Goal: Communication & Community: Answer question/provide support

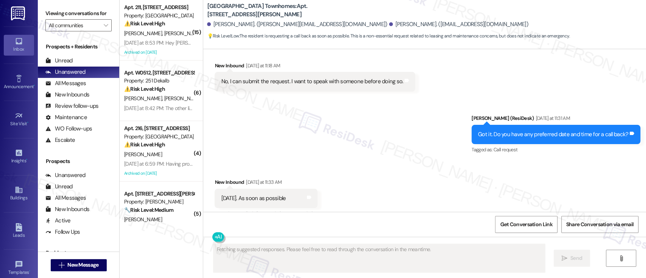
scroll to position [310, 0]
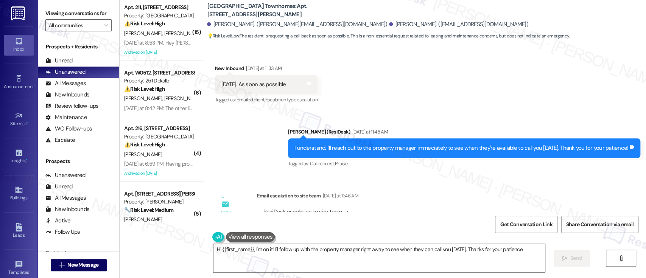
type textarea "Hi {{first_name}}, I'm on it! I'll follow up with the property manager right aw…"
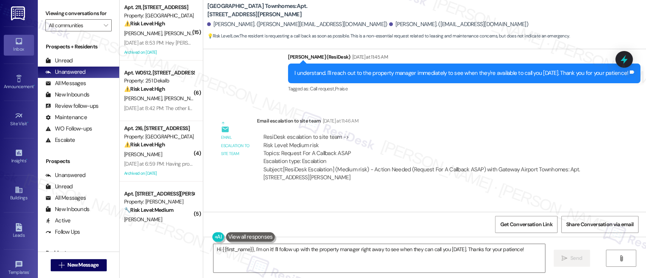
scroll to position [435, 0]
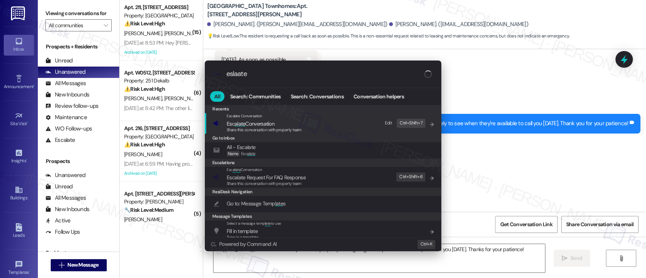
type input "eslaate"
click at [281, 123] on span "Esc alate Conversation" at bounding box center [264, 124] width 75 height 8
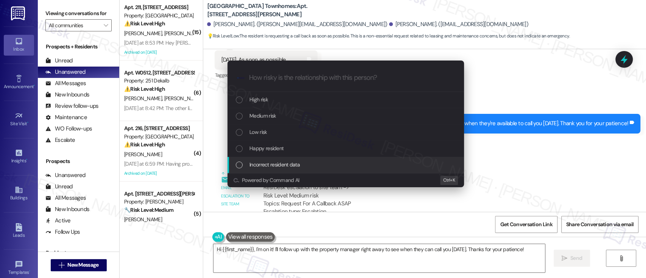
click at [287, 165] on span "Incorrect resident data" at bounding box center [274, 165] width 50 height 8
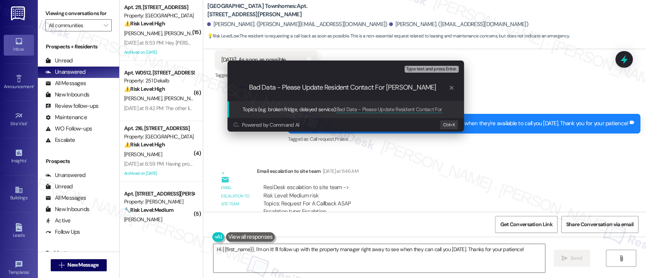
type input "Bad Data - Please Update Resident Contact For Kayla Holloman"
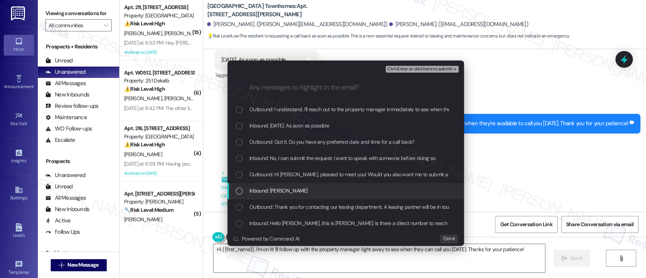
click at [273, 192] on span "Inbound: Kayla Holloman" at bounding box center [278, 191] width 58 height 8
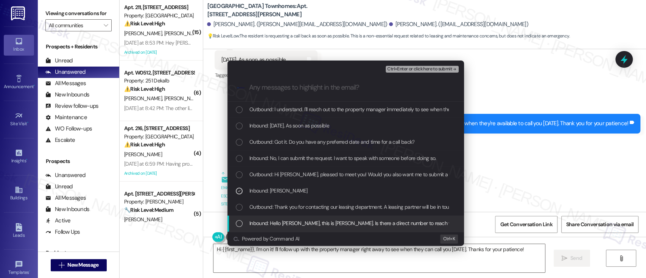
click at [300, 220] on span "Inbound: Hello Emily, this is Kayla Holloman. Is there a direct number to reach…" at bounding box center [508, 223] width 518 height 8
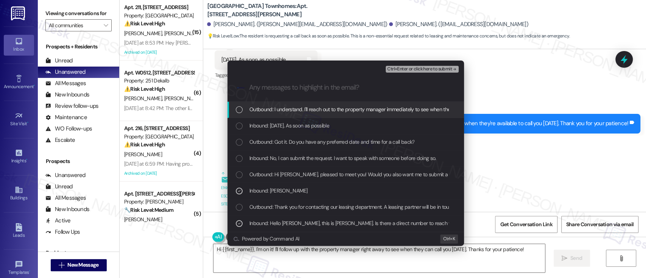
click at [427, 67] on span "Ctrl+Enter or click here to submit" at bounding box center [419, 69] width 65 height 5
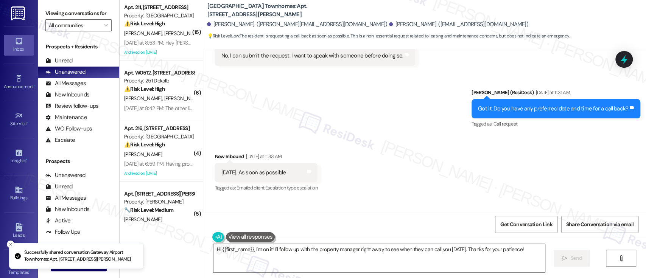
scroll to position [310, 0]
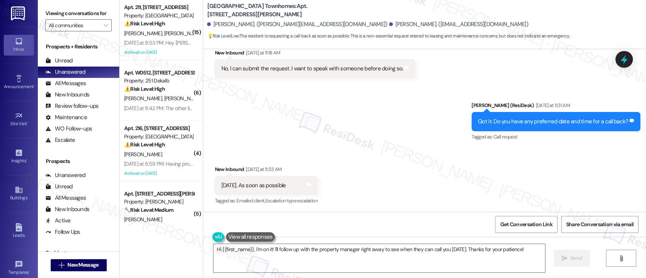
click at [387, 118] on div "Sent via SMS Emily (ResiDesk) Yesterday at 11:31 AM Got it. Do you have any pre…" at bounding box center [424, 116] width 443 height 64
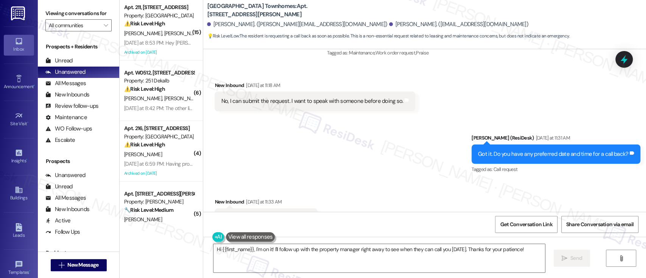
scroll to position [360, 0]
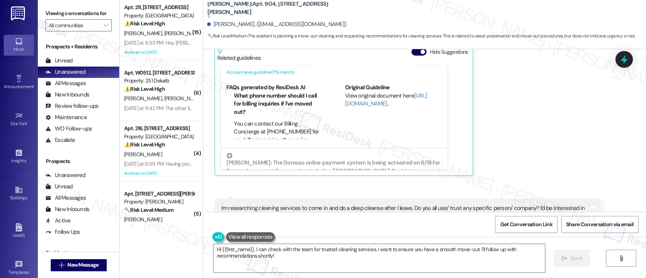
scroll to position [16734, 0]
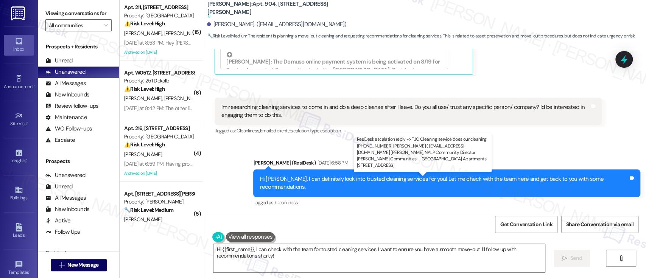
drag, startPoint x: 258, startPoint y: 189, endPoint x: 491, endPoint y: 187, distance: 232.8
copy div "TJC Cleaning service does our cleaning 914-356-9248 Lorraine Wilson ( Taquellor…"
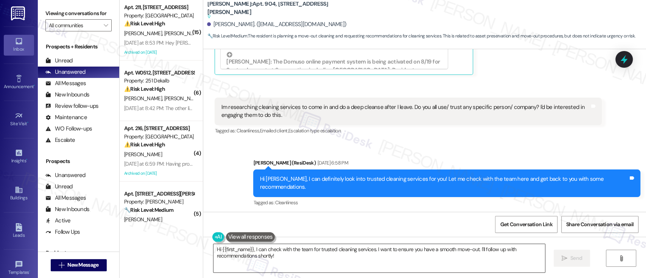
click at [312, 247] on textarea "Hi {{first_name}}, I can check with the team for trusted cleaning services. I w…" at bounding box center [379, 258] width 331 height 28
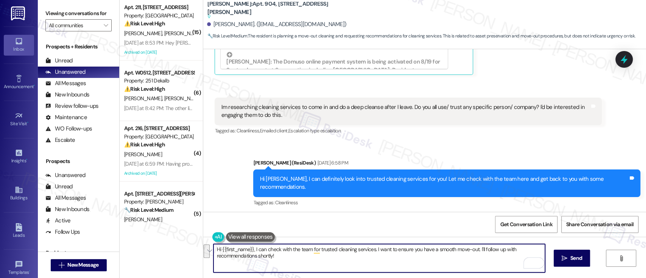
drag, startPoint x: 250, startPoint y: 250, endPoint x: 318, endPoint y: 254, distance: 68.3
click at [318, 254] on textarea "Hi {{first_name}}, I can check with the team for trusted cleaning services. I w…" at bounding box center [379, 258] width 331 height 28
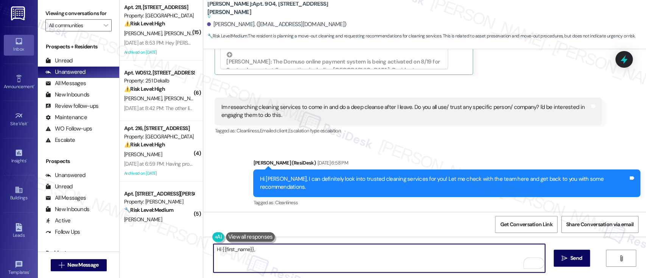
paste textarea "TJC Cleaning service does our cleaning 914-356-9248 Lorraine Wilson ( Taquellor…"
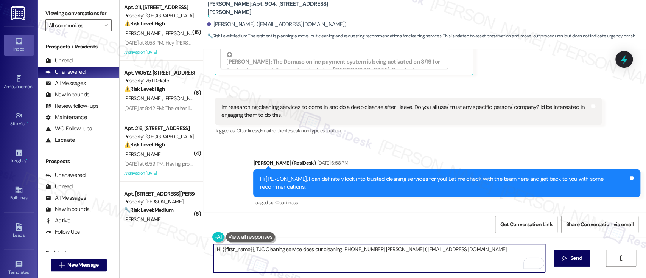
click at [282, 250] on textarea "Hi {{first_name}}, TJC Cleaning service does our cleaning 914-356-9248 Lorraine…" at bounding box center [379, 258] width 331 height 28
click at [337, 253] on textarea "Hi {{first_name}}, TJC Cleaning Service does our cleaning 914-356-9248 Lorraine…" at bounding box center [379, 258] width 331 height 28
click at [406, 250] on textarea "Hi {{first_name}}, TJC Cleaning Service does our cleaning. You can reach 914-35…" at bounding box center [379, 258] width 331 height 28
click at [440, 251] on textarea "Hi {{first_name}}, TJC Cleaning Service does our cleaning. You can reach 914-35…" at bounding box center [379, 258] width 331 height 28
drag, startPoint x: 371, startPoint y: 251, endPoint x: 412, endPoint y: 263, distance: 43.0
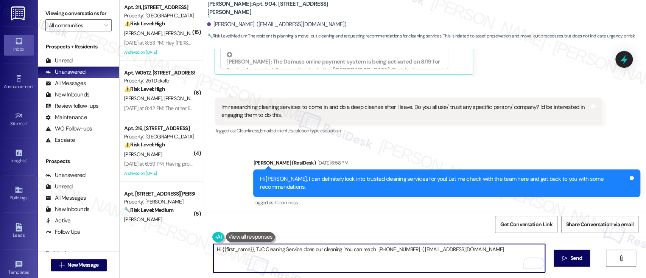
click at [372, 251] on textarea "Hi {{first_name}}, TJC Cleaning Service does our cleaning. You can reach 914-35…" at bounding box center [379, 258] width 331 height 28
paste textarea "Lorraine Wilson"
click at [448, 249] on textarea "Hi {{first_name}}, TJC Cleaning Service does our cleaning. You can reach Lorrai…" at bounding box center [379, 258] width 331 height 28
type textarea "Hi {{first_name}}, TJC Cleaning Service does our cleaning. You can reach Lorrai…"
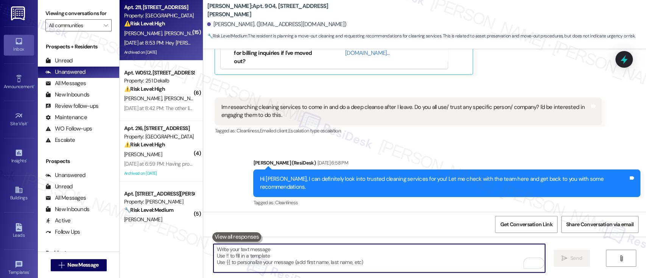
scroll to position [16515, 0]
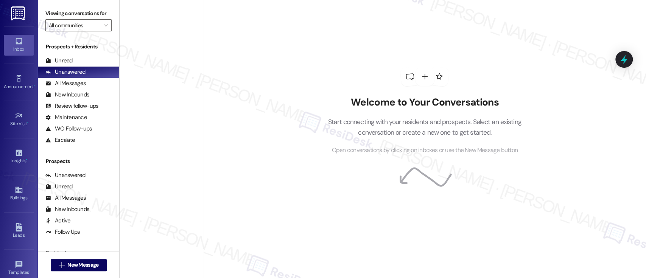
scroll to position [1653, 0]
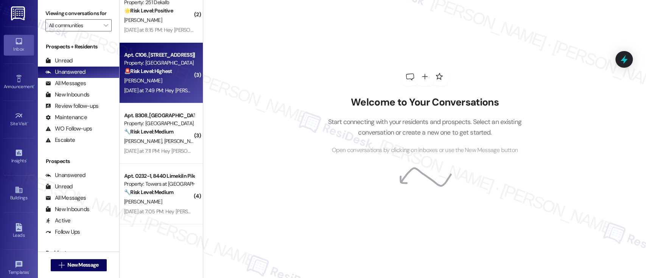
click at [156, 69] on strong "🚨 Risk Level: Highest" at bounding box center [148, 71] width 48 height 7
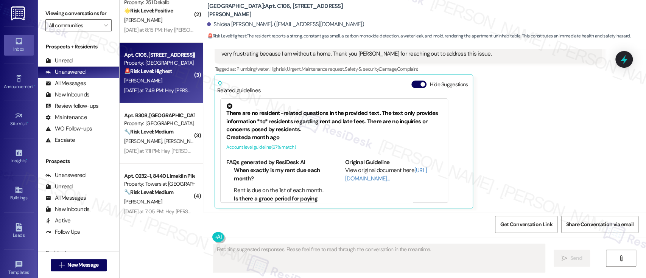
scroll to position [581, 0]
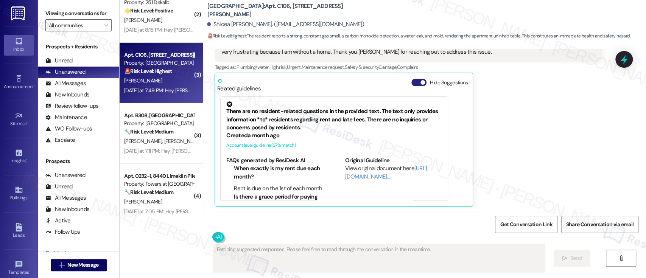
click at [411, 84] on button "Hide Suggestions" at bounding box center [418, 83] width 15 height 8
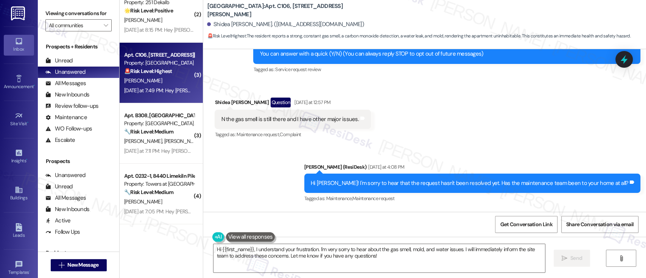
scroll to position [79, 0]
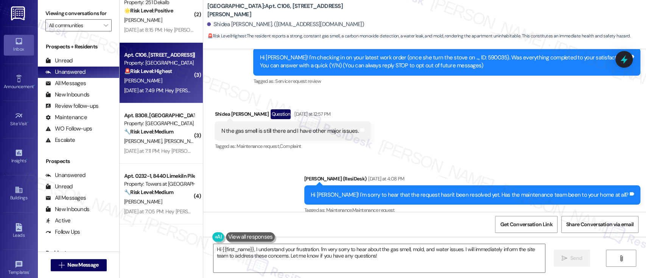
click at [460, 58] on div "Hi Shidea! I'm checking in on your latest work order (once she turn the stove o…" at bounding box center [444, 62] width 369 height 16
copy div "590035"
click at [464, 135] on div "Received via SMS Shidea Archie Question Yesterday at 12:57 PM N the gas smell i…" at bounding box center [424, 124] width 443 height 65
click at [466, 58] on div "Hi Shidea! I'm checking in on your latest work order (once she turn the stove o…" at bounding box center [444, 62] width 369 height 16
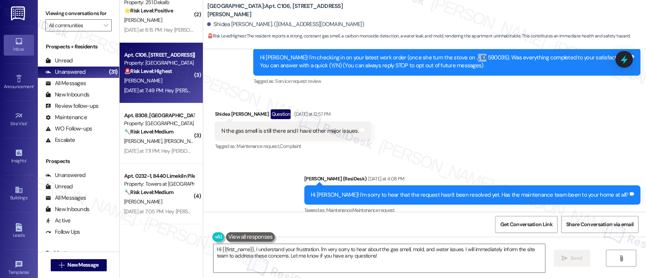
click at [466, 58] on div "Hi Shidea! I'm checking in on your latest work order (once she turn the stove o…" at bounding box center [444, 62] width 369 height 16
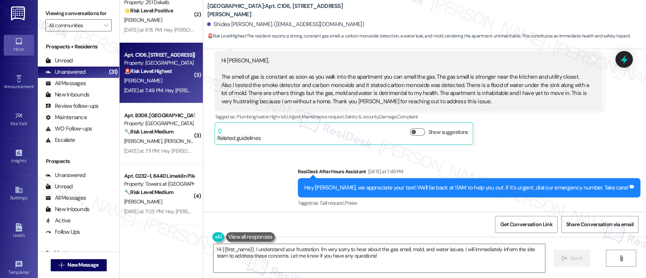
scroll to position [534, 0]
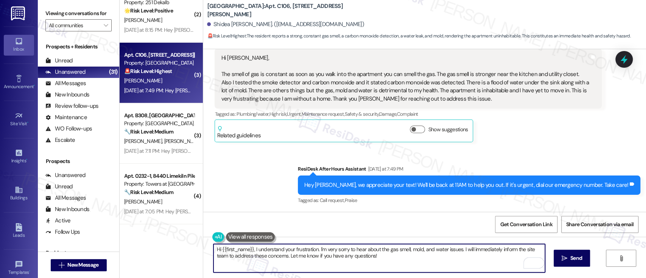
drag, startPoint x: 379, startPoint y: 256, endPoint x: 251, endPoint y: 248, distance: 128.2
click at [251, 248] on textarea "Hi {{first_name}}, I understand your frustration. I'm very sorry to hear about …" at bounding box center [379, 258] width 331 height 28
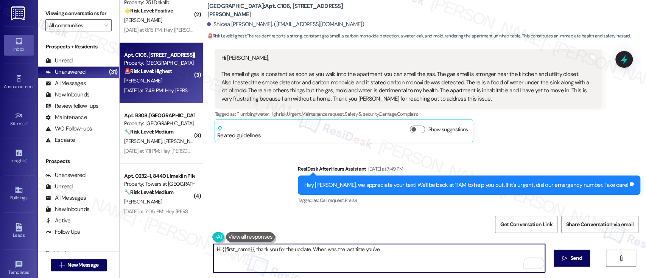
click at [306, 252] on textarea "Hi {{first_name}}, thank you for the update. When was the last time you've" at bounding box center [379, 258] width 331 height 28
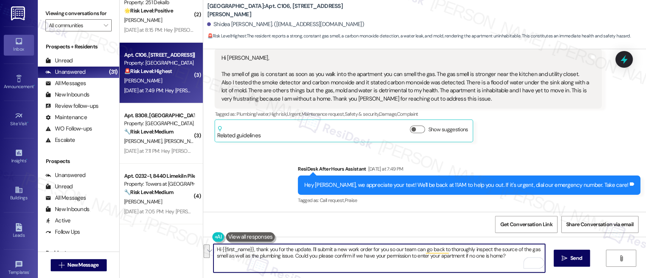
paste textarea "Thank you for the update. I’ll submit a new work order so our team can return t…"
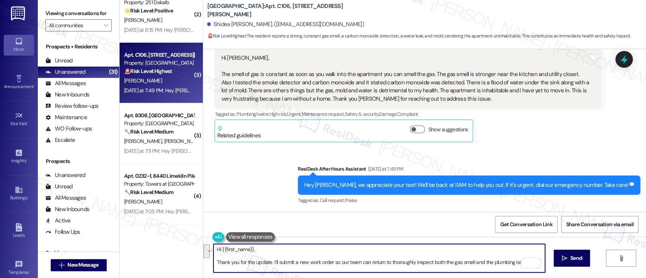
scroll to position [6, 0]
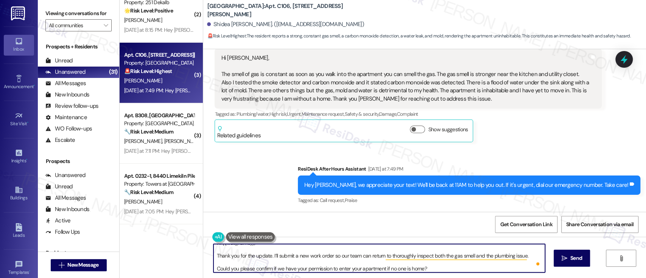
click at [293, 246] on textarea "Hi {{first_name}}, Thank you for the update. I’ll submit a new work order so ou…" at bounding box center [379, 258] width 331 height 28
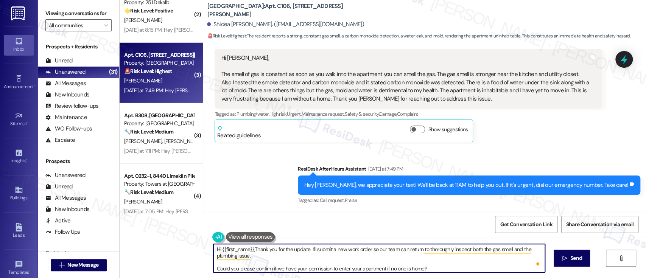
scroll to position [0, 0]
click at [452, 268] on textarea "Hi {{first_name}}, thank you for the update. I’ll submit a new work order so ou…" at bounding box center [379, 258] width 331 height 28
type textarea "Hi {{first_name}}, thank you for the update. I’ll submit a new work order so ou…"
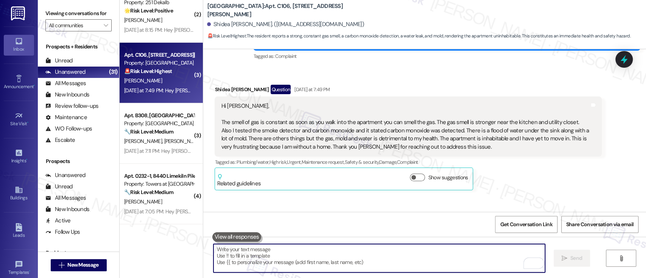
scroll to position [469, 0]
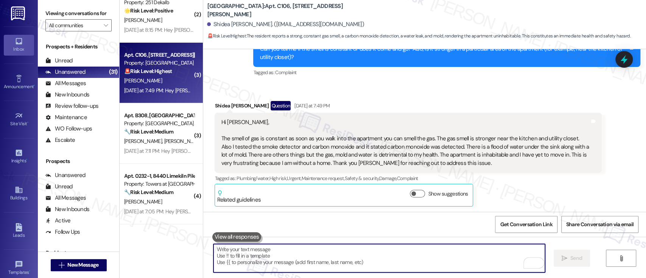
paste textarea "Could you please confirm if we have your permission to enter your apartment if …"
type textarea "Could you please confirm if we have your permission to enter your apartment if …"
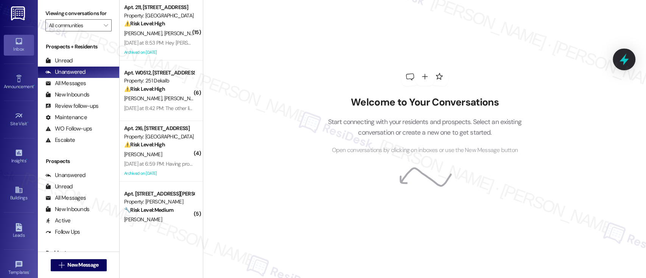
click at [619, 57] on icon at bounding box center [624, 59] width 13 height 13
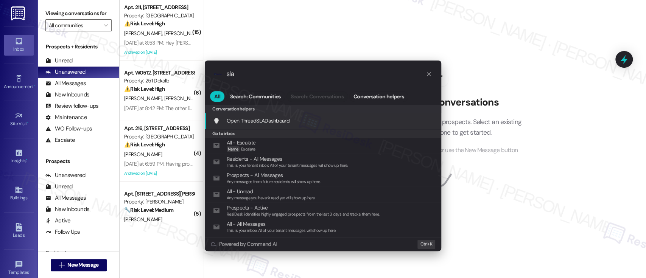
type input "sla"
click at [293, 115] on div "Open Thread SLA Dashboard Add shortcut" at bounding box center [323, 121] width 237 height 16
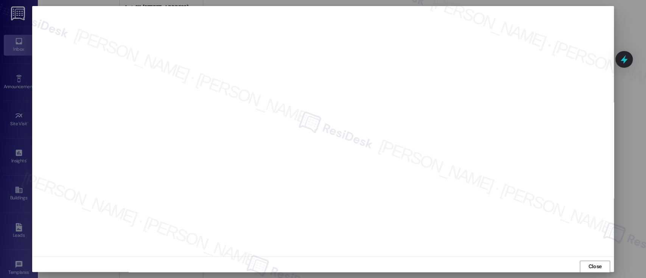
scroll to position [0, 0]
click at [599, 263] on span "Close" at bounding box center [594, 266] width 13 height 8
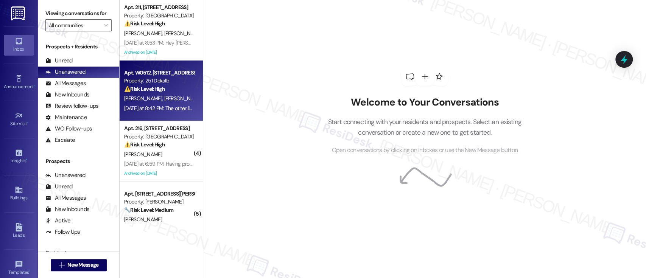
click at [137, 78] on div "Property: 251 Dekalb" at bounding box center [159, 81] width 70 height 8
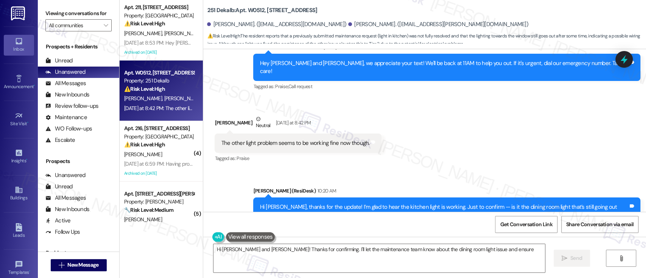
scroll to position [1100, 0]
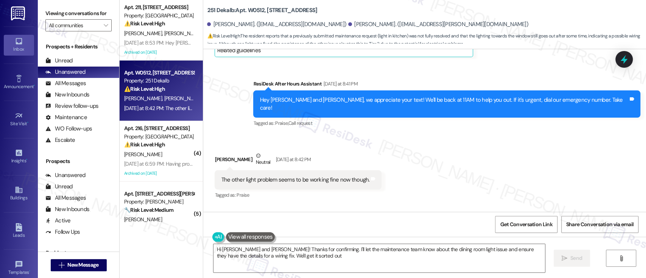
type textarea "Hi [PERSON_NAME] and [PERSON_NAME]! Thanks for confirming. I'll let the mainten…"
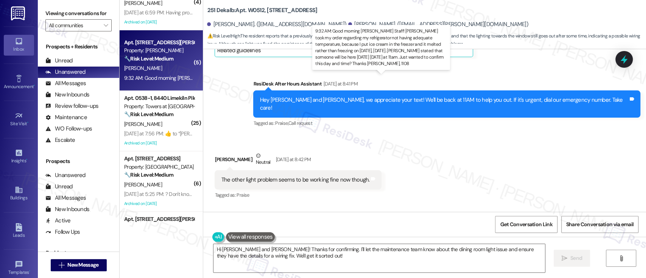
click at [158, 78] on div "9:32 AM: Good morning [PERSON_NAME] Staff! [PERSON_NAME] took my order regardin…" at bounding box center [538, 78] width 829 height 7
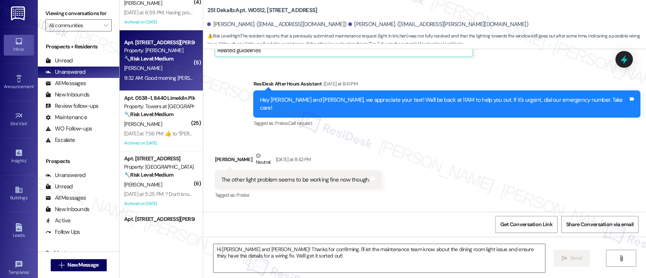
type textarea "Fetching suggested responses. Please feel free to read through the conversation…"
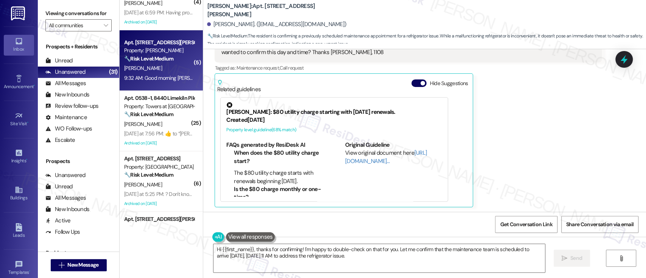
scroll to position [812, 0]
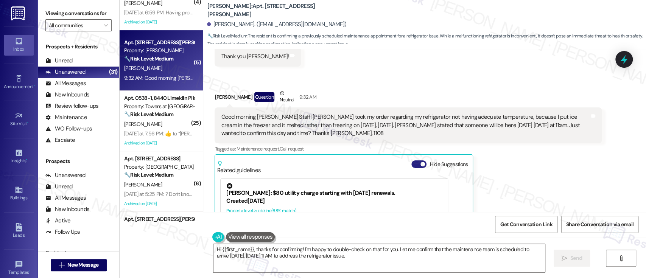
click at [414, 162] on button "Hide Suggestions" at bounding box center [418, 165] width 15 height 8
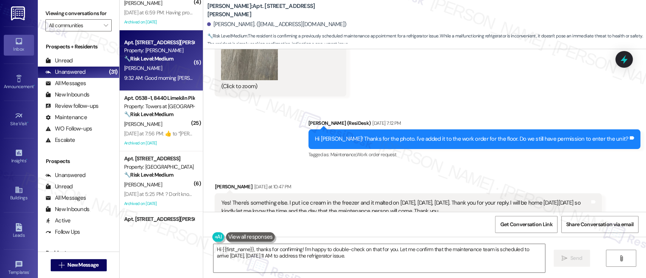
scroll to position [505, 0]
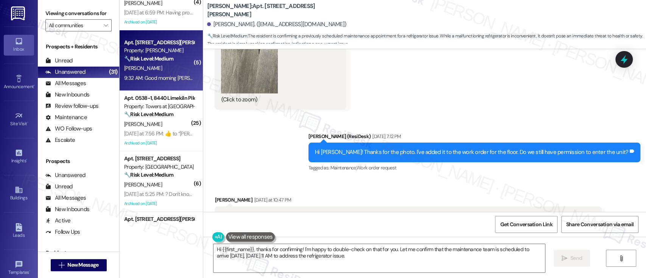
click at [271, 68] on button "Zoom image" at bounding box center [249, 56] width 57 height 76
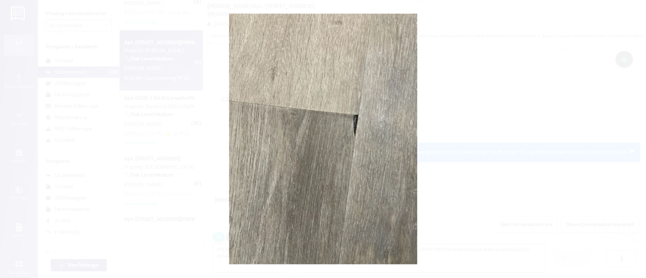
click at [468, 77] on button "Unzoom image" at bounding box center [323, 139] width 646 height 278
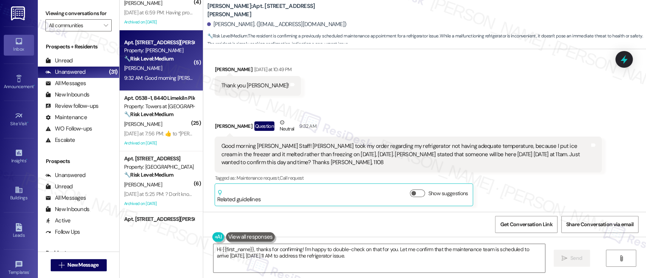
scroll to position [751, 0]
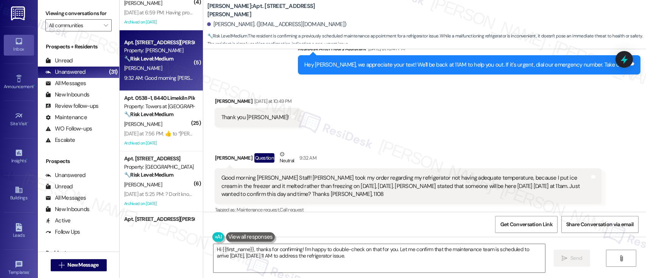
click at [429, 135] on div "Received via SMS [PERSON_NAME] [DATE] at 10:49 PM Thank you [PERSON_NAME]! Tags…" at bounding box center [424, 161] width 443 height 163
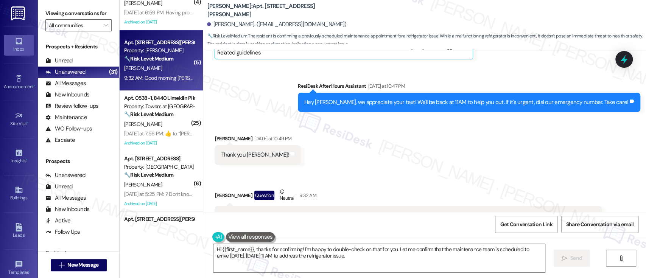
scroll to position [700, 0]
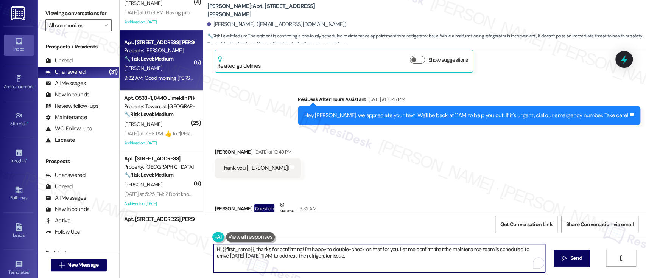
drag, startPoint x: 274, startPoint y: 249, endPoint x: 362, endPoint y: 261, distance: 88.2
click at [362, 261] on textarea "Hi {{first_name}}, thanks for confirming! I'm happy to double-check on that for…" at bounding box center [379, 258] width 331 height 28
click at [393, 257] on textarea "Hi {{first_name}}, thanks for permitting us to enter your home. I've submitted …" at bounding box center [379, 258] width 331 height 28
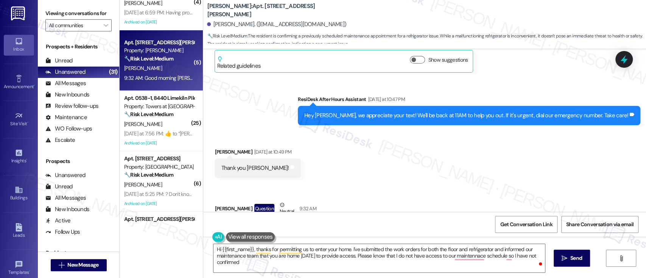
click at [374, 163] on div "Received via SMS [PERSON_NAME] [DATE] at 10:49 PM Thank you [PERSON_NAME]! Tags…" at bounding box center [424, 212] width 443 height 163
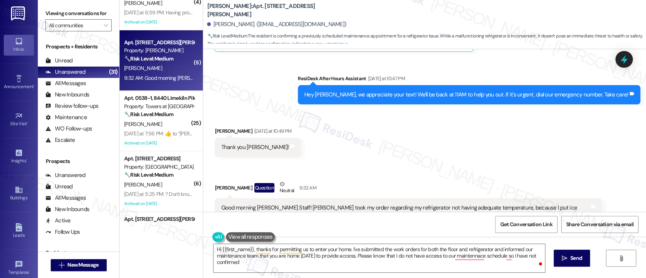
scroll to position [751, 0]
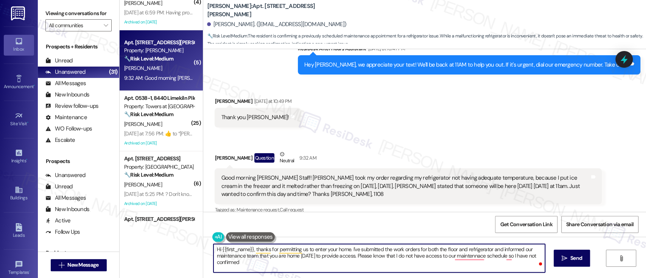
click at [442, 266] on textarea "Hi {{first_name}}, thanks for permitting us to enter your home. I've submitted …" at bounding box center [379, 258] width 331 height 28
drag, startPoint x: 511, startPoint y: 259, endPoint x: 516, endPoint y: 219, distance: 40.1
click at [511, 258] on textarea "Hi {{first_name}}, thanks for permitting us to enter your home. I've submitted …" at bounding box center [379, 258] width 331 height 28
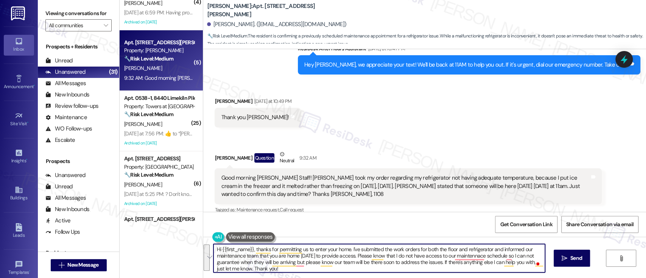
paste textarea "Thanks for giving us permission to enter your home. I’ve submitted work orders …"
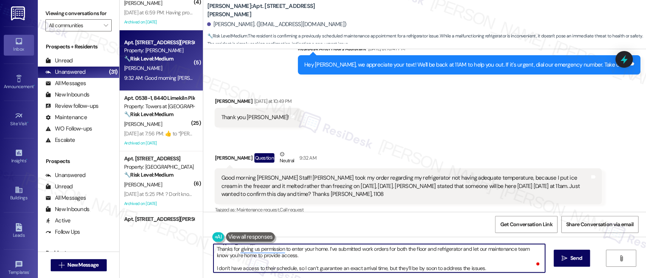
scroll to position [0, 0]
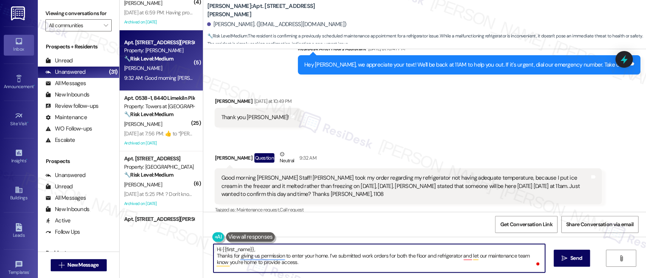
click at [277, 250] on textarea "Hi {{first_name}}, Thanks for giving us permission to enter your home. I’ve sub…" at bounding box center [379, 258] width 331 height 28
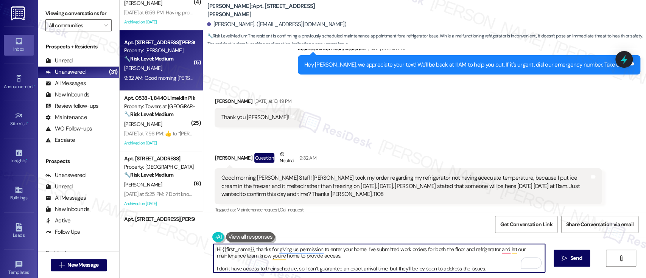
click at [496, 251] on textarea "Hi {{first_name}}, thanks for giving us permission to enter your home. I’ve sub…" at bounding box center [379, 258] width 331 height 28
click at [335, 257] on textarea "Hi {{first_name}}, thanks for giving us permission to enter your home. I’ve sub…" at bounding box center [379, 258] width 331 height 28
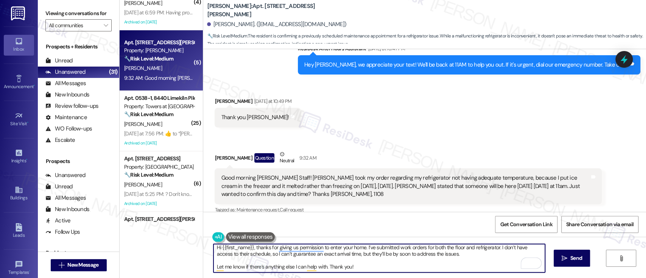
click at [408, 270] on textarea "Hi {{first_name}}, thanks for giving us permission to enter your home. I’ve sub…" at bounding box center [379, 258] width 331 height 28
type textarea "Hi {{first_name}}, thanks for giving us permission to enter your home. I’ve sub…"
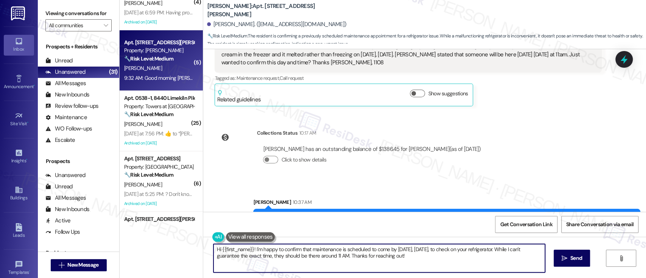
scroll to position [912, 0]
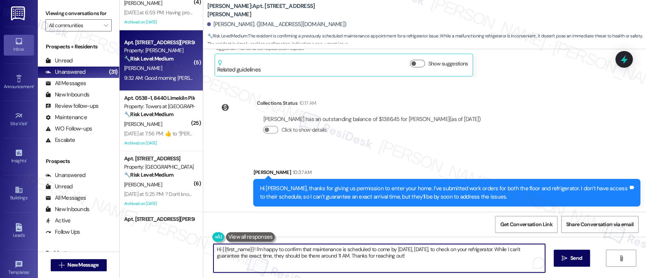
click at [483, 265] on textarea "Hi {{first_name}}! I'm happy to confirm that maintenance is scheduled to come b…" at bounding box center [379, 258] width 331 height 28
paste textarea "Let me know if there’s anything else I can help with. Thank you"
type textarea "Let me know if there’s anything else I can help with. Thank you!"
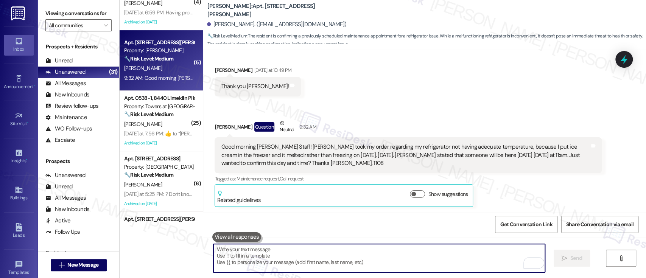
scroll to position [781, 0]
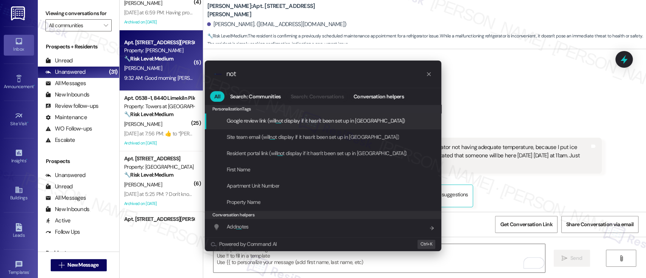
type input "note"
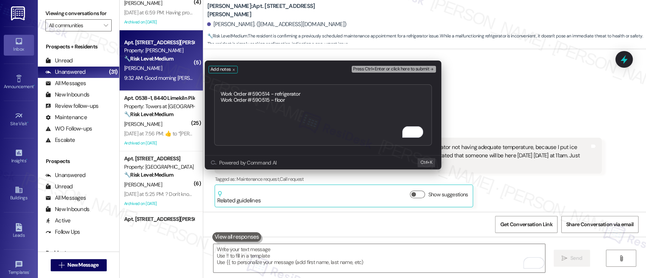
type textarea "Work Order #590514 - refrigerator Work Order #590515 - floor"
click at [413, 65] on div "Press Ctrl+Enter or click here to submit" at bounding box center [395, 69] width 86 height 11
click at [412, 72] on span "Press Ctrl+Enter or click here to submit" at bounding box center [391, 69] width 76 height 5
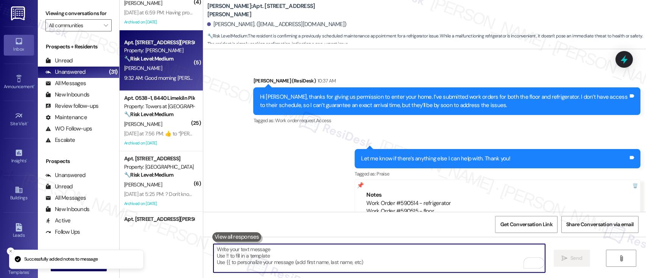
scroll to position [1093, 0]
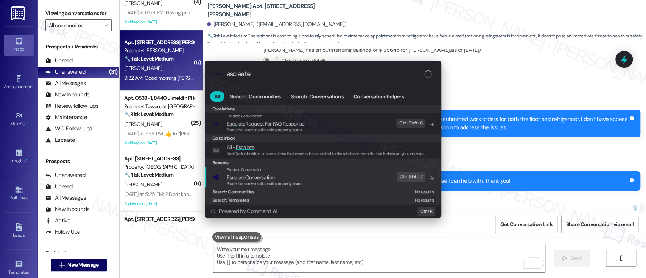
type input "esclaate"
click at [298, 178] on span "Escalate Conversation" at bounding box center [264, 177] width 75 height 8
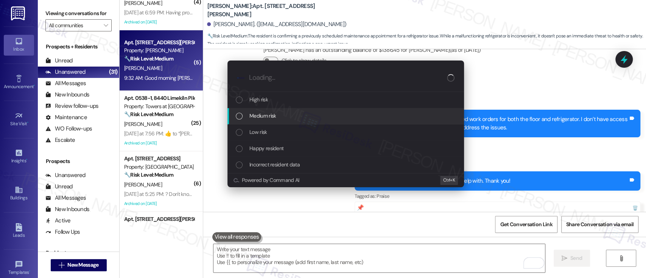
click at [280, 112] on div "Medium risk" at bounding box center [346, 116] width 221 height 8
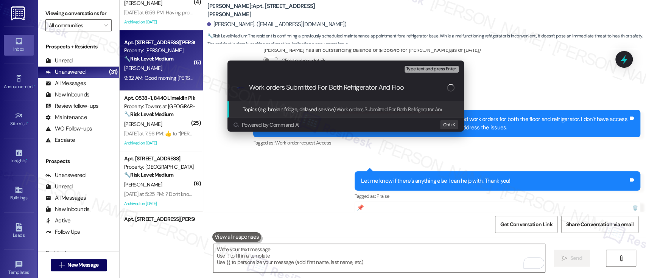
type input "Work orders Submitted For Both Refrigerator And Floor"
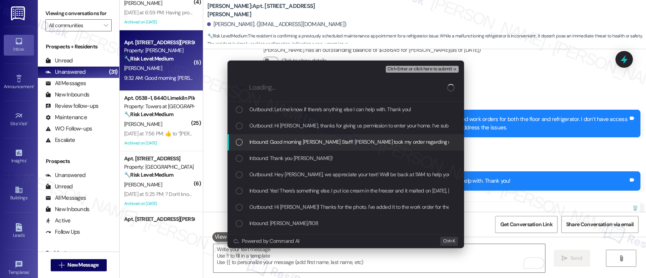
click at [286, 147] on div "Inbound: Good morning YONO Staff! Emily took my order regarding my refrigerator…" at bounding box center [346, 142] width 237 height 16
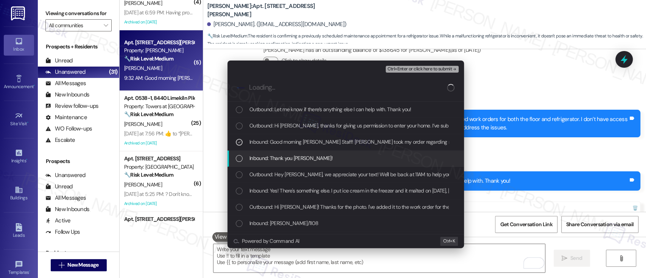
click at [290, 155] on span "Inbound: Thank you Emily!" at bounding box center [290, 158] width 83 height 8
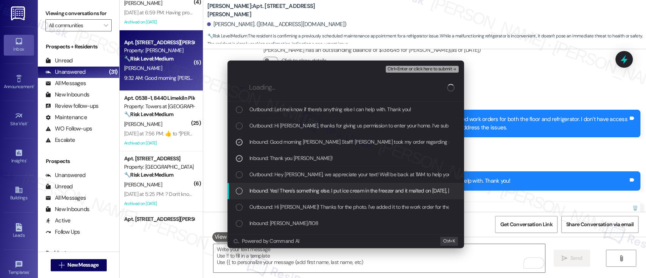
click at [293, 187] on span "Inbound: Yes! There's something else. I put ice cream in the freezer and it mal…" at bounding box center [525, 191] width 552 height 8
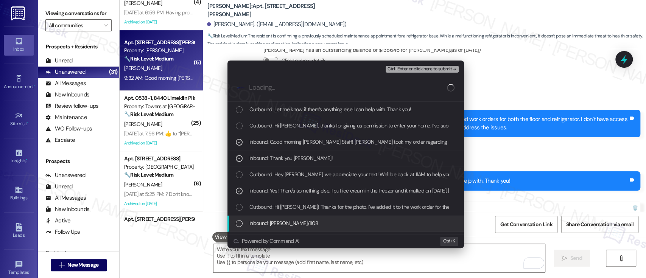
click at [278, 225] on span "Inbound: Wanda Howell/1108" at bounding box center [283, 223] width 69 height 8
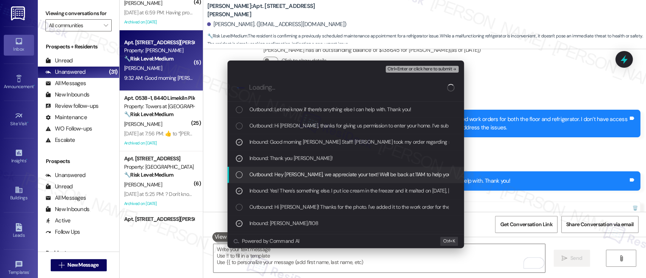
scroll to position [50, 0]
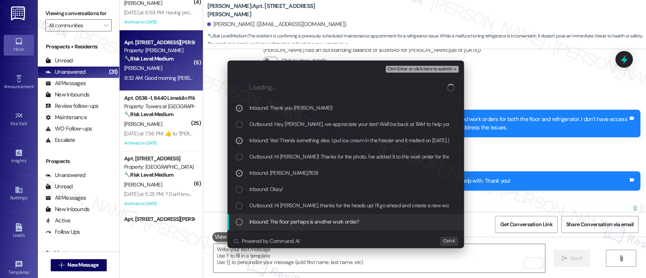
click at [274, 218] on span "Inbound: The floor perhaps is another work order.?" at bounding box center [304, 222] width 110 height 8
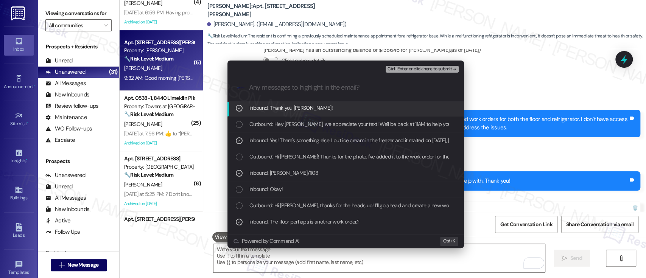
click at [430, 72] on span "Ctrl+Enter or click here to submit" at bounding box center [419, 69] width 65 height 5
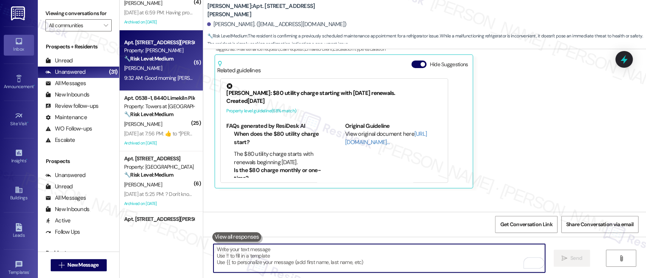
scroll to position [893, 0]
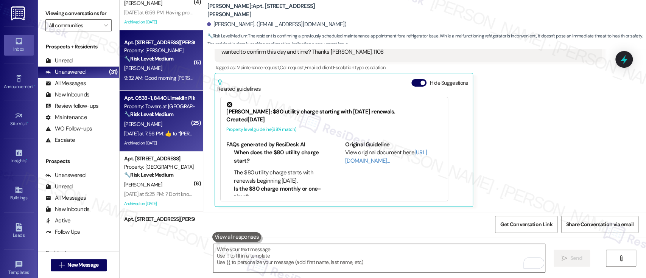
click at [158, 124] on div "[PERSON_NAME]" at bounding box center [159, 124] width 72 height 9
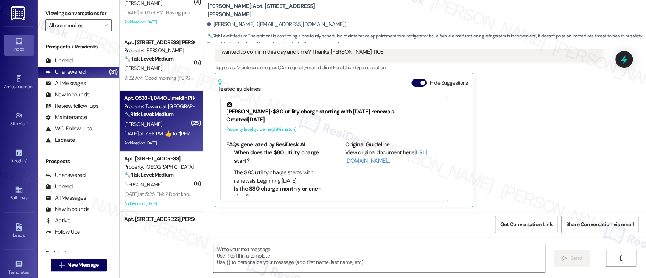
type textarea "Fetching suggested responses. Please feel free to read through the conversation…"
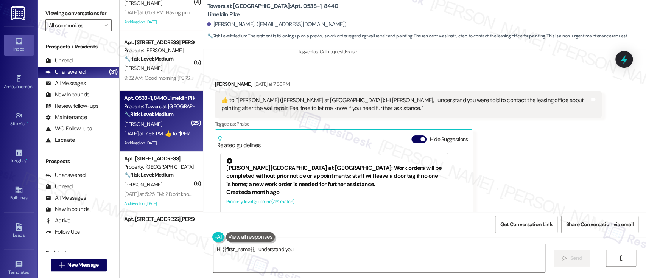
scroll to position [17512, 0]
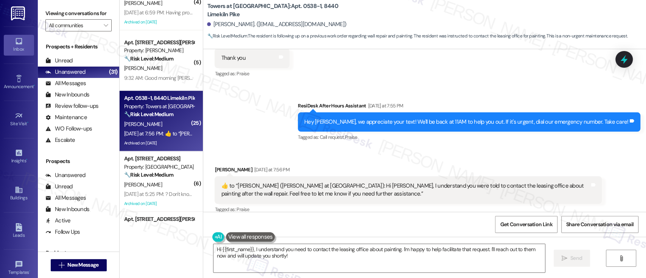
click at [411, 221] on button "Hide Suggestions" at bounding box center [418, 225] width 15 height 8
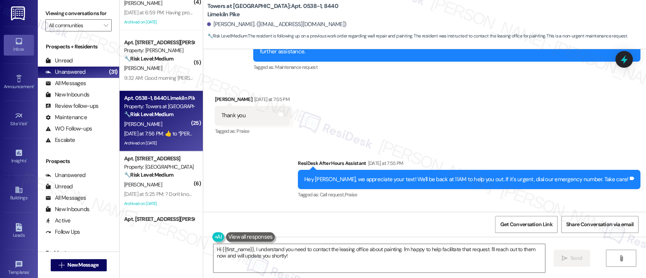
scroll to position [17461, 0]
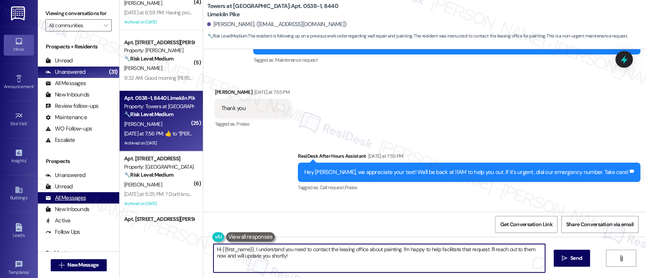
drag, startPoint x: 308, startPoint y: 263, endPoint x: 102, endPoint y: 203, distance: 214.7
click at [102, 203] on div "Viewing conversations for All communities  Prospects + Residents Unread (0) Un…" at bounding box center [342, 139] width 608 height 278
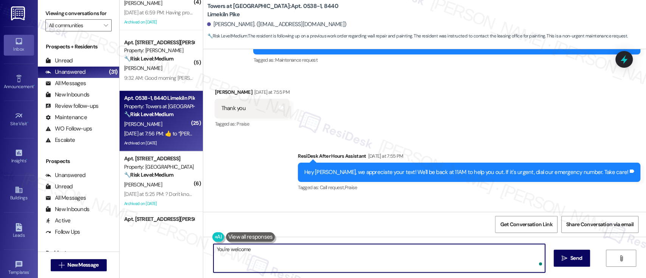
type textarea "You're welcome!"
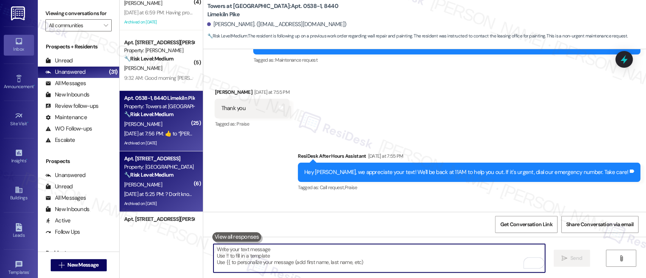
scroll to position [17482, 0]
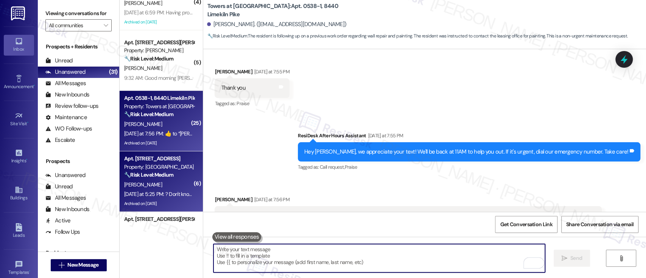
click at [154, 174] on strong "🔧 Risk Level: Medium" at bounding box center [148, 174] width 49 height 7
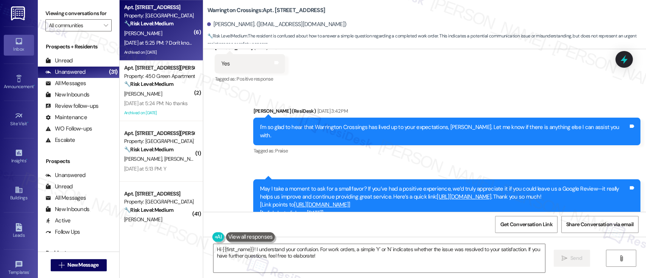
scroll to position [11072, 0]
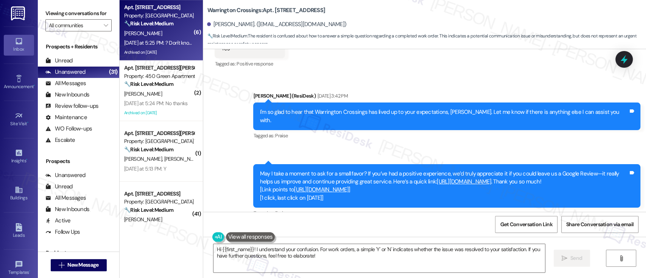
click at [460, 178] on link "[URL][DOMAIN_NAME]" at bounding box center [464, 182] width 55 height 8
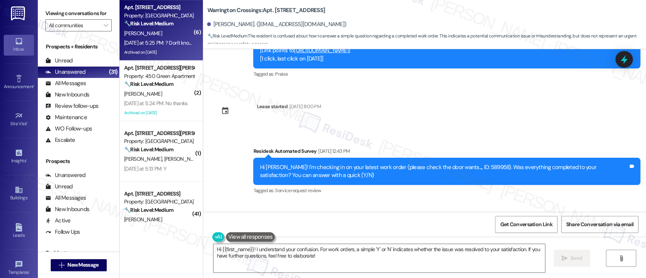
scroll to position [11223, 0]
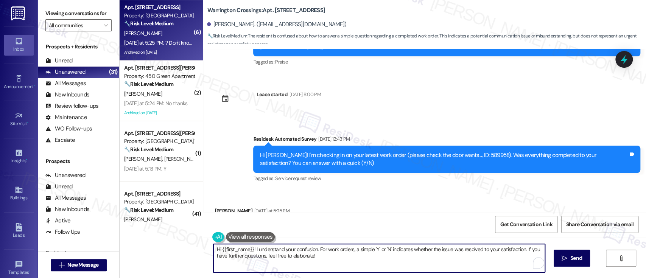
drag, startPoint x: 315, startPoint y: 251, endPoint x: 326, endPoint y: 272, distance: 23.9
click at [326, 272] on textarea "Hi {{first_name}}! I understand your confusion. For work orders, a simple 'Y' o…" at bounding box center [379, 258] width 331 height 28
type textarea "Hi {{first_name}}! I understand your confusion. I would like to confirm if your…"
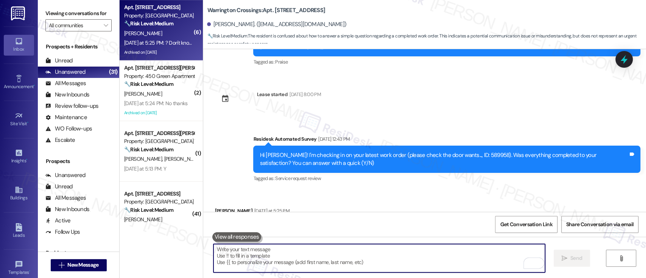
scroll to position [11204, 0]
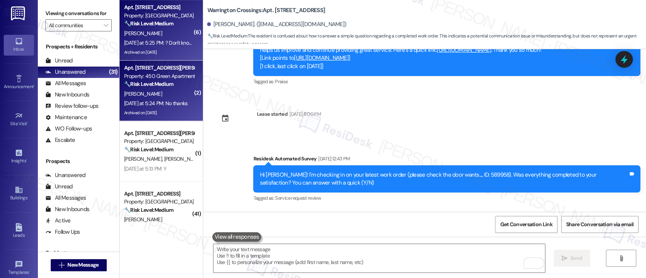
click at [156, 88] on div "🔧 Risk Level: Medium The resident is simply responding to a follow-up regarding…" at bounding box center [159, 84] width 70 height 8
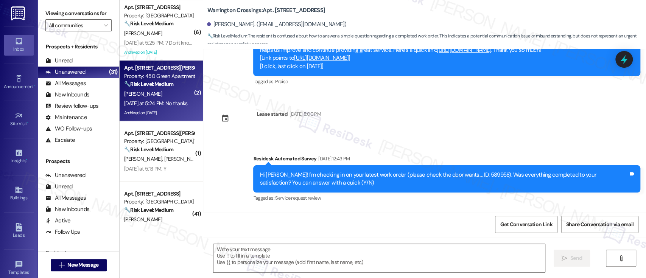
type textarea "Fetching suggested responses. Please feel free to read through the conversation…"
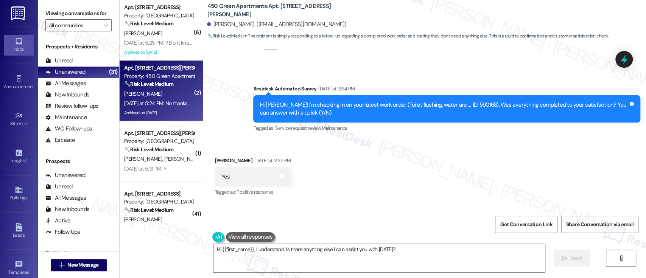
scroll to position [15781, 0]
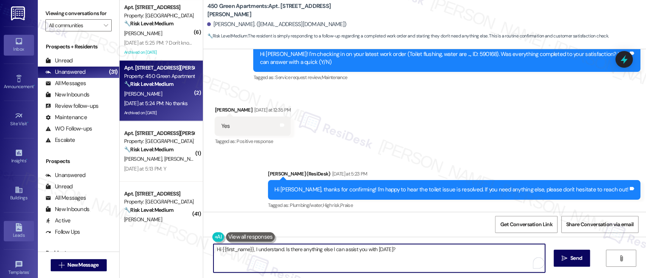
drag, startPoint x: 400, startPoint y: 251, endPoint x: 33, endPoint y: 237, distance: 366.7
click at [8, 237] on div "Inbox Go to Inbox Announcement • Send A Text Announcement Site Visit • Go to Si…" at bounding box center [323, 139] width 646 height 278
type textarea "You're welcome. Have a great day!"
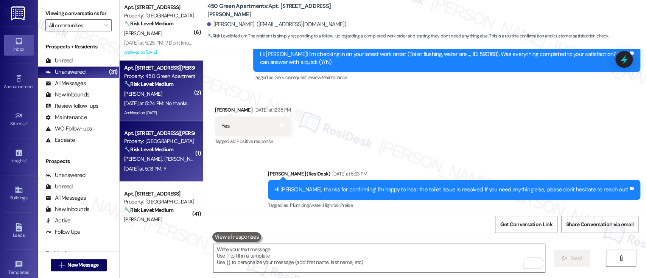
click at [164, 150] on strong "🔧 Risk Level: Medium" at bounding box center [148, 149] width 49 height 7
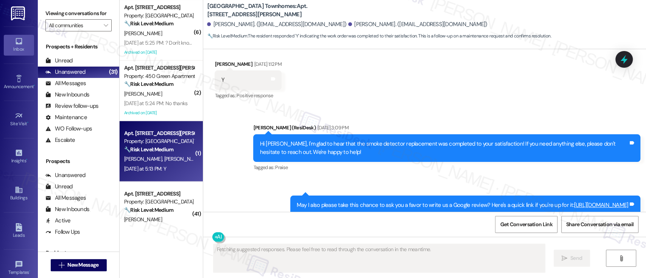
scroll to position [2101, 0]
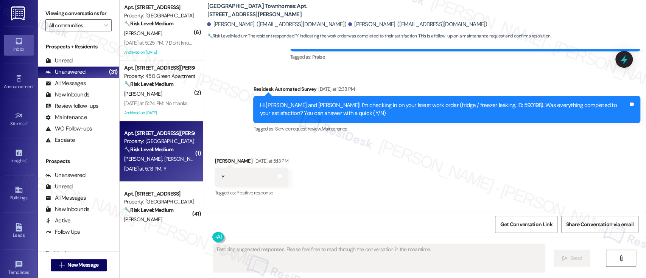
click at [377, 159] on div "Received via SMS Reather Enous Yesterday at 5:13 PM Y Tags and notes Tagged as:…" at bounding box center [424, 172] width 443 height 64
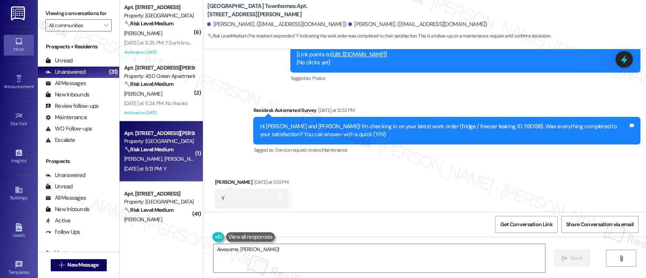
scroll to position [2070, 0]
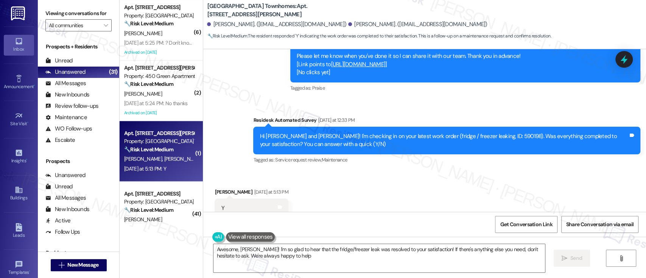
type textarea "Awesome, Reather! I'm so glad to hear that the fridge/freezer leak was resolved…"
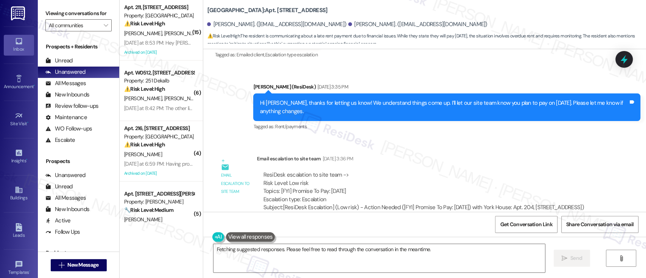
scroll to position [5332, 0]
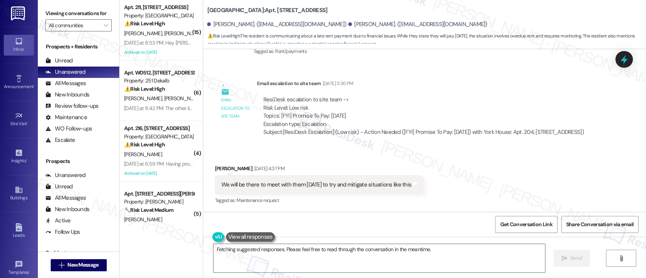
click at [349, 195] on div "Tagged as: Maintenance request Click to highlight conversations about Maintenan…" at bounding box center [319, 200] width 209 height 11
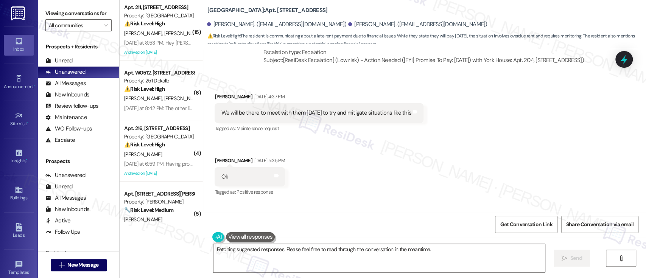
scroll to position [5383, 0]
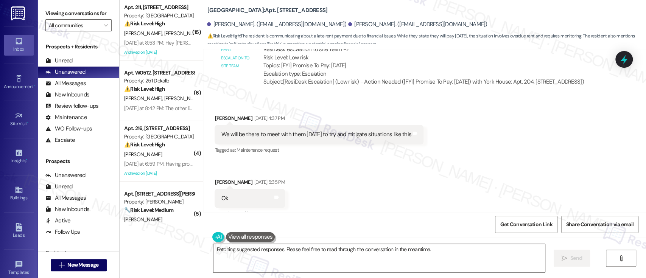
click at [442, 121] on div "Received via SMS Frederick Jackson Aug 13, 2025 at 4:37 PM We will be there to …" at bounding box center [424, 161] width 443 height 128
click at [326, 248] on textarea "Hi {{first_name}}, thanks for keeping us in the loop! I'm glad you're meeting w…" at bounding box center [379, 258] width 331 height 28
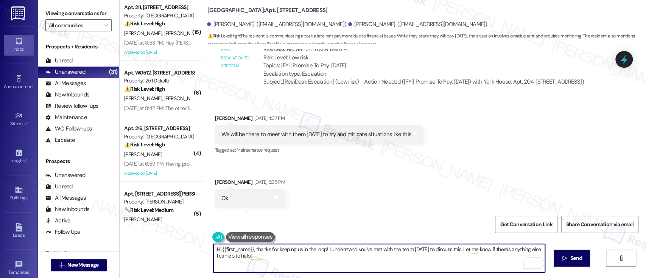
click at [410, 249] on textarea "Hi {{first_name}}, thanks for keeping us in the loop! I understand you've met w…" at bounding box center [379, 258] width 331 height 28
drag, startPoint x: 463, startPoint y: 250, endPoint x: 467, endPoint y: 232, distance: 18.6
click at [463, 250] on textarea "Hi {{first_name}}, thanks for keeping us in the loop! I understand you've met w…" at bounding box center [379, 258] width 331 height 28
type textarea "Hi {{first_name}}, thanks for keeping us in the loop! I understand you've met w…"
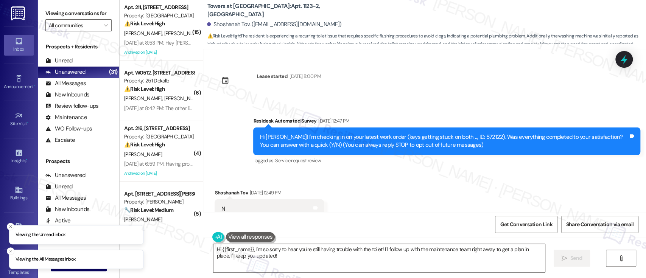
scroll to position [7845, 0]
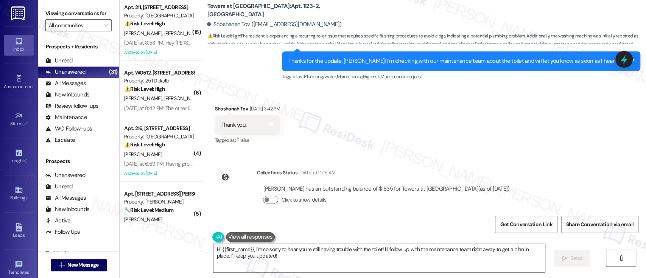
click at [430, 129] on div "Received via SMS Shoshanah Tov [DATE] 3:42 PM Thank you. Tags and notes Tagged …" at bounding box center [424, 120] width 443 height 64
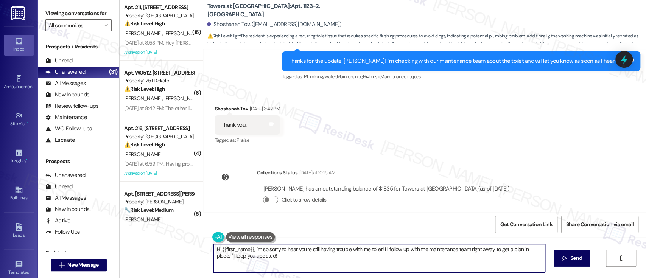
drag, startPoint x: 306, startPoint y: 249, endPoint x: 176, endPoint y: 246, distance: 130.3
click at [176, 246] on div "( 15 ) Apt. 211, [STREET_ADDRESS] Property: York House ⚠️ Risk Level: High The …" at bounding box center [383, 139] width 527 height 278
click at [335, 251] on textarea "You're welcome. Are you still having trouble with the toilet! I'll follow up wi…" at bounding box center [379, 258] width 331 height 28
type textarea "You're welcome. Are you still having trouble with the toilet?"
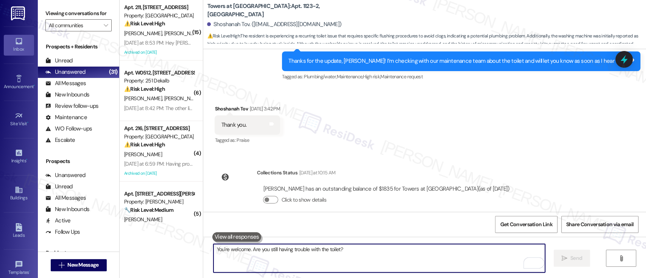
scroll to position [7775, 0]
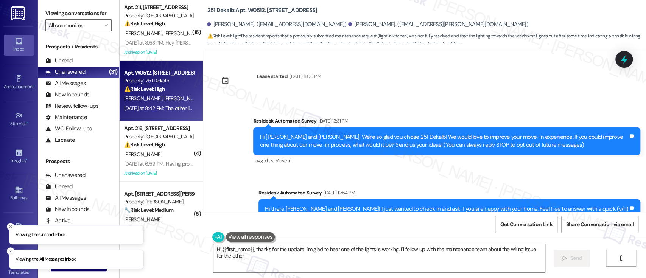
scroll to position [1087, 0]
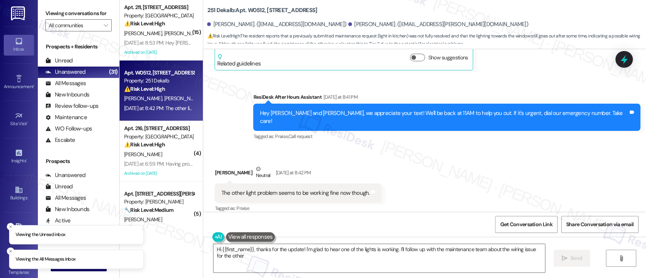
click at [472, 169] on div "Received via SMS [PERSON_NAME] Neutral [DATE] at 8:42 PM The other light proble…" at bounding box center [424, 184] width 443 height 72
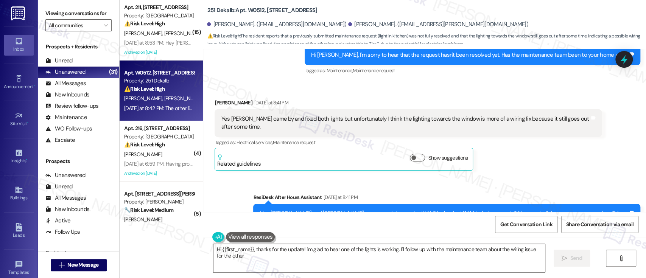
scroll to position [986, 0]
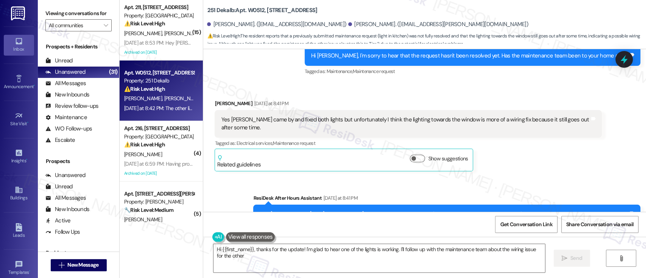
click at [477, 122] on div "Yes [PERSON_NAME] came by and fixed both lights but unfortunately I think the l…" at bounding box center [405, 124] width 369 height 16
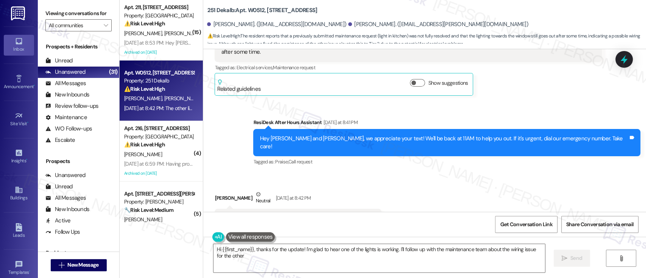
scroll to position [1087, 0]
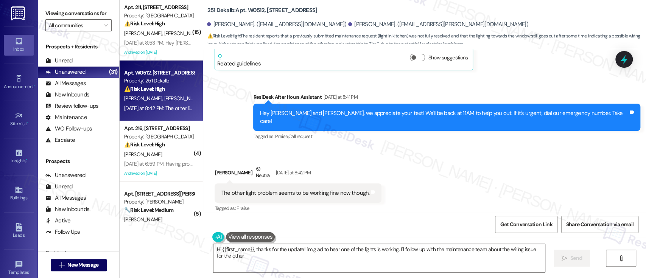
click at [486, 178] on div "Received via SMS [PERSON_NAME] Neutral [DATE] at 8:42 PM The other light proble…" at bounding box center [424, 184] width 443 height 72
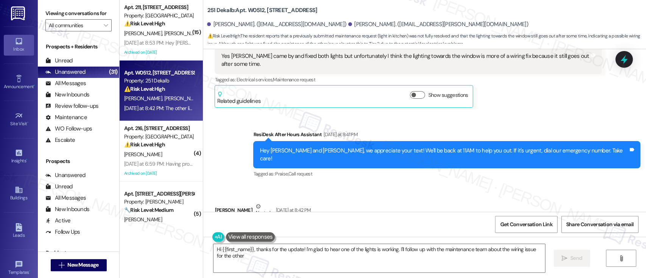
scroll to position [1037, 0]
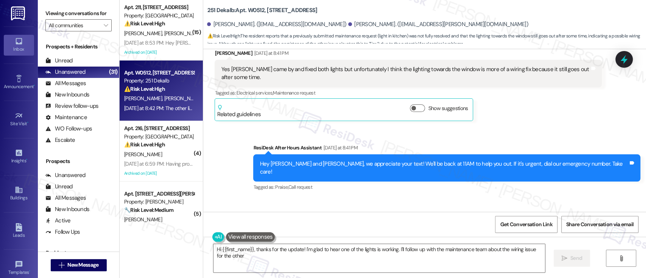
click at [236, 157] on div "Sent via SMS ResiDesk After Hours Assistant [DATE] at 8:41 PM Hey [PERSON_NAME]…" at bounding box center [424, 163] width 443 height 72
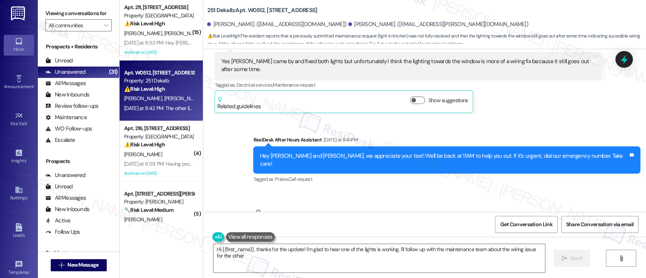
scroll to position [986, 0]
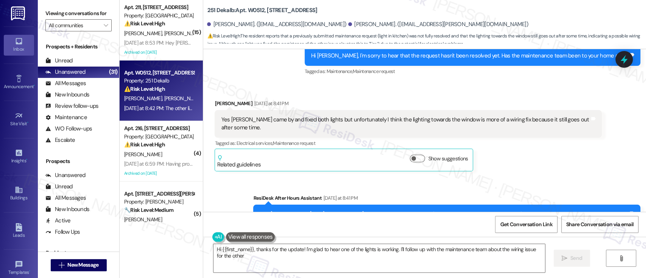
click at [609, 180] on div "Sent via SMS ResiDesk After Hours Assistant [DATE] at 8:41 PM Hey [PERSON_NAME]…" at bounding box center [424, 213] width 443 height 72
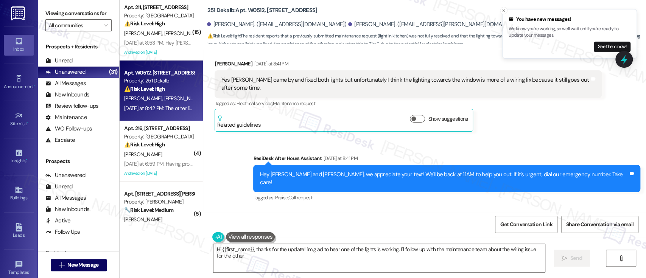
scroll to position [1087, 0]
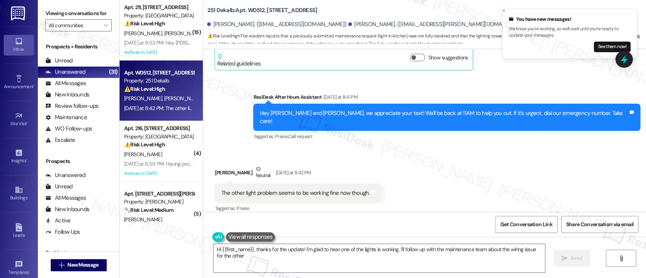
click at [251, 12] on b "251 Dekalb: Apt. W0512, [STREET_ADDRESS]" at bounding box center [262, 10] width 110 height 8
copy b "W0512"
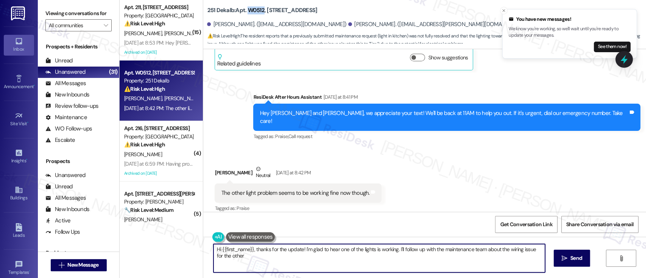
click at [229, 252] on textarea "Hi {{first_name}}, thanks for the update! I'm glad to hear one of the lights is…" at bounding box center [379, 258] width 331 height 28
drag, startPoint x: 281, startPoint y: 250, endPoint x: 294, endPoint y: 263, distance: 18.2
click at [294, 263] on textarea "Hi Ethan, thanks for the update! I'm glad to hear one of the lights is working.…" at bounding box center [379, 258] width 331 height 28
click at [376, 261] on textarea "Hi Ethan, thanks for the update! I'm glad to hear one of the lights is working.…" at bounding box center [379, 258] width 331 height 28
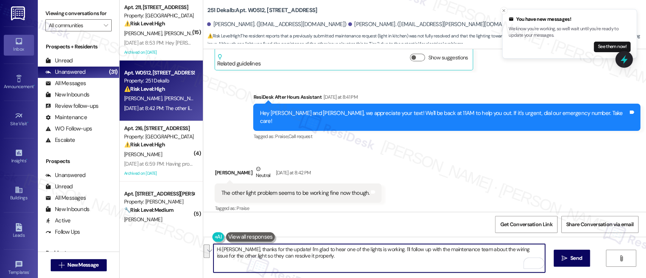
click at [343, 260] on textarea "Hi Ethan, thanks for the update! I'm glad to hear one of the lights is working.…" at bounding box center [379, 258] width 331 height 28
click at [335, 259] on textarea "Hi Ethan, thanks for the update! I'm glad to hear one of the lights is working.…" at bounding box center [379, 258] width 331 height 28
drag, startPoint x: 376, startPoint y: 250, endPoint x: 398, endPoint y: 263, distance: 25.8
click at [398, 263] on textarea "Hi Ethan, thanks for the update! I'm glad to hear one of the lights is working.…" at bounding box center [379, 258] width 331 height 28
paste textarea "Thanks for the update! I’m glad to hear one of the lights is working. Just to c…"
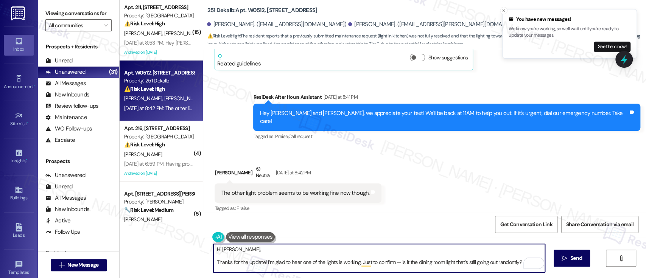
click at [268, 245] on div "Hi Ethan, Thanks for the update! I’m glad to hear one of the lights is working.…" at bounding box center [375, 258] width 332 height 29
click at [268, 251] on textarea "Hi Ethan, Thanks for the update! I’m glad to hear one of the lights is working.…" at bounding box center [379, 258] width 331 height 28
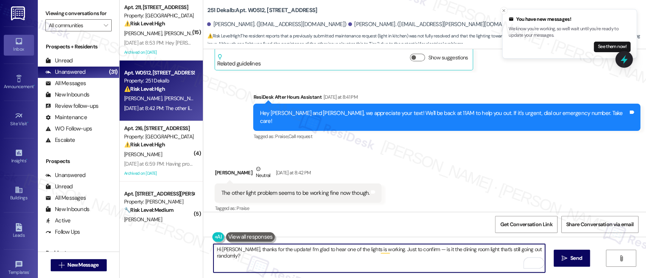
click at [316, 250] on textarea "Hi Ethan, thanks for the update! I’m glad to hear one of the lights is working.…" at bounding box center [379, 258] width 331 height 28
click at [330, 250] on textarea "Hi Ethan, thanks for the update! I’m glad to hear one of the lights is working.…" at bounding box center [379, 258] width 331 height 28
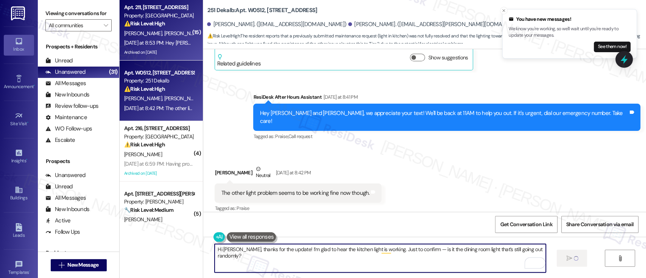
type textarea "Hi Ethan, thanks for the update! I’m glad to hear the kitchen light is working.…"
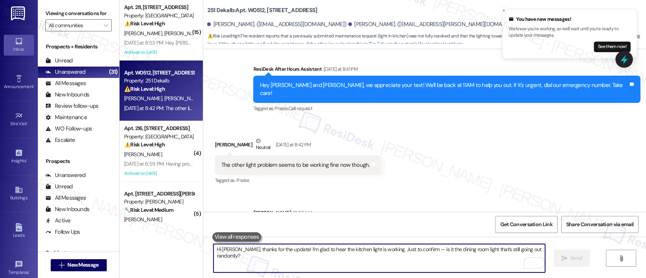
scroll to position [1140, 0]
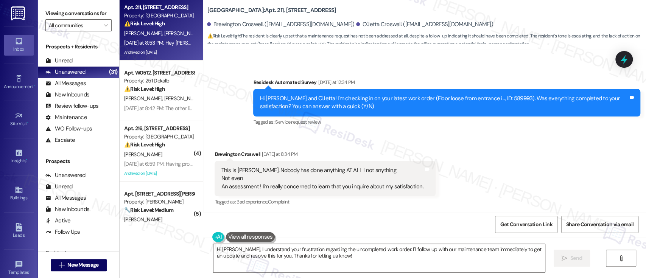
scroll to position [8243, 0]
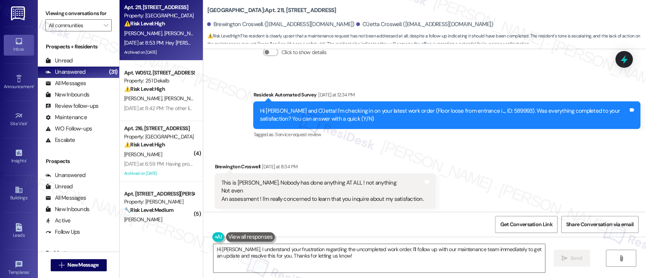
click at [501, 107] on div "Hi [PERSON_NAME] and O'Jetta! I'm checking in on your latest work order (Floor …" at bounding box center [444, 115] width 369 height 16
copy div "589993"
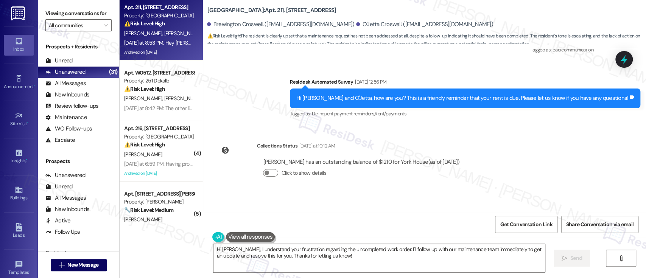
scroll to position [8142, 0]
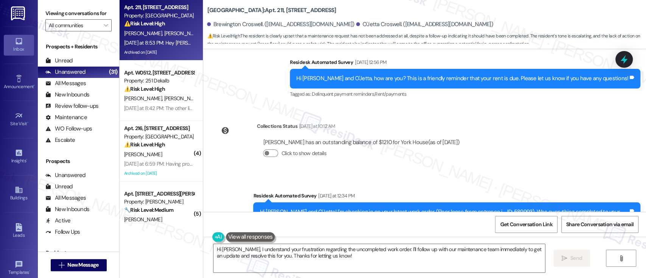
click at [472, 136] on div "Collections Status Yesterday at 10:12 AM Brewington Croswell has an outstanding…" at bounding box center [340, 146] width 263 height 58
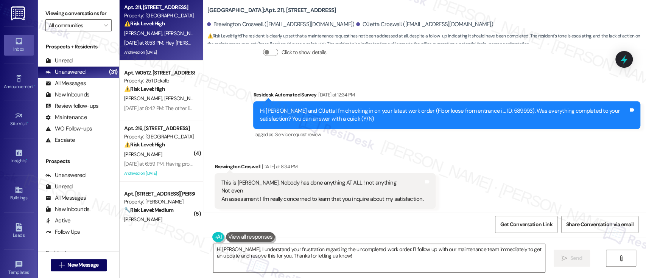
scroll to position [8394, 0]
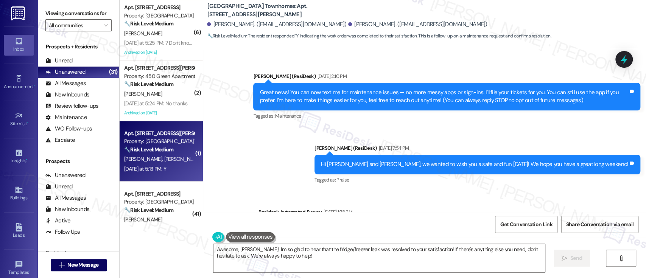
scroll to position [2171, 0]
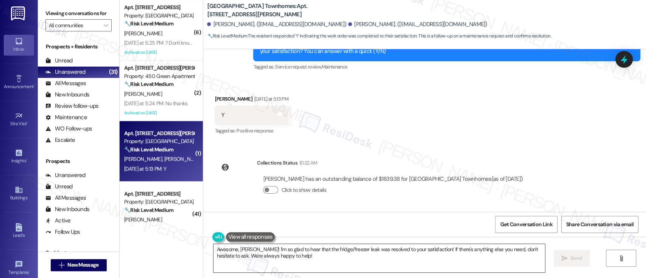
click at [456, 253] on textarea "Awesome, Reather! I'm so glad to hear that the fridge/freezer leak was resolved…" at bounding box center [379, 258] width 331 height 28
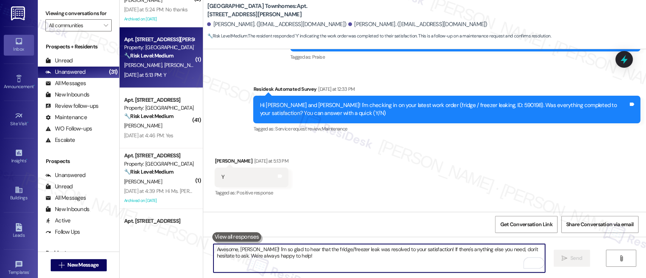
scroll to position [404, 0]
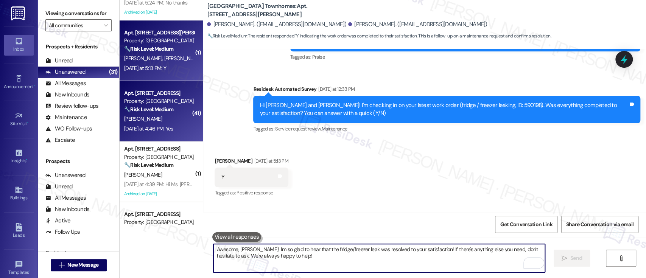
click at [158, 106] on strong "🔧 Risk Level: Medium" at bounding box center [148, 109] width 49 height 7
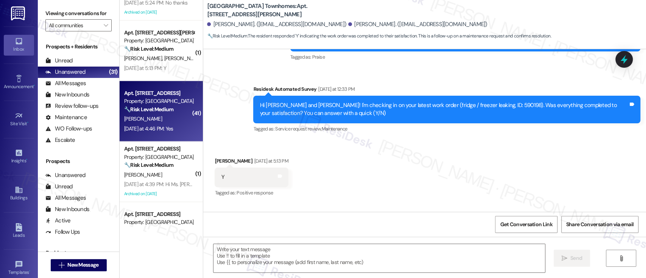
type textarea "Fetching suggested responses. Please feel free to read through the conversation…"
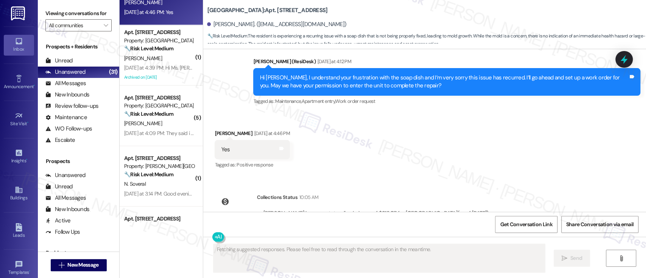
scroll to position [505, 0]
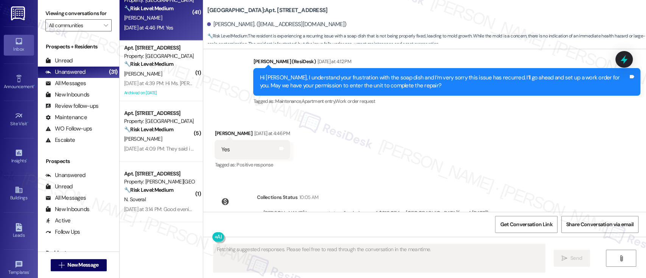
click at [410, 129] on div "Received via SMS Vanessa Asiamah Yesterday at 4:46 PM Yes Tags and notes Tagged…" at bounding box center [424, 144] width 443 height 64
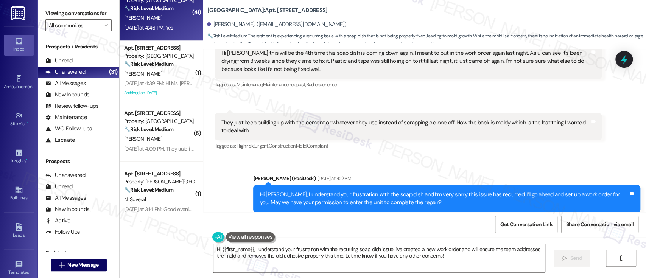
scroll to position [5891, 0]
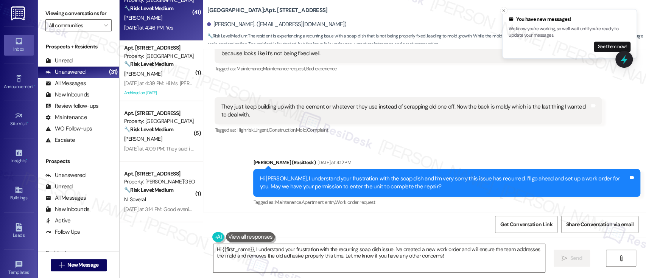
click at [419, 105] on div "Received via SMS 1:12 PM Vanessa Asiamah Question Yesterday at 1:12 PM They jus…" at bounding box center [408, 117] width 399 height 50
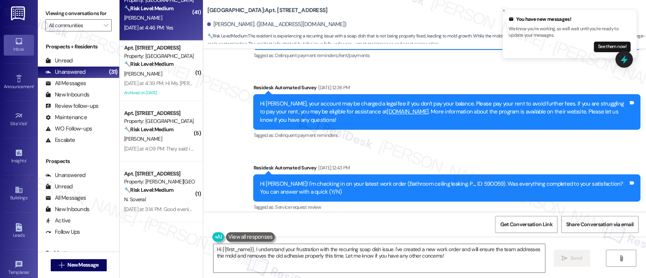
scroll to position [5488, 0]
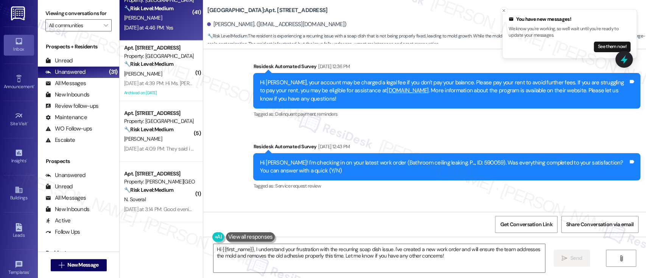
click at [466, 159] on div "Hi Vanessa! I'm checking in on your latest work order (Bathroom ceiling leaking…" at bounding box center [444, 167] width 369 height 16
copy div "590059"
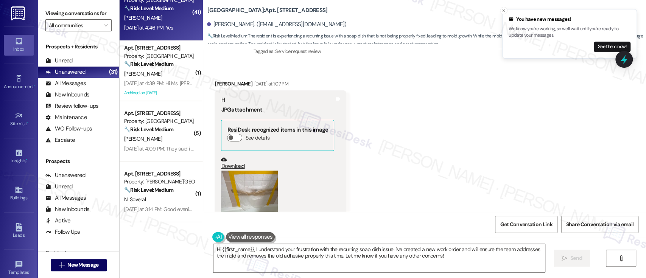
scroll to position [5639, 0]
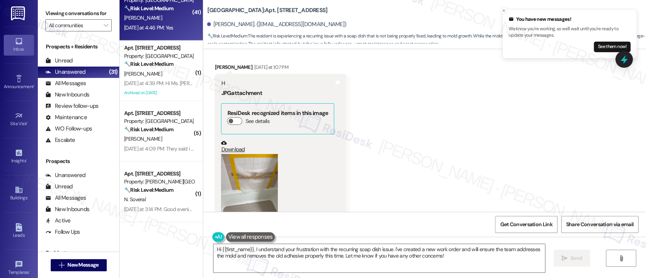
click at [262, 167] on button "Zoom image" at bounding box center [249, 192] width 57 height 76
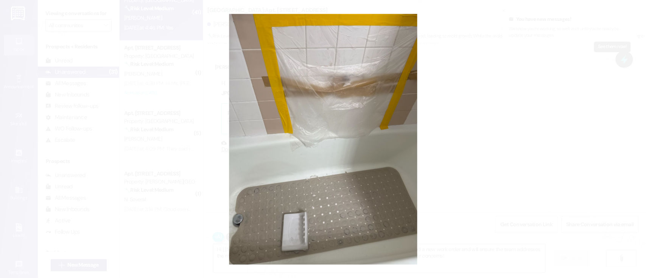
click at [479, 141] on button "Unzoom image" at bounding box center [323, 139] width 646 height 278
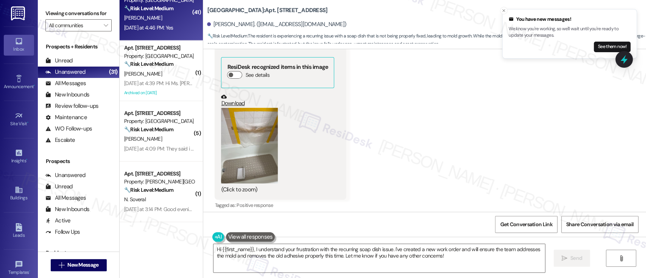
scroll to position [5689, 0]
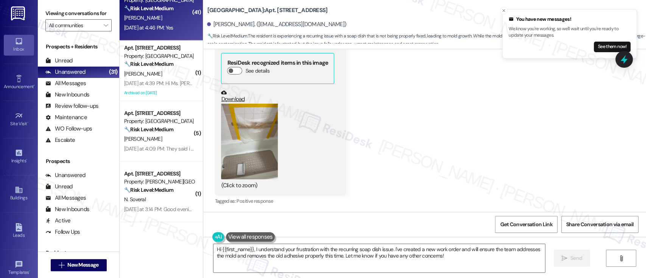
click at [249, 108] on button "Zoom image" at bounding box center [249, 142] width 57 height 76
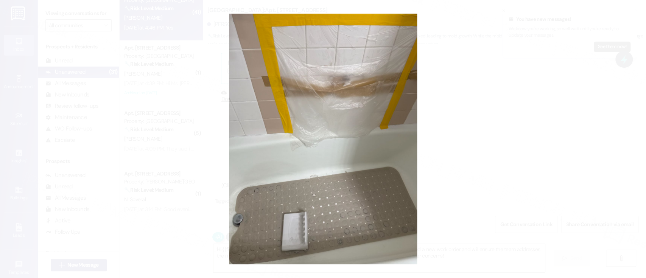
click at [615, 59] on button "Unzoom image" at bounding box center [323, 139] width 646 height 278
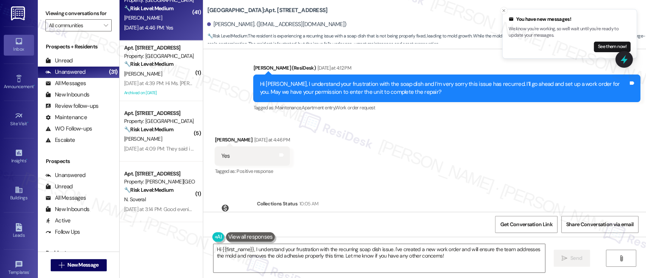
scroll to position [5992, 0]
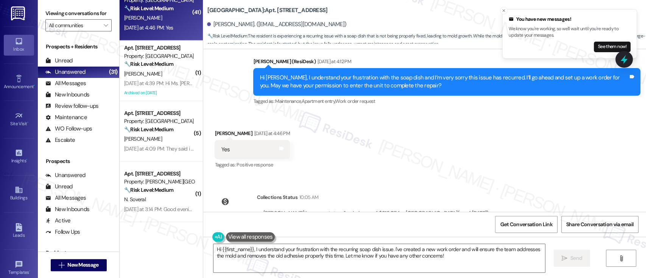
click at [408, 128] on div "Received via SMS Vanessa Asiamah Yesterday at 4:46 PM Yes Tags and notes Tagged…" at bounding box center [424, 144] width 443 height 64
click at [388, 252] on textarea "Hi {{first_name}}, I understand your frustration with the recurring soap dish i…" at bounding box center [379, 258] width 331 height 28
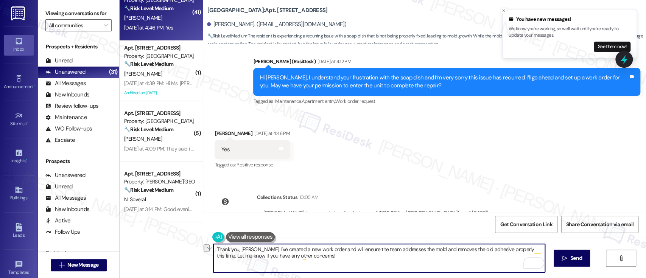
drag, startPoint x: 409, startPoint y: 250, endPoint x: 486, endPoint y: 248, distance: 77.6
click at [486, 248] on textarea "Thank you, Vanessa. I've created a new work order and will ensure the team addr…" at bounding box center [379, 258] width 331 height 28
type textarea "Thank you, Vanessa. I've created a new work order and will ensure the team addr…"
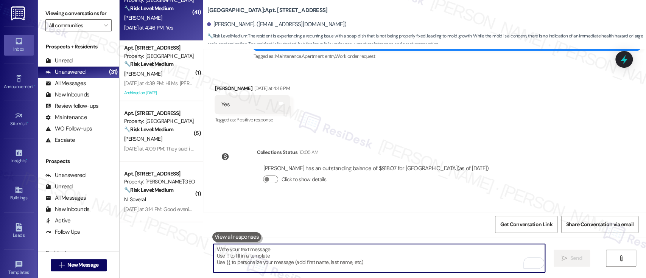
scroll to position [6053, 0]
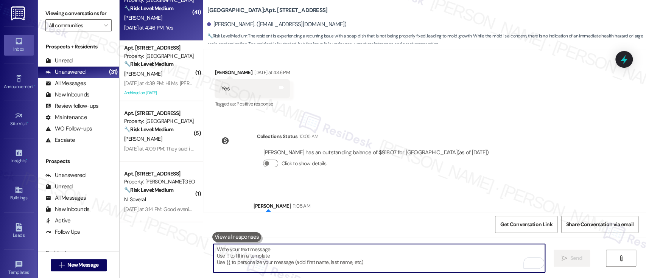
click at [385, 160] on div "Click to show details" at bounding box center [376, 164] width 226 height 8
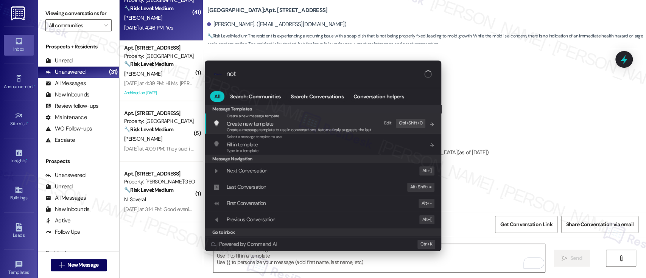
type input "note"
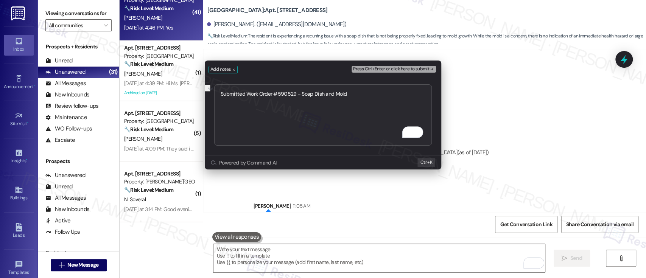
type textarea "Submitted Work Order #590529 - Soap Dish and Mold"
click at [412, 69] on span "Press Ctrl+Enter or click here to submit" at bounding box center [391, 69] width 76 height 5
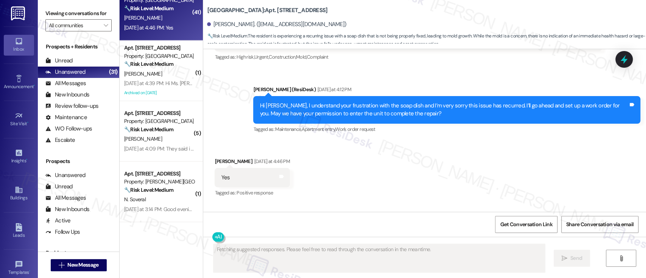
scroll to position [5922, 0]
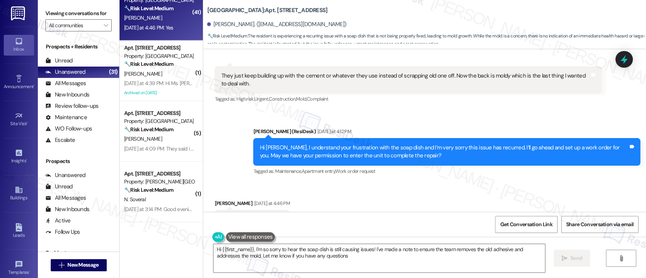
type textarea "Hi {{first_name}}, I'm so sorry to hear the soap dish is still causing issues! …"
click at [480, 182] on div "Received via SMS Vanessa Asiamah Yesterday at 4:46 PM Yes Tags and notes Tagged…" at bounding box center [424, 214] width 443 height 64
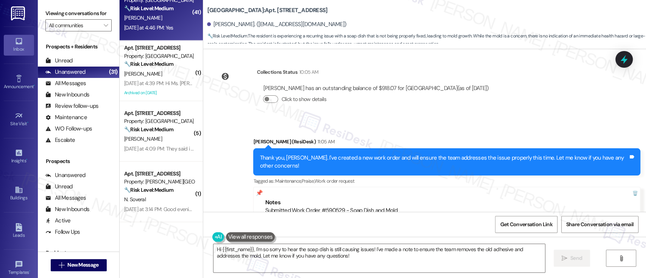
scroll to position [6128, 0]
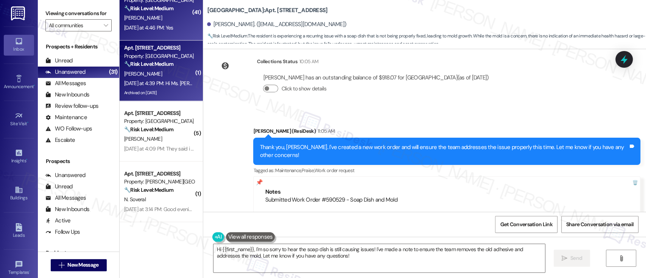
click at [156, 72] on div "[PERSON_NAME]" at bounding box center [159, 73] width 72 height 9
type textarea "Fetching suggested responses. Please feel free to read through the conversation…"
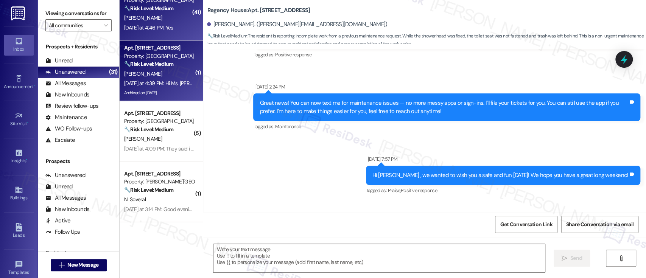
type textarea "Fetching suggested responses. Please feel free to read through the conversation…"
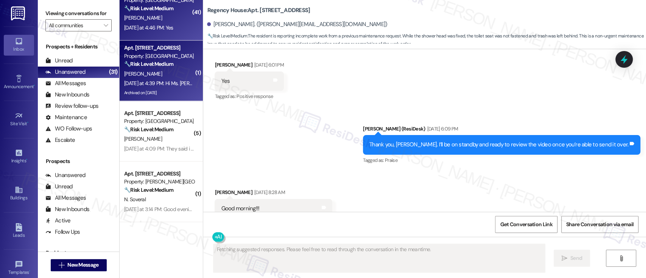
scroll to position [4483, 0]
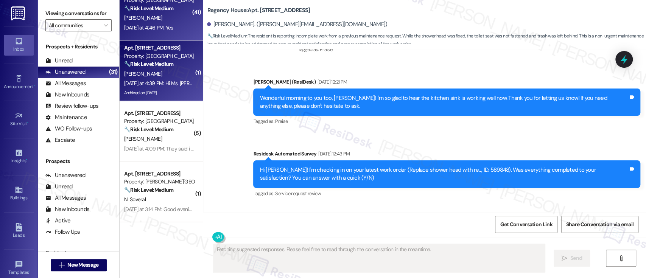
click at [165, 19] on div "V. Asiamah" at bounding box center [159, 17] width 72 height 9
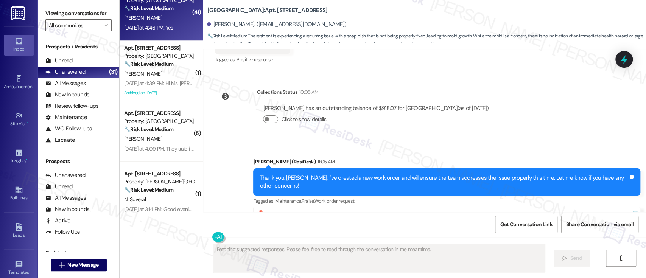
scroll to position [6128, 0]
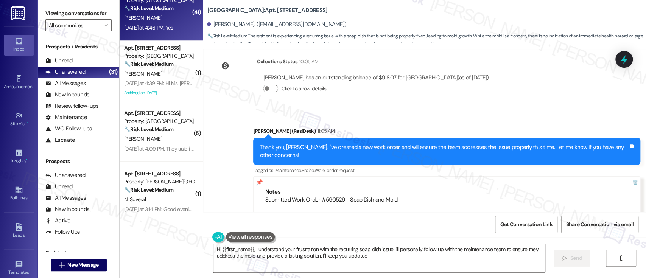
type textarea "Hi {{first_name}}, I understand your frustration with the recurring soap dish i…"
click at [475, 82] on div "Click to show details" at bounding box center [376, 90] width 226 height 17
drag, startPoint x: 416, startPoint y: 163, endPoint x: 257, endPoint y: 163, distance: 158.6
click at [257, 176] on div "Notes Submitted Work Order #590529 - Soap Dish and Mold ---- From automated-sur…" at bounding box center [446, 208] width 387 height 64
copy div "Submitted Work Order #590529 - Soap Dish and Mold"
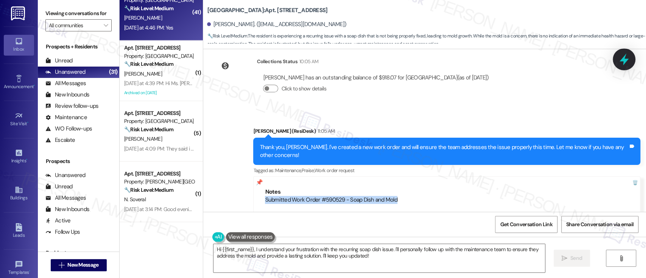
click at [626, 63] on icon at bounding box center [624, 59] width 13 height 13
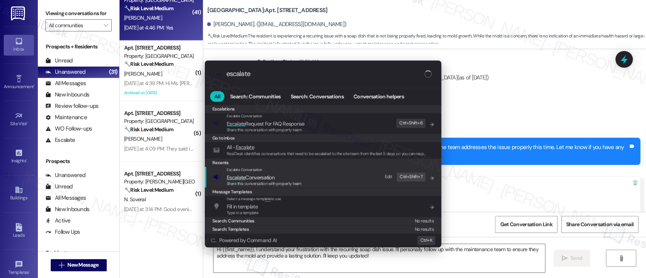
type input "escalate"
click at [300, 170] on div "Escalate Conversation" at bounding box center [264, 170] width 75 height 6
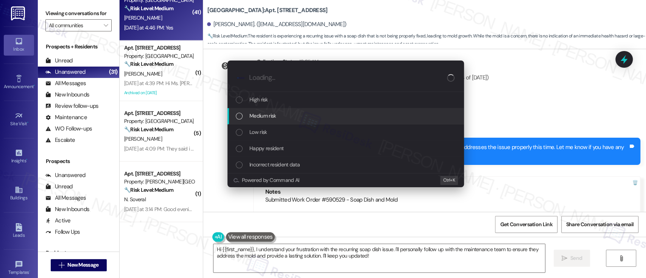
click at [299, 110] on div "Medium risk" at bounding box center [346, 116] width 237 height 16
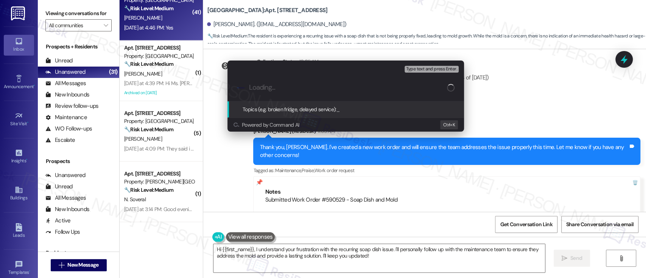
paste input "Submitted Work Order #590529 - Soap Dish and Mold"
type input "Submitted Work Order #590529 - Soap Dish and Mold"
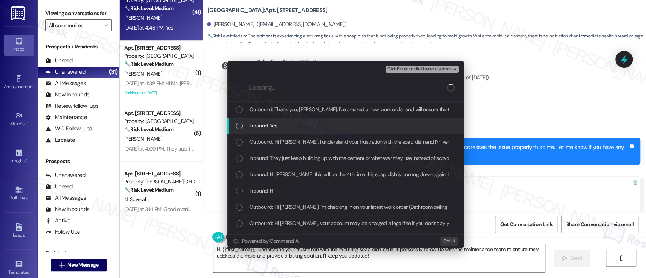
click at [281, 125] on div "Inbound: Yes" at bounding box center [346, 126] width 221 height 8
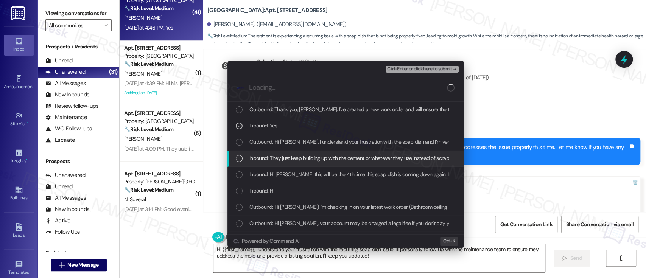
click at [298, 159] on span "Inbound: They just keep building up with the cement or whatever they use instea…" at bounding box center [440, 158] width 383 height 8
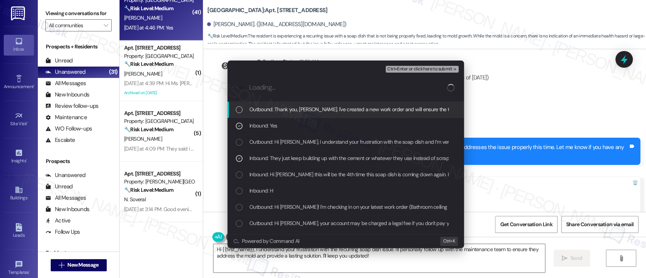
click at [412, 69] on span "Ctrl+Enter or click here to submit" at bounding box center [419, 69] width 65 height 5
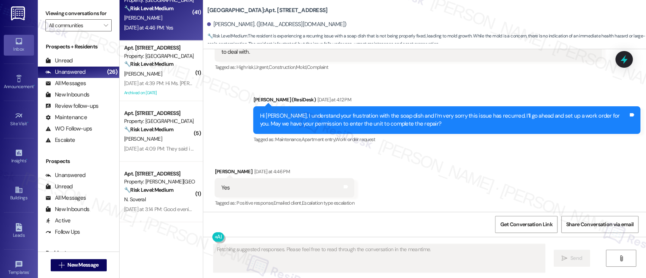
scroll to position [5922, 0]
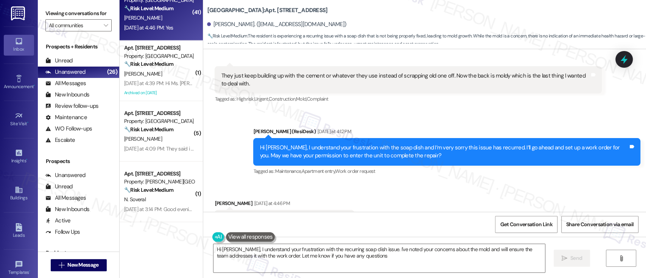
type textarea "Hi Vanessa, I understand your frustration with the recurring soap dish issue. I…"
click at [442, 182] on div "Received via SMS Vanessa Asiamah Yesterday at 4:46 PM Yes Tags and notes Tagged…" at bounding box center [424, 214] width 443 height 64
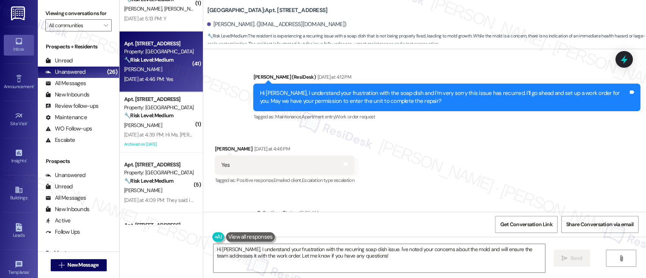
scroll to position [454, 0]
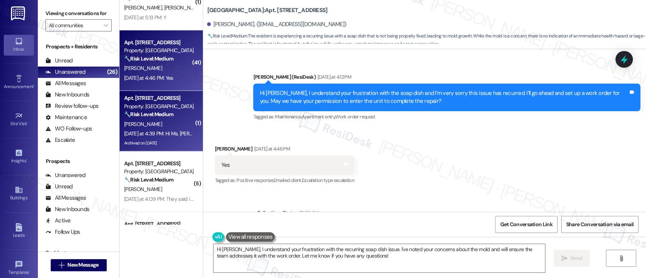
click at [150, 120] on div "[PERSON_NAME]" at bounding box center [159, 124] width 72 height 9
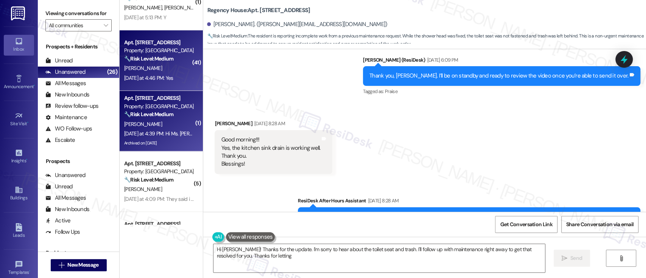
type textarea "Hi Jon! Thanks for the update. I'm sorry to hear about the toilet seat and tras…"
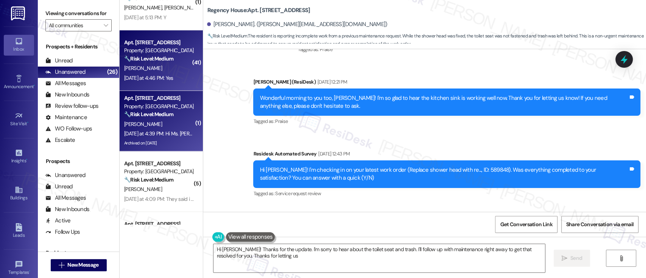
click at [158, 65] on div "V. Asiamah" at bounding box center [159, 68] width 72 height 9
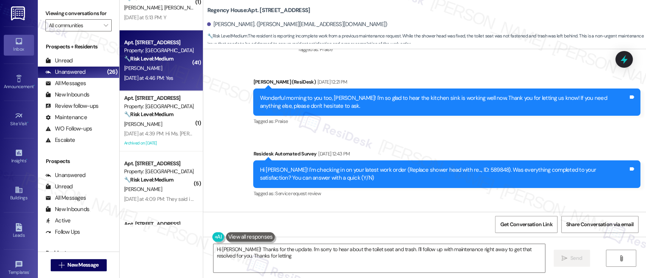
type textarea "Hi Jon! Thanks for the update. I'm sorry to hear about the toilet seat and tras…"
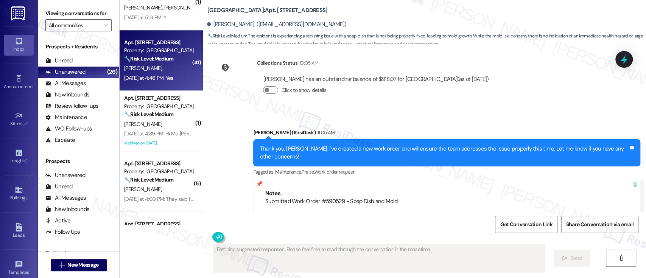
scroll to position [6221, 0]
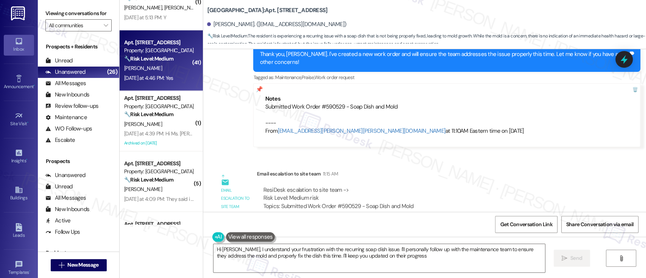
type textarea "Hi Vanessa, I understand your frustration with the recurring soap dish issue. I…"
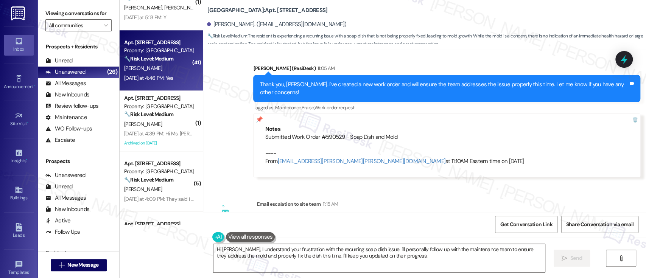
scroll to position [6171, 0]
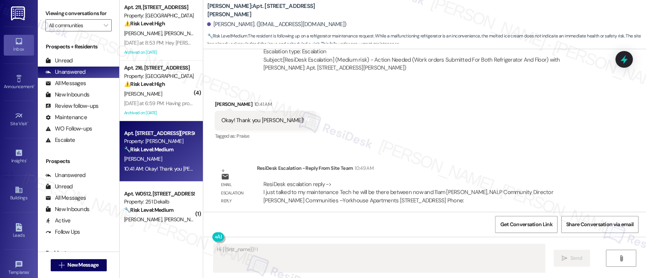
scroll to position [1275, 0]
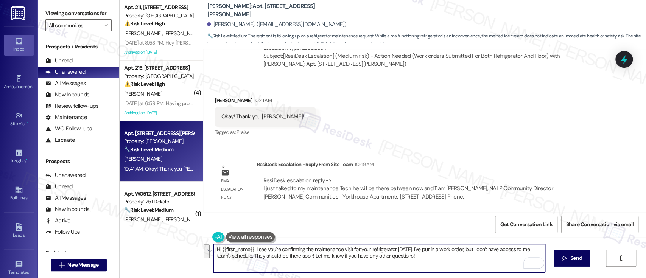
click at [231, 256] on textarea "Hi {{first_name}}! I see you're confirming the maintenance visit for your refri…" at bounding box center [379, 258] width 331 height 28
type textarea "Hi {{first_name}}! I just received confirmation from our team that our tech is …"
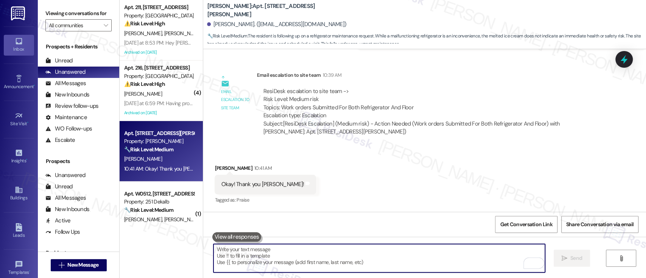
scroll to position [1206, 0]
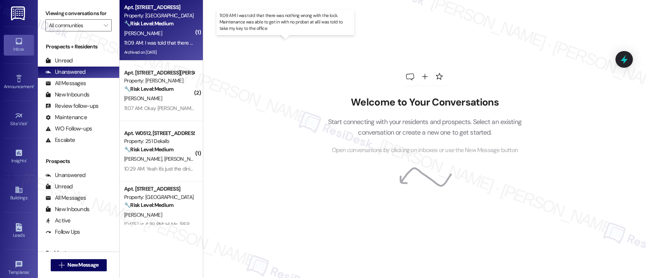
click at [176, 42] on div "11:09 AM: I was told that there was nothing wrong with the lock. Maintenance wa…" at bounding box center [291, 42] width 335 height 7
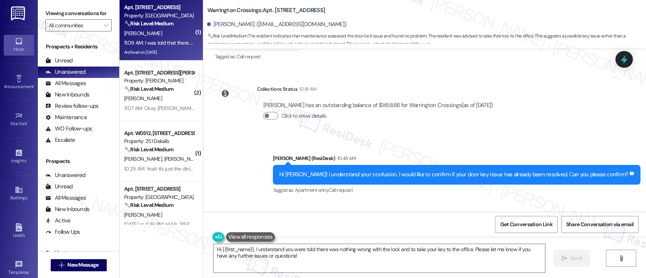
scroll to position [11409, 0]
click at [326, 260] on textarea "Hi {{first_name}}, I understand you were told there was nothing wrong with the …" at bounding box center [379, 258] width 331 height 28
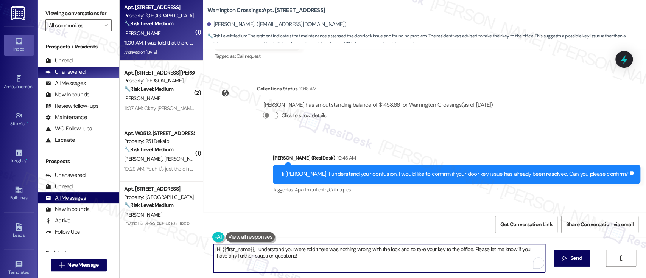
drag, startPoint x: 342, startPoint y: 261, endPoint x: 88, endPoint y: 201, distance: 261.4
click at [88, 201] on div "Viewing conversations for All communities  Prospects + Residents Unread (0) Un…" at bounding box center [342, 139] width 608 height 278
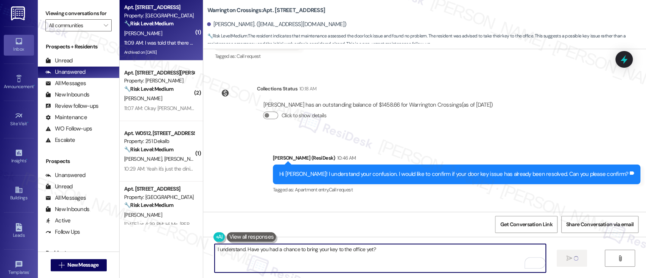
type textarea "I understand. Have you had a chance to bring your key to the office yet?"
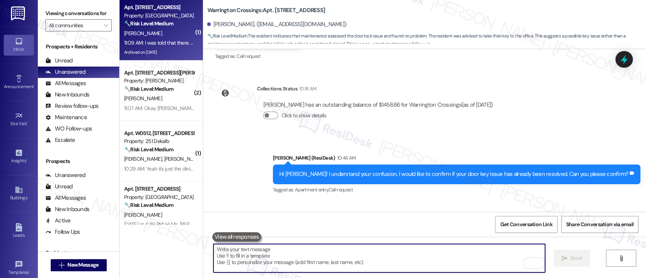
scroll to position [11409, 0]
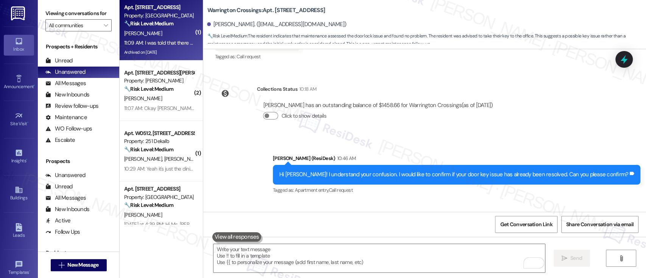
click at [346, 201] on div "Received via SMS Melissa Goldstein Neutral 11:09 AM I was told that there was n…" at bounding box center [424, 237] width 443 height 72
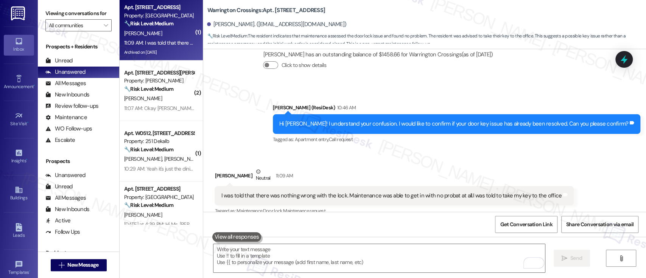
scroll to position [11462, 0]
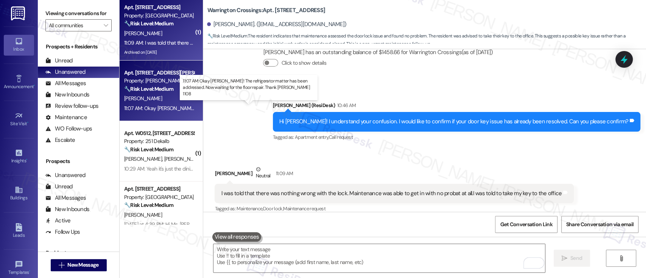
click at [163, 106] on div "11:07 AM: Okay Emily! The refrigerator matter has been addressed. Now waiting f…" at bounding box center [276, 108] width 305 height 7
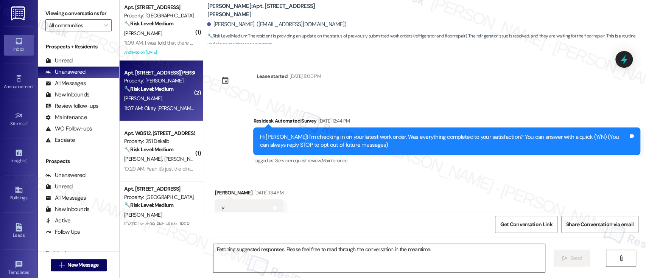
scroll to position [1601, 0]
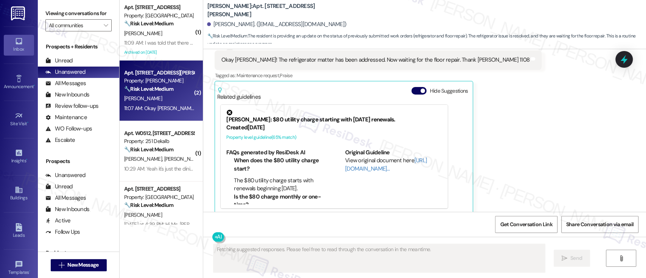
click at [420, 87] on button "Hide Suggestions" at bounding box center [418, 91] width 15 height 8
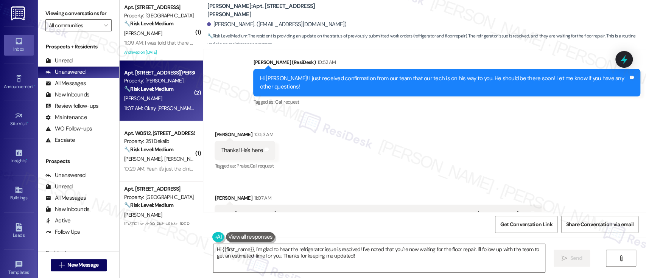
scroll to position [1489, 0]
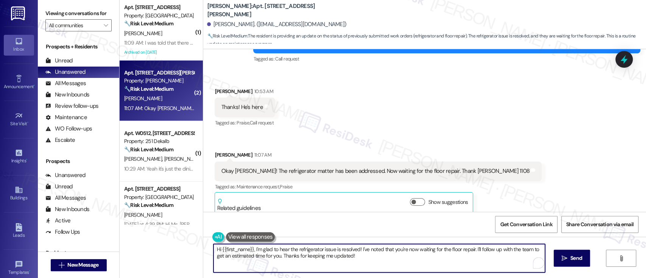
drag, startPoint x: 250, startPoint y: 250, endPoint x: 170, endPoint y: 241, distance: 80.8
click at [170, 241] on div "( 1 ) Apt. H05, 1700 Street Rd B05 Property: Warrington Crossings 🔧 Risk Level:…" at bounding box center [383, 139] width 527 height 278
click at [432, 250] on textarea "I'm glad to hear the refrigerator issue is resolved! I've noted that you're now…" at bounding box center [379, 258] width 331 height 28
click at [237, 256] on textarea "I'm glad to hear the refrigerator issue is resolved! I've noted that you're now…" at bounding box center [379, 258] width 331 height 28
type textarea "I'm glad to hear the refrigerator issue is resolved! I've noted that you're now…"
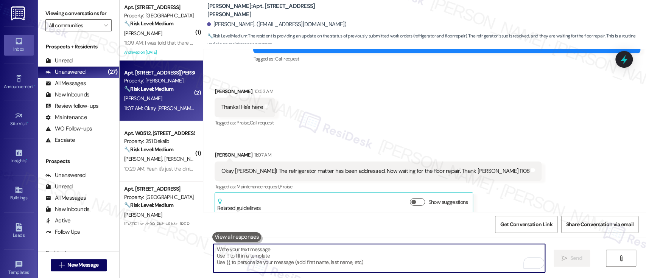
scroll to position [1489, 0]
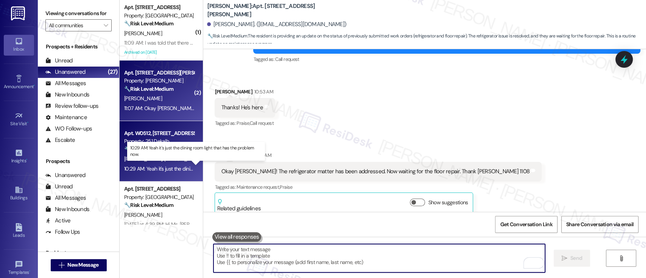
click at [166, 167] on div "10:29 AM: Yeah it's just the dining room light that has the problem now. 10:29 …" at bounding box center [200, 168] width 153 height 7
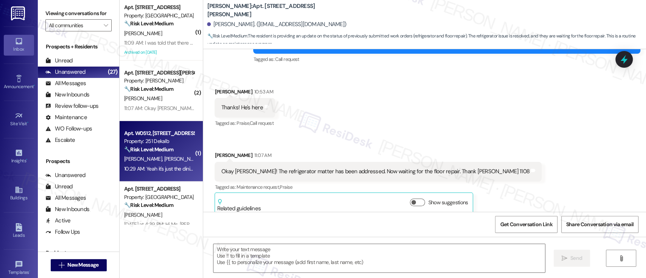
type textarea "Fetching suggested responses. Please feel free to read through the conversation…"
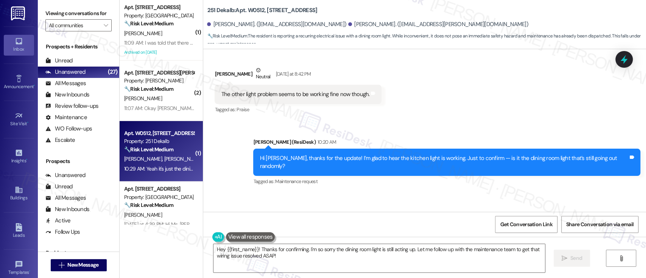
scroll to position [1223, 0]
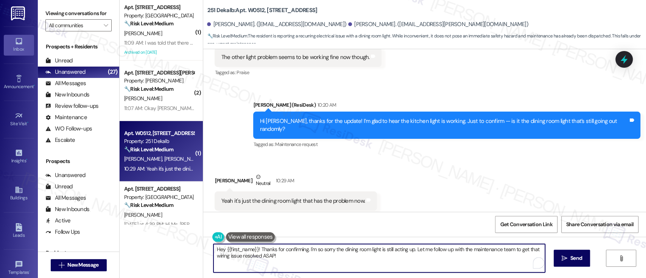
drag, startPoint x: 257, startPoint y: 249, endPoint x: 172, endPoint y: 253, distance: 84.5
click at [172, 253] on div "( 1 ) Apt. H05, 1700 Street Rd B05 Property: Warrington Crossings 🔧 Risk Level:…" at bounding box center [383, 139] width 527 height 278
click at [367, 250] on textarea "Thanks for confirming. I'm so sorry the dining room light is still acting up. L…" at bounding box center [379, 258] width 331 height 28
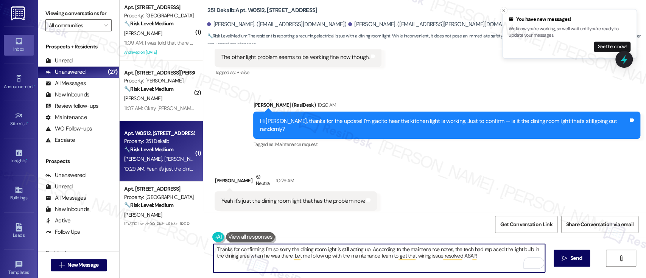
click at [488, 263] on textarea "Thanks for confirming. I'm so sorry the dining room light is still acting up. A…" at bounding box center [379, 258] width 331 height 28
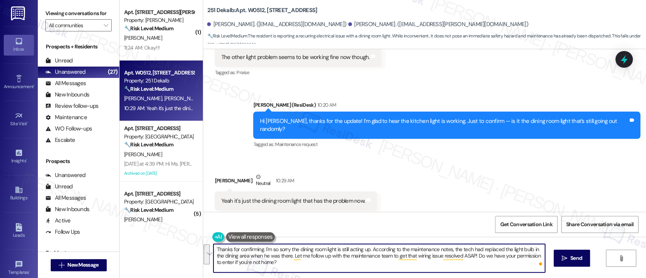
paste textarea "’m so sorry to hear the dining room light is still acting up. According to the …"
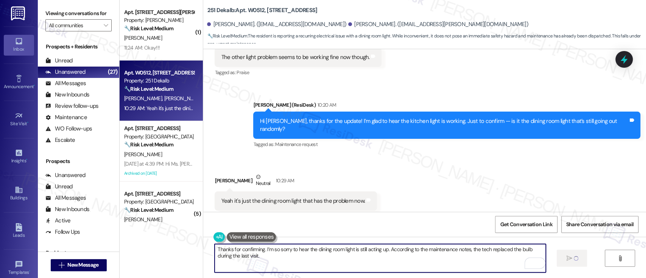
type textarea "Thanks for confirming. I’m so sorry to hear the dining room light is still acti…"
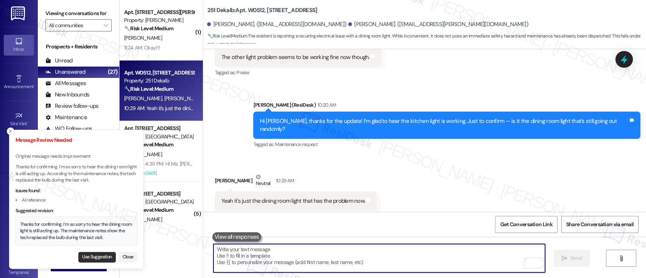
click at [95, 254] on button "Use Suggestion" at bounding box center [96, 257] width 37 height 11
type textarea "Thanks for confirming. I’m so sorry to hear the dining room light is still acti…"
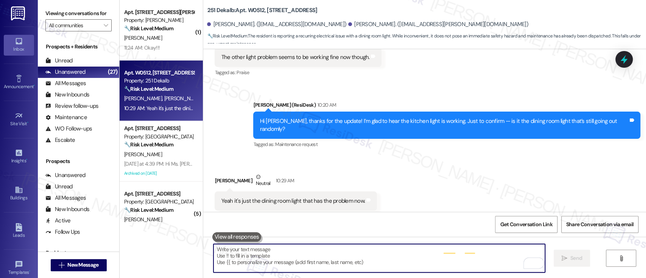
scroll to position [1223, 0]
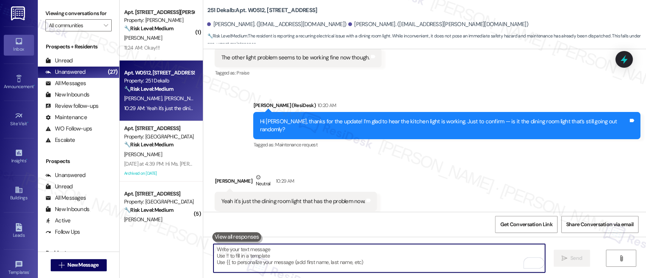
paste textarea "I’ll follow up with the team to get the wiring issue resolved as soon as possib…"
type textarea "I’ll follow up with the team to get the wiring issue resolved as soon as possib…"
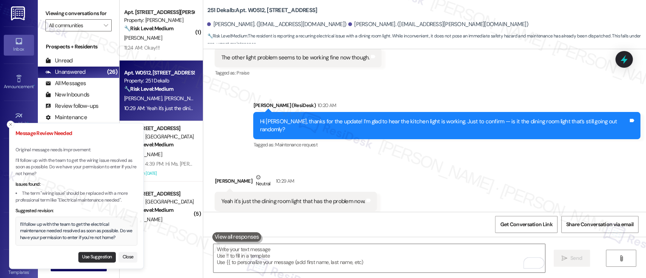
click at [97, 255] on button "Use Suggestion" at bounding box center [96, 257] width 37 height 11
type textarea "I’ll follow up with the team to get the electrical maintenance needed resolved …"
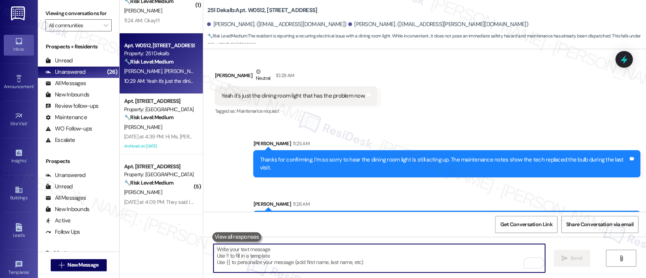
scroll to position [50, 0]
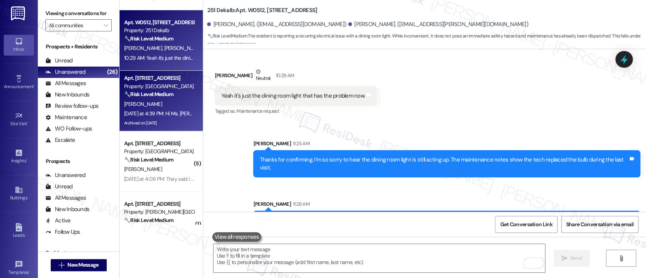
click at [157, 107] on div "[PERSON_NAME]" at bounding box center [159, 104] width 72 height 9
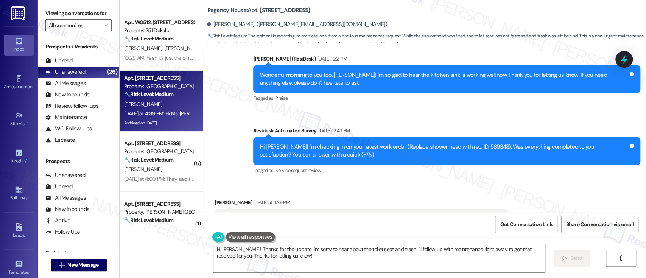
scroll to position [4553, 0]
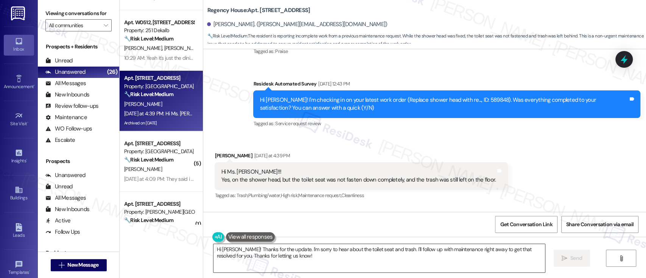
drag, startPoint x: 446, startPoint y: 265, endPoint x: 432, endPoint y: 263, distance: 13.7
click at [444, 265] on textarea "Hi Jon! Thanks for the update. I'm sorry to hear about the toilet seat and tras…" at bounding box center [379, 258] width 331 height 28
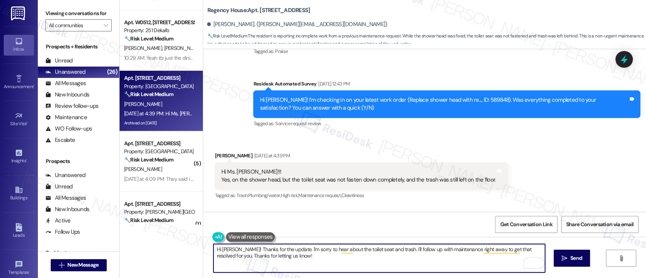
drag, startPoint x: 323, startPoint y: 260, endPoint x: 192, endPoint y: 260, distance: 131.4
click at [192, 260] on div "( 1 ) Apt. 1108, 1320 W. Somerville Ave Property: YONO 🔧 Risk Level: Medium The…" at bounding box center [383, 139] width 527 height 278
paste textarea "Do we have your permission to enter if you’re not home?"
type textarea "Hi Jon! Thanks for the update. I'm sorry to hear about the toilet seat and tras…"
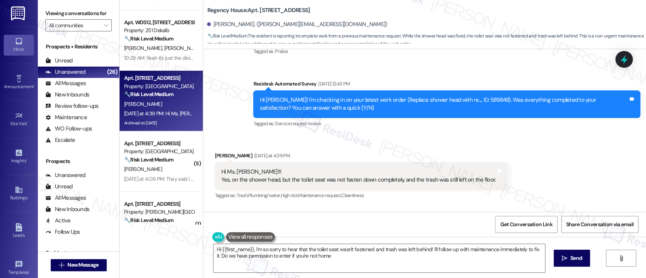
scroll to position [4483, 0]
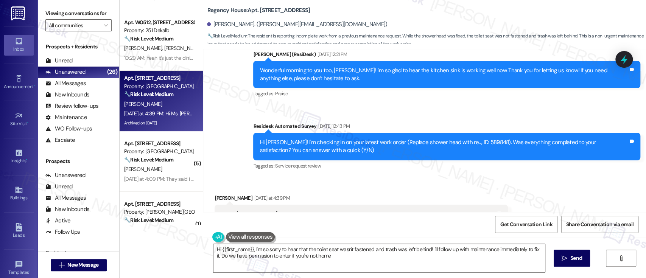
type textarea "Hi {{first_name}}, I'm so sorry to hear that the toilet seat wasn't fastened an…"
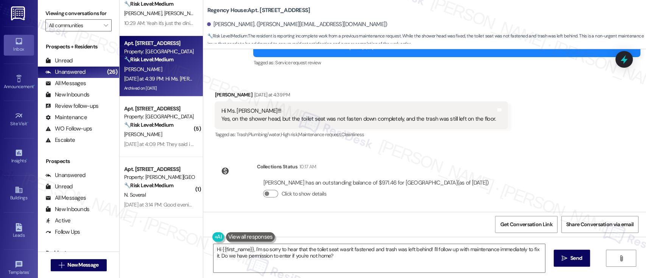
scroll to position [101, 0]
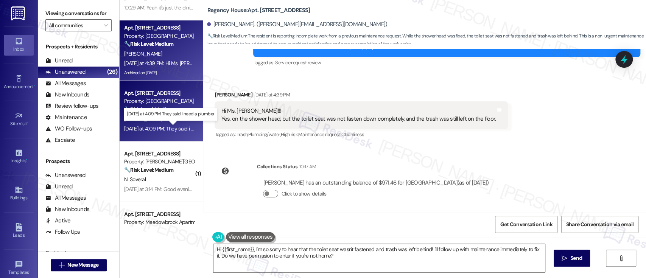
click at [165, 126] on div "Yesterday at 4:09 PM: They said i need a plumber Yesterday at 4:09 PM: They sai…" at bounding box center [175, 128] width 102 height 7
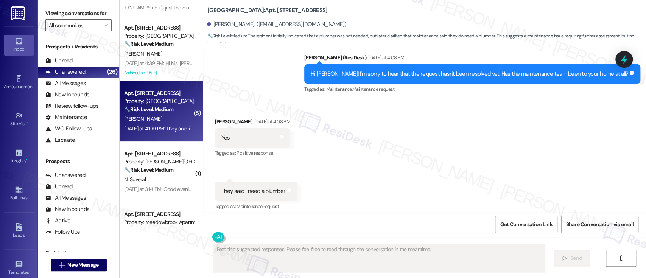
scroll to position [300, 0]
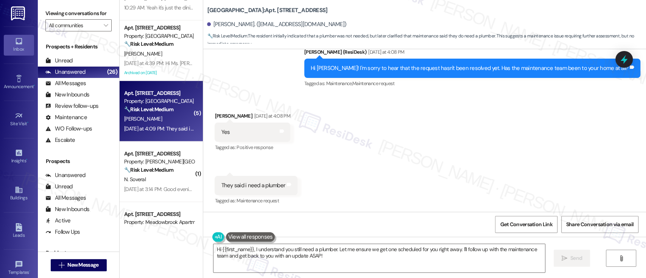
click at [524, 102] on div "Received via SMS Michele Patterson Yesterday at 4:08 PM Yes Tags and notes Tagg…" at bounding box center [424, 153] width 443 height 117
click at [440, 141] on div "Received via SMS Michele Patterson Yesterday at 4:08 PM Yes Tags and notes Tagg…" at bounding box center [424, 153] width 443 height 117
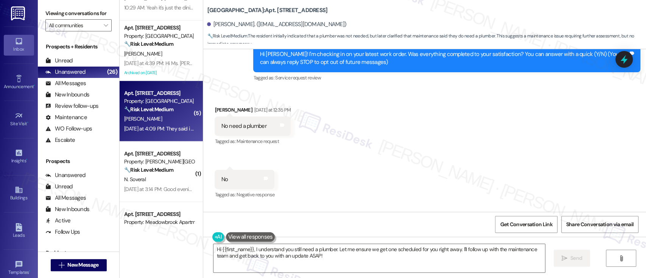
scroll to position [67, 0]
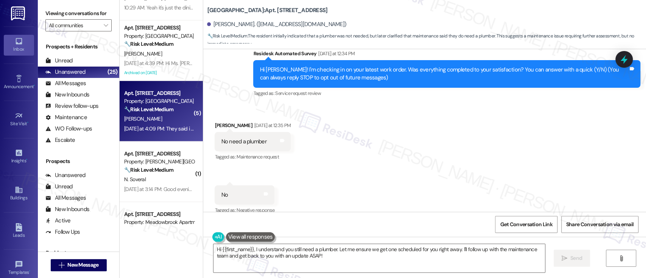
click at [427, 176] on div "Received via SMS Michele Patterson Yesterday at 12:35 PM No need a plumber Tags…" at bounding box center [424, 183] width 443 height 159
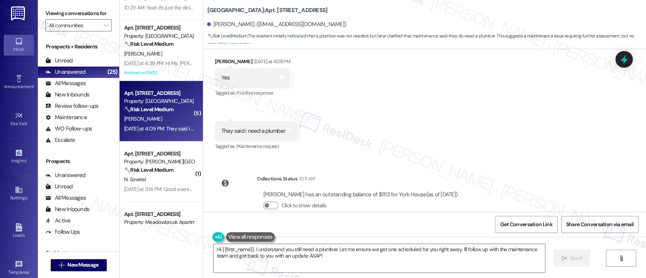
scroll to position [370, 0]
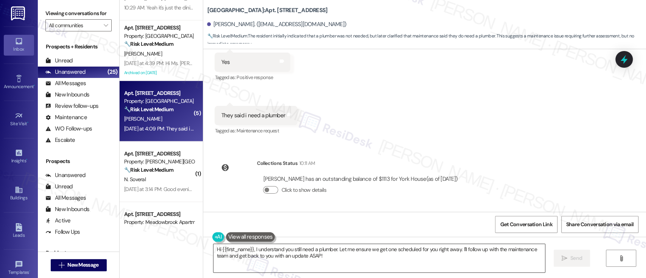
click at [320, 253] on textarea "Hi {{first_name}}, I understand you still need a plumber. Let me ensure we get …" at bounding box center [379, 258] width 331 height 28
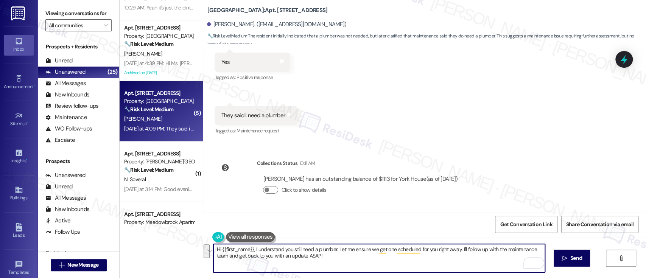
drag, startPoint x: 457, startPoint y: 251, endPoint x: 463, endPoint y: 265, distance: 15.8
click at [463, 265] on textarea "Hi {{first_name}}, I understand you still need a plumber. Let me ensure we get …" at bounding box center [379, 258] width 331 height 28
type textarea "Hi {{first_name}}, I understand you still need a plumber. Let me ensure we get …"
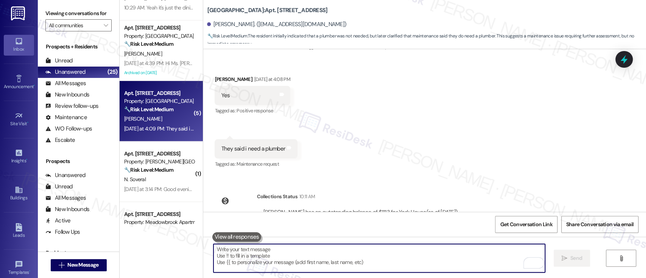
scroll to position [300, 0]
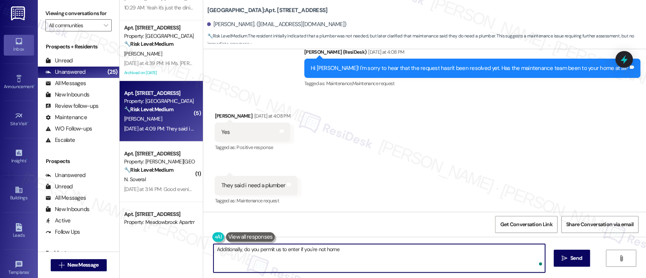
type textarea "Additionally, do you permit us to enter if you're not home?"
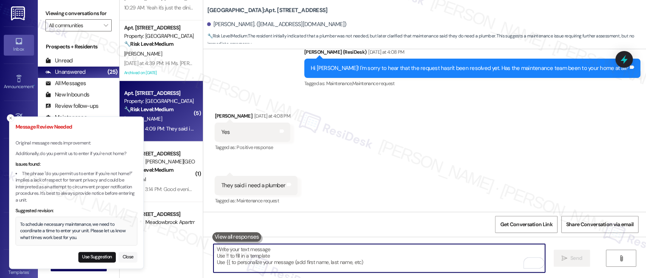
click at [136, 259] on button "Close" at bounding box center [127, 257] width 19 height 11
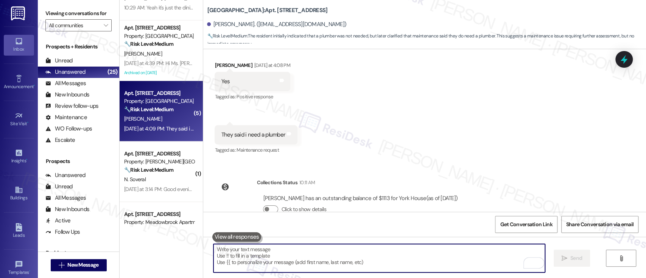
scroll to position [431, 0]
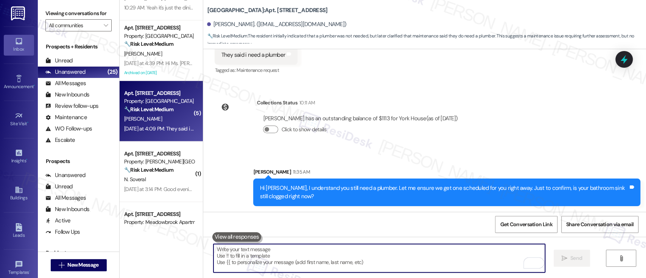
click at [437, 258] on textarea "To enrich screen reader interactions, please activate Accessibility in Grammarl…" at bounding box center [379, 258] width 331 height 28
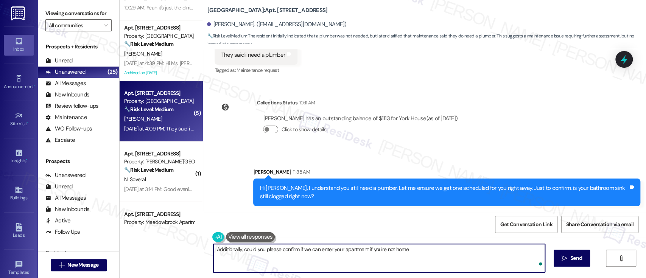
type textarea "Additionally, could you please confirm if we can enter your apartment if you're…"
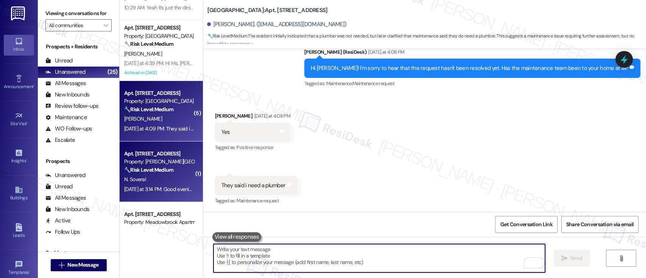
scroll to position [202, 0]
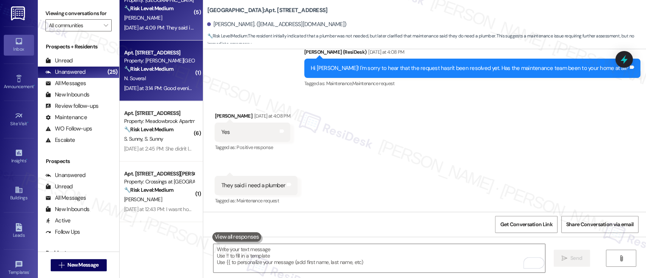
click at [154, 77] on div "N. Soveral" at bounding box center [159, 78] width 72 height 9
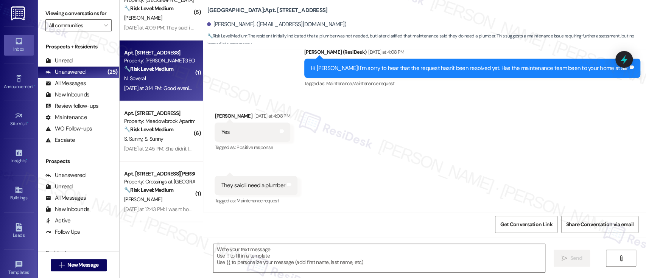
type textarea "Fetching suggested responses. Please feel free to read through the conversation…"
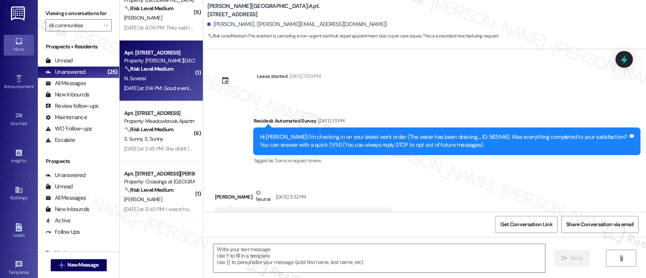
scroll to position [7607, 0]
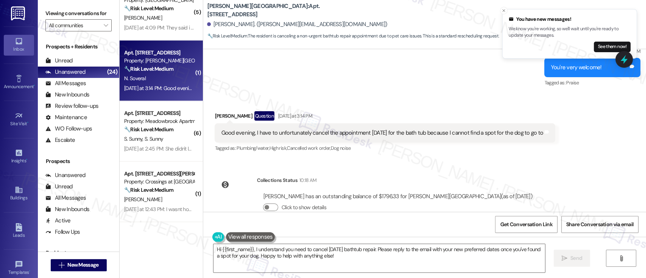
click at [480, 151] on div "Lease started Jan 23, 2025 at 7:00 PM Survey, sent via SMS Residesk Automated S…" at bounding box center [424, 130] width 443 height 163
click at [526, 176] on div "Lease started Jan 23, 2025 at 7:00 PM Survey, sent via SMS Residesk Automated S…" at bounding box center [424, 130] width 443 height 163
click at [330, 250] on textarea "Hi {{first_name}}, I understand you need to cancel tomorrow's bathtub repair. P…" at bounding box center [379, 258] width 331 height 28
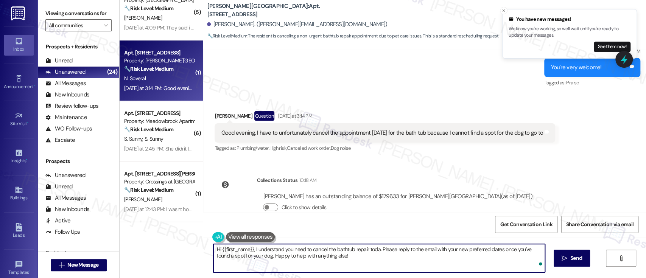
type textarea "Hi {{first_name}}, I understand you need to cancel the bathtub repair today. Pl…"
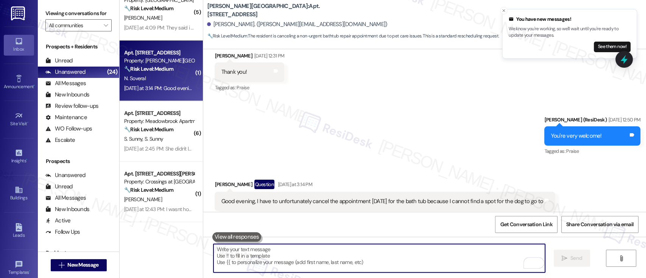
scroll to position [7537, 0]
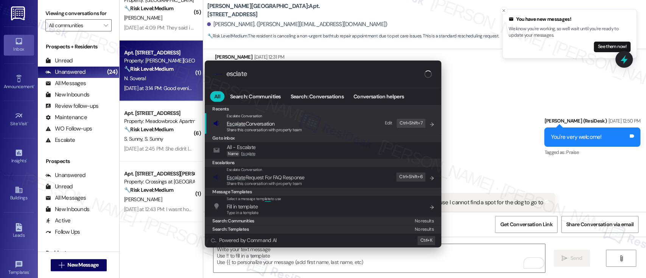
type input "esclate"
click at [282, 123] on span "Esc a late Conversation" at bounding box center [264, 124] width 75 height 8
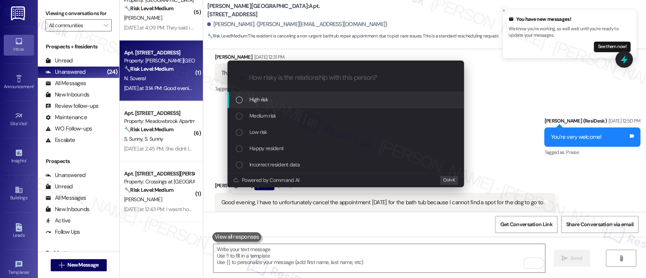
click at [273, 97] on div "High risk" at bounding box center [346, 99] width 221 height 8
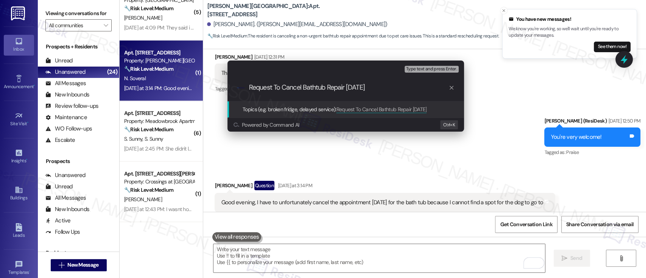
type input "Request To Cancel Bathtub Repair Today"
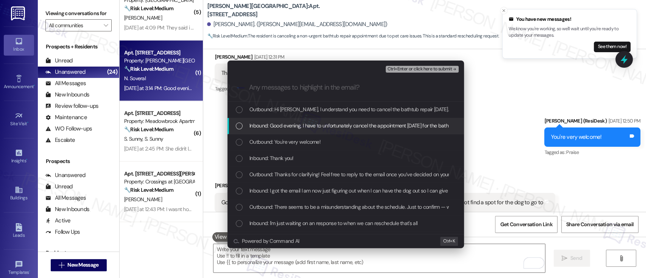
click at [283, 128] on span "Inbound: Good evening, I have to unfortunately cancel the appointment tomorrow …" at bounding box center [407, 126] width 316 height 8
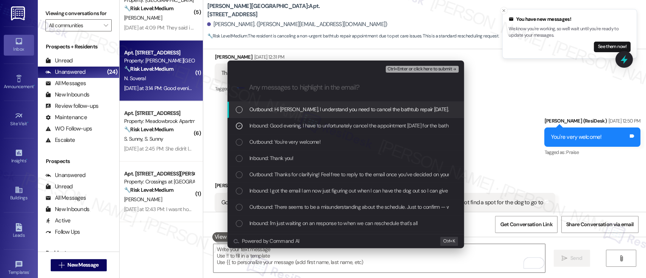
click at [433, 68] on span "Ctrl+Enter or click here to submit" at bounding box center [419, 69] width 65 height 5
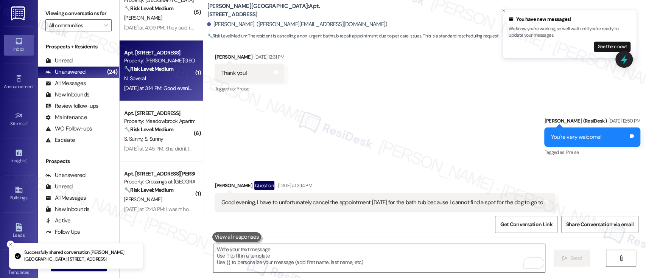
scroll to position [7668, 0]
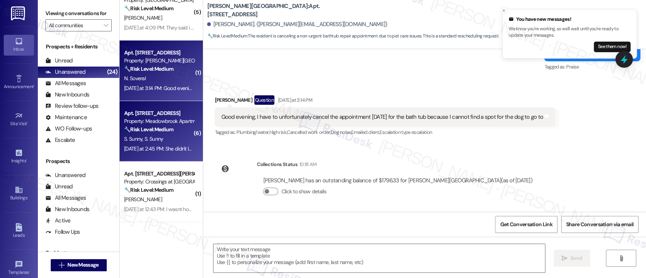
type textarea "Fetching suggested responses. Please feel free to read through the conversation…"
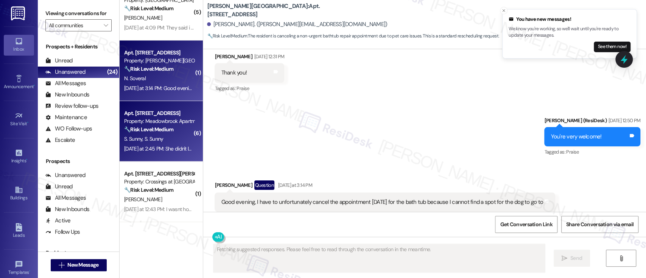
scroll to position [7537, 0]
click at [146, 131] on strong "🔧 Risk Level: Medium" at bounding box center [148, 129] width 49 height 7
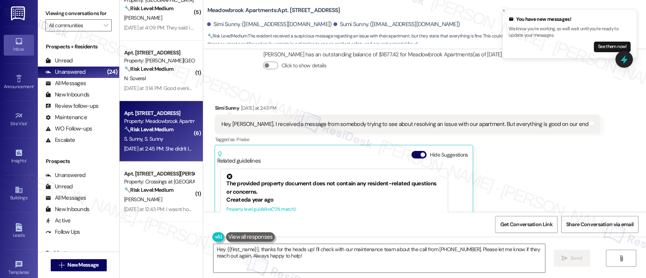
scroll to position [1961, 0]
click at [421, 156] on span "button" at bounding box center [423, 155] width 5 height 5
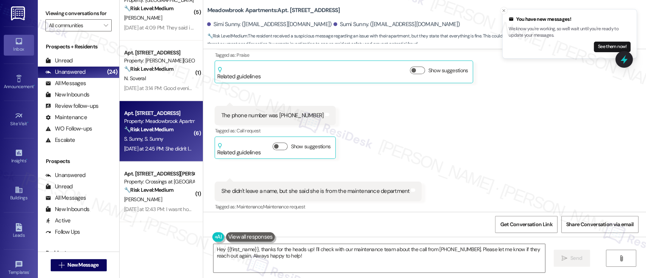
scroll to position [2052, 0]
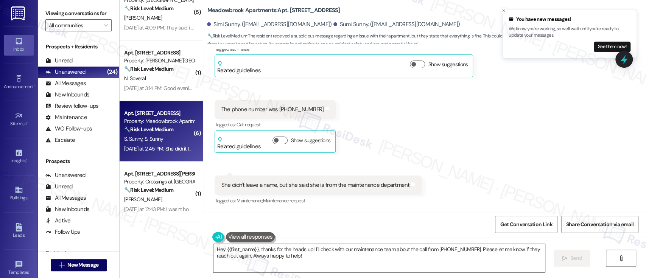
click at [536, 138] on div "Received via SMS Simi Sunny Yesterday at 2:43 PM Hey, Emily. I received a messa…" at bounding box center [424, 104] width 443 height 215
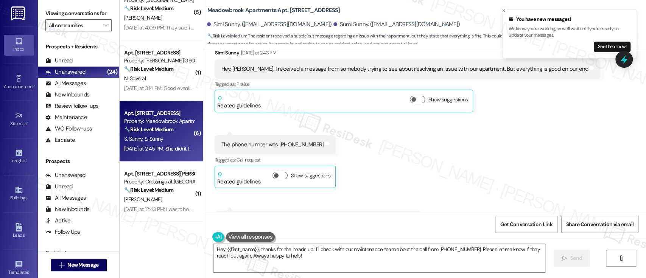
scroll to position [2002, 0]
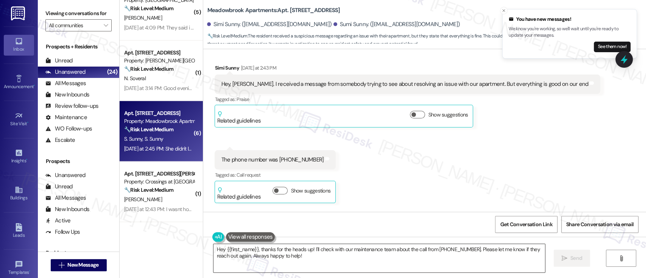
click at [232, 251] on textarea "Hey {{first_name}}, thanks for the heads up! I'll check with our maintenance te…" at bounding box center [379, 258] width 331 height 28
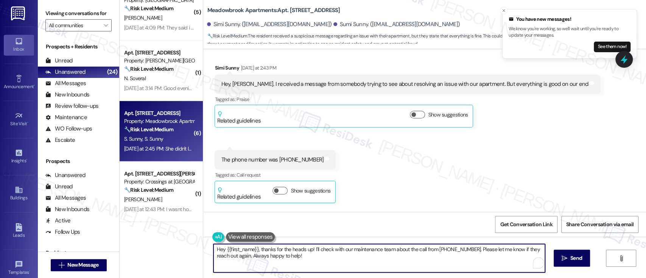
click at [232, 251] on textarea "Hey {{first_name}}, thanks for the heads up! I'll check with our maintenance te…" at bounding box center [379, 258] width 331 height 28
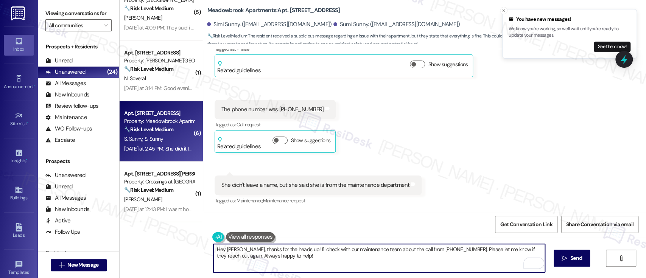
click at [446, 260] on textarea "Hey Simi, thanks for the heads up! I'll check with our maintenance team about t…" at bounding box center [379, 258] width 331 height 28
drag, startPoint x: 471, startPoint y: 251, endPoint x: 539, endPoint y: 250, distance: 68.5
click at [539, 250] on textarea "Hey Simi, thanks for the heads up! I'll check with our maintenance team about t…" at bounding box center [379, 258] width 331 height 28
type textarea "Hey Simi, thanks for the heads up! I'll check with our maintenance team about t…"
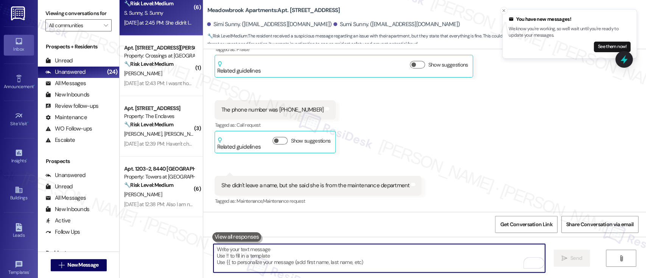
scroll to position [328, 0]
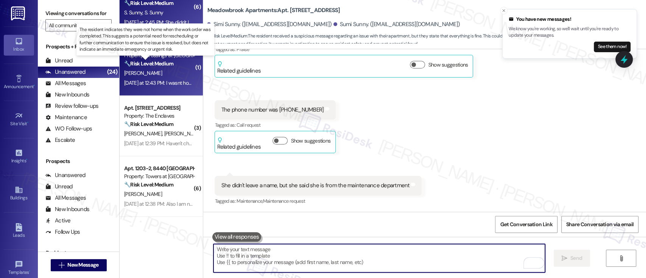
click at [149, 65] on strong "🔧 Risk Level: Medium" at bounding box center [148, 63] width 49 height 7
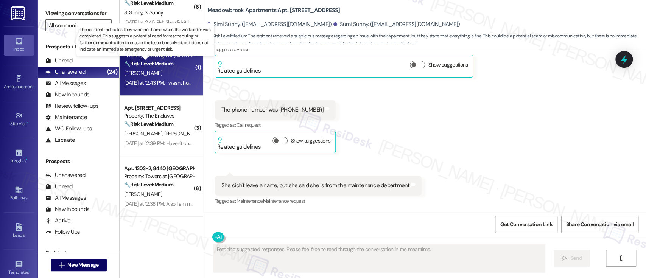
scroll to position [82, 0]
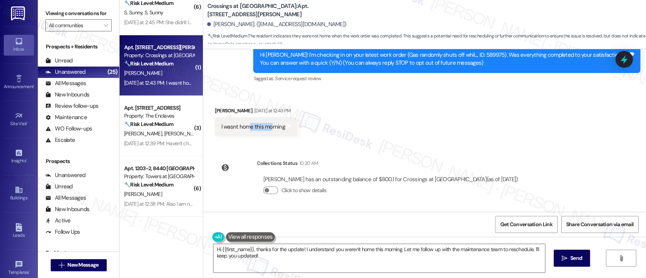
drag, startPoint x: 245, startPoint y: 129, endPoint x: 268, endPoint y: 132, distance: 22.6
click at [267, 129] on div "I wasnt home this morning" at bounding box center [253, 127] width 64 height 8
click at [406, 134] on div "Received via SMS Robert Aruanno Yesterday at 12:43 PM I wasnt home this morning…" at bounding box center [424, 116] width 443 height 53
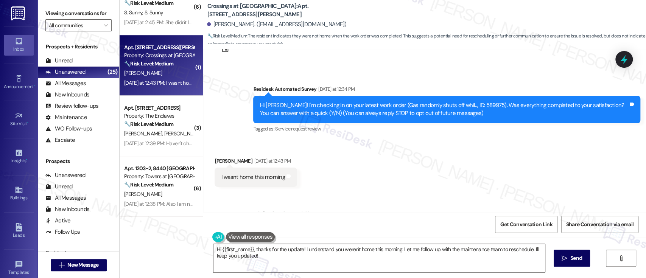
click at [455, 104] on div "Hi Robert! I'm checking in on your latest work order (Gas randomly shuts off wh…" at bounding box center [444, 109] width 369 height 16
copy div "589975"
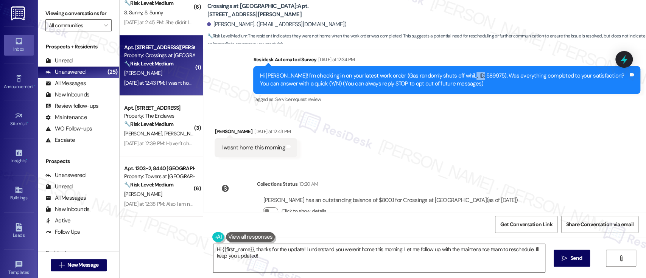
scroll to position [82, 0]
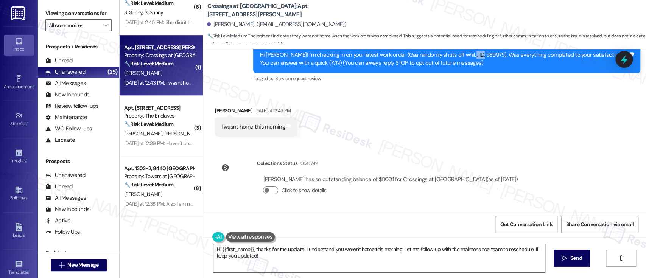
click at [369, 251] on textarea "Hi {{first_name}}, thanks for the update! I understand you weren't home this mo…" at bounding box center [379, 258] width 331 height 28
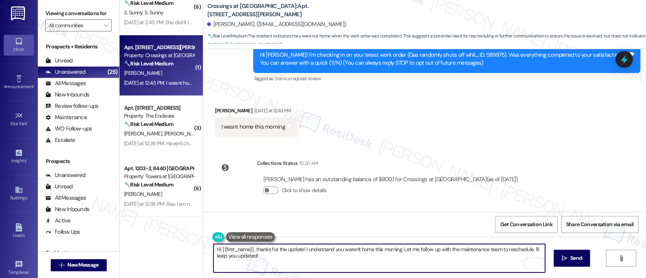
click at [375, 250] on textarea "Hi {{first_name}}, thanks for the update! I understand you weren't home this mo…" at bounding box center [379, 258] width 331 height 28
type textarea "Hi {{first_name}}, thanks for the update! I understand you weren't home yesterd…"
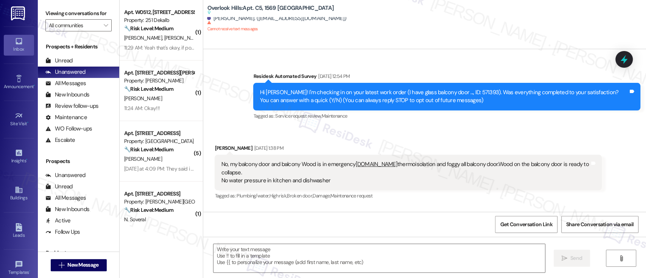
type textarea "Fetching suggested responses. Please feel free to read through the conversation…"
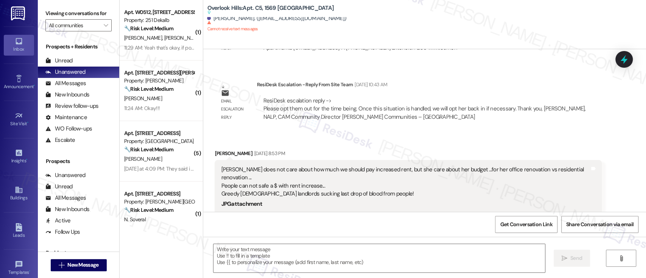
scroll to position [12654, 0]
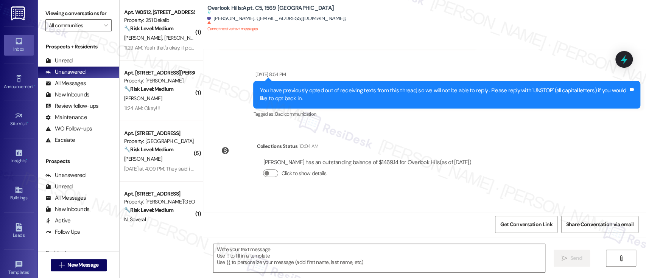
click at [547, 212] on div "ResiDesk Escalation - Reply From Site Team 11:29 AM" at bounding box center [429, 217] width 345 height 11
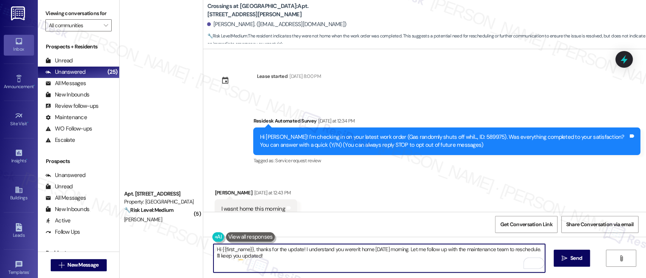
scroll to position [82, 0]
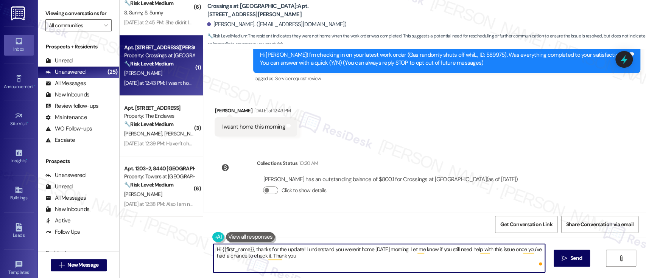
type textarea "Hi {{first_name}}, thanks for the update! I understand you weren't home [DATE] …"
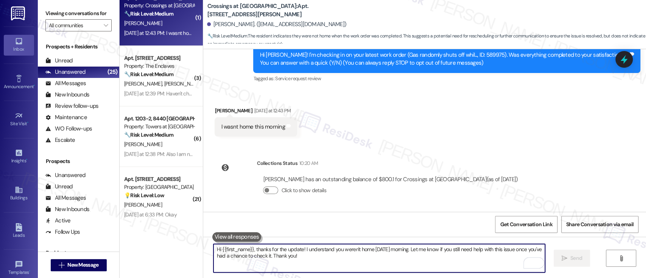
scroll to position [379, 0]
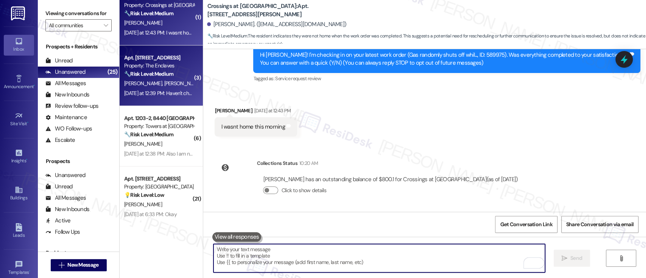
click at [153, 89] on div "[DATE] at 12:39 PM: Haven't checked the washer and dryer, but so far so good wh…" at bounding box center [159, 93] width 72 height 9
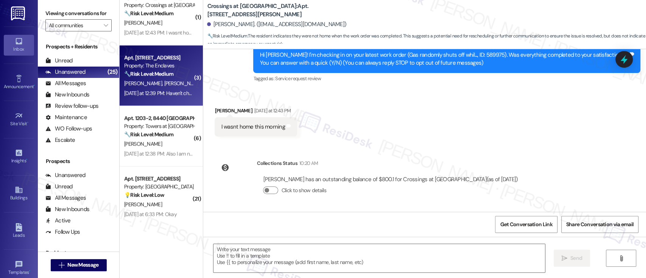
type textarea "Fetching suggested responses. Please feel free to read through the conversation…"
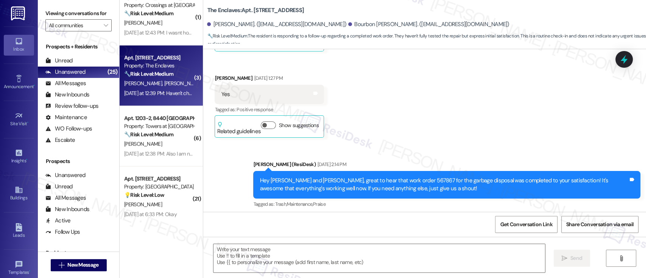
type textarea "Fetching suggested responses. Please feel free to read through the conversation…"
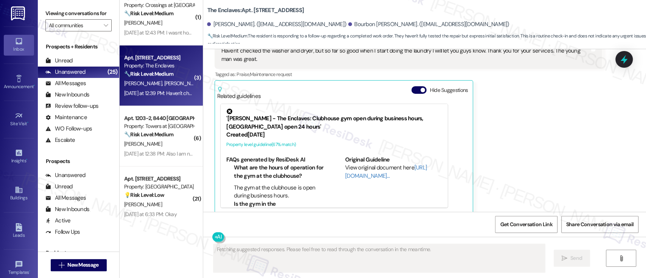
scroll to position [1587, 0]
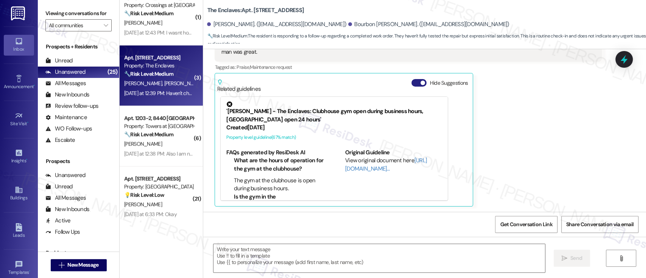
click at [415, 83] on button "Hide Suggestions" at bounding box center [418, 83] width 15 height 8
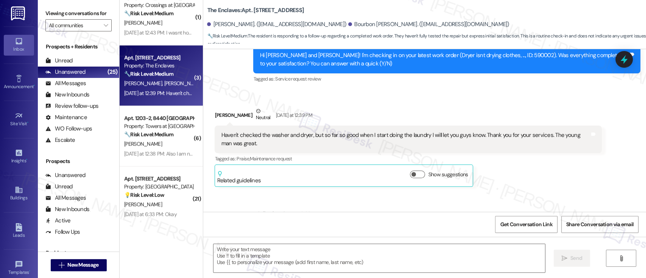
scroll to position [1545, 0]
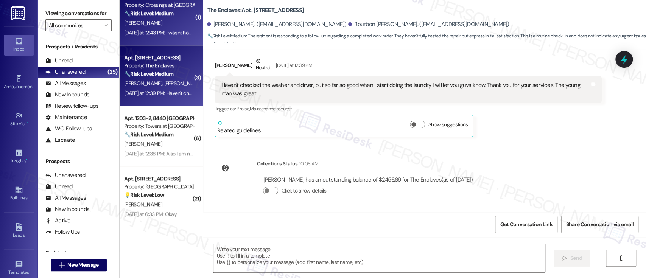
click at [151, 28] on div "[DATE] at 12:43 PM: I wasnt home this morning [DATE] at 12:43 PM: I wasnt home …" at bounding box center [159, 32] width 72 height 9
type textarea "Fetching suggested responses. Please feel free to read through the conversation…"
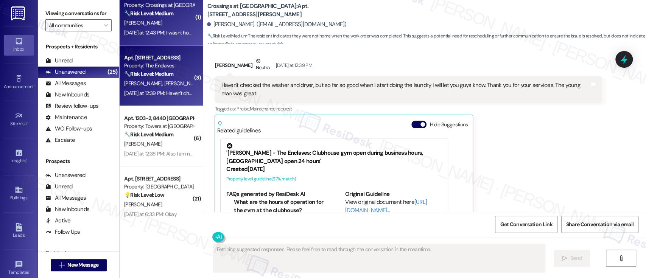
scroll to position [154, 0]
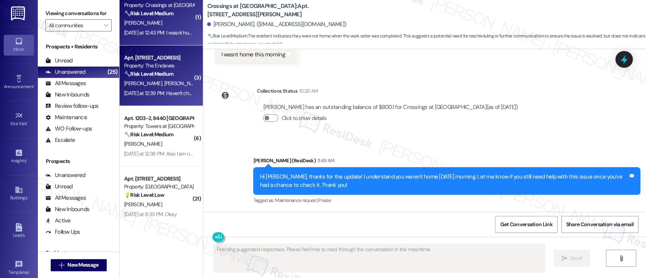
click at [164, 83] on span "[PERSON_NAME]" at bounding box center [183, 83] width 38 height 7
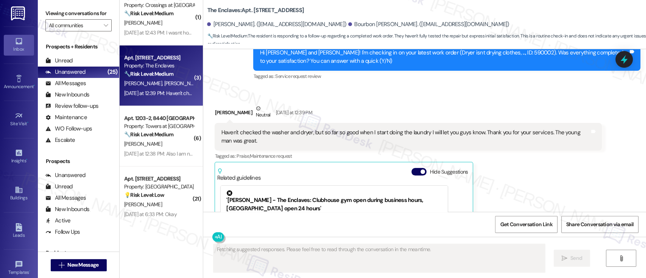
scroll to position [1587, 0]
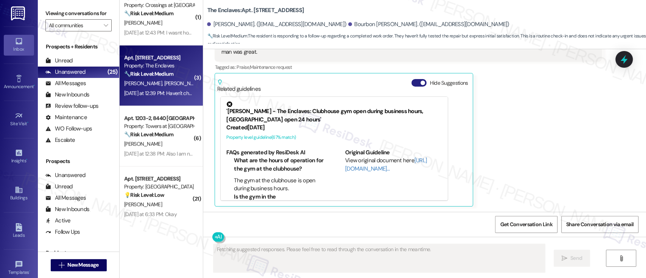
click at [421, 81] on span "button" at bounding box center [423, 83] width 5 height 5
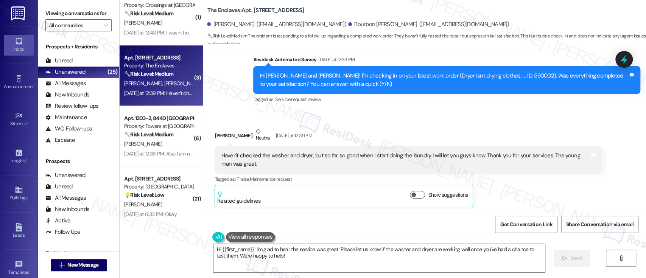
scroll to position [1495, 0]
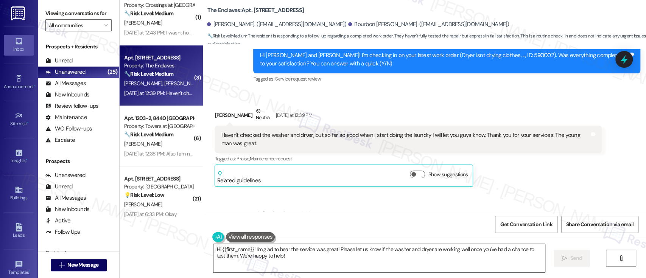
click at [234, 249] on textarea "Hi {{first_name}}! I'm glad to hear the service was great! Please let us know i…" at bounding box center [379, 258] width 331 height 28
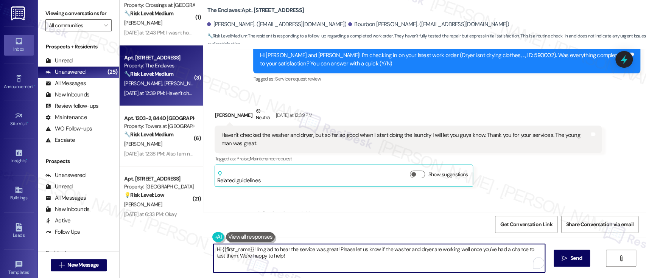
click at [234, 249] on textarea "Hi {{first_name}}! I'm glad to hear the service was great! Please let us know i…" at bounding box center [379, 258] width 331 height 28
type textarea "Hi [PERSON_NAME]! I'm glad to hear the service was great! Please let us know if…"
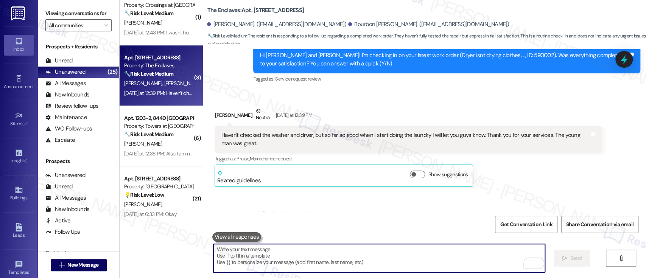
scroll to position [1476, 0]
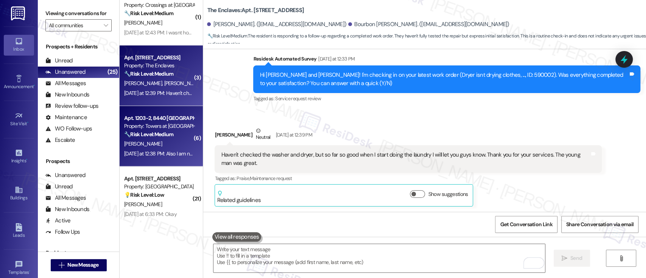
click at [157, 149] on div "[DATE] at 12:38 PM: Also I am not in insurance lease violation.I have renters i…" at bounding box center [159, 153] width 72 height 9
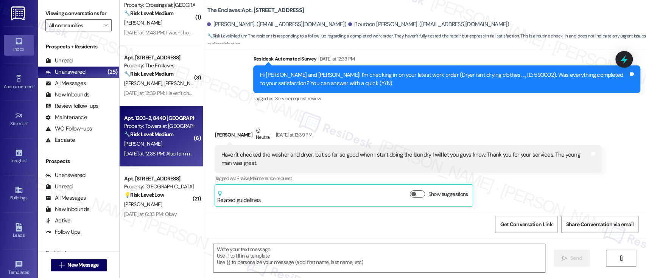
type textarea "Fetching suggested responses. Please feel free to read through the conversation…"
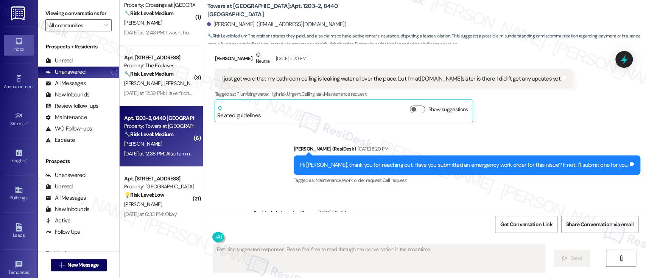
scroll to position [5664, 0]
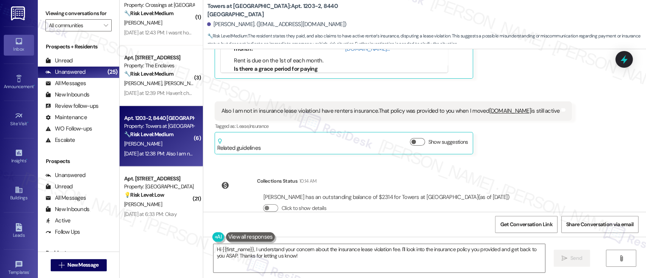
click at [578, 160] on div "Lease started [DATE] 8:00 PM Announcement, sent via SMS [PERSON_NAME] (ResiDesk…" at bounding box center [424, 130] width 443 height 163
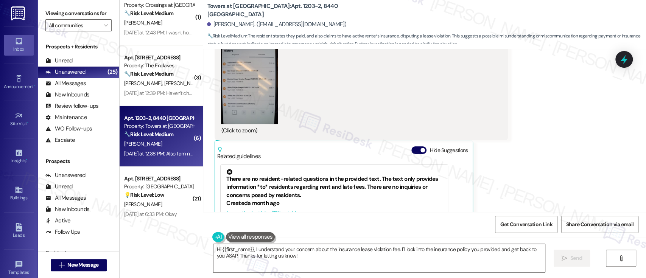
scroll to position [5463, 0]
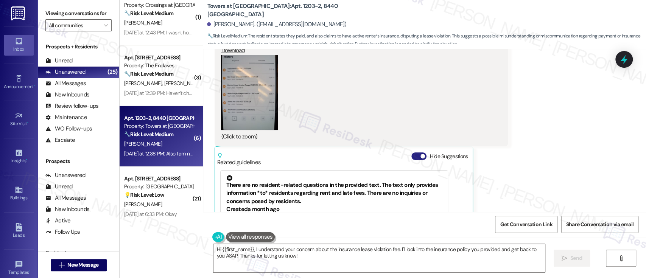
click at [415, 153] on button "Hide Suggestions" at bounding box center [418, 157] width 15 height 8
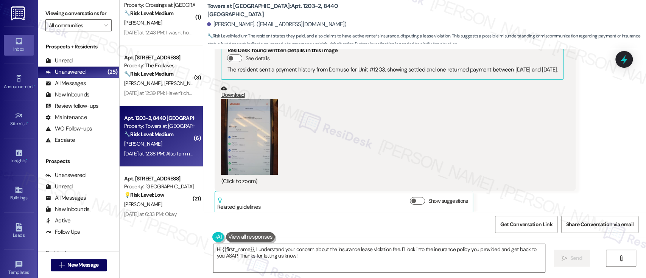
scroll to position [5210, 0]
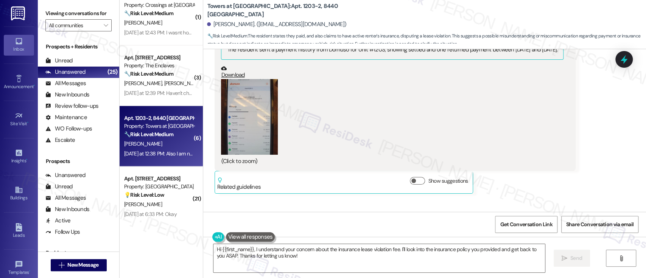
click at [245, 98] on button "Zoom image" at bounding box center [249, 117] width 57 height 76
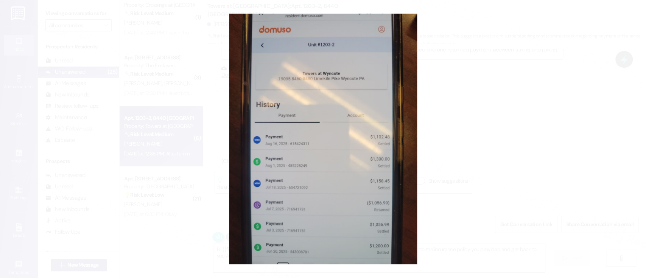
click at [488, 162] on button "Unzoom image" at bounding box center [323, 139] width 646 height 278
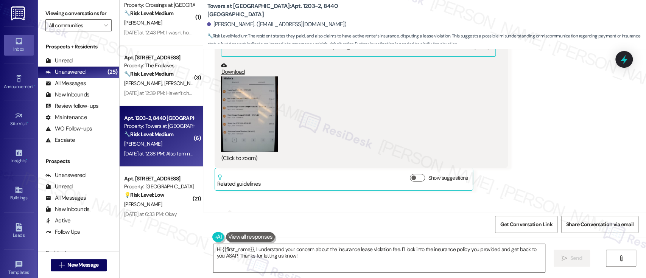
scroll to position [5463, 0]
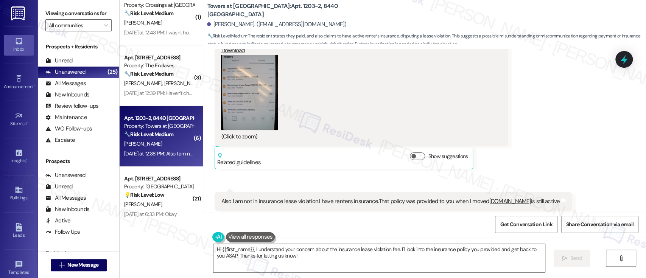
click at [237, 91] on button "Zoom image" at bounding box center [249, 93] width 57 height 76
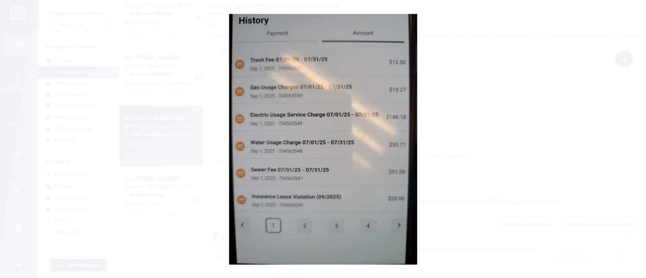
click at [475, 120] on button "Unzoom image" at bounding box center [323, 139] width 646 height 278
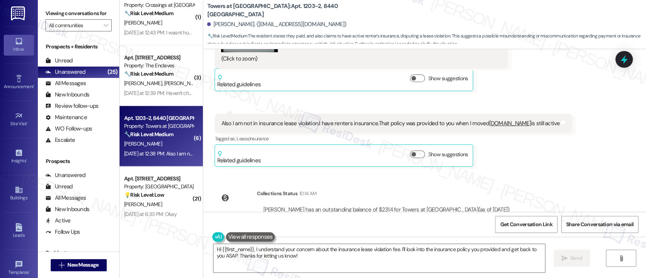
scroll to position [5553, 0]
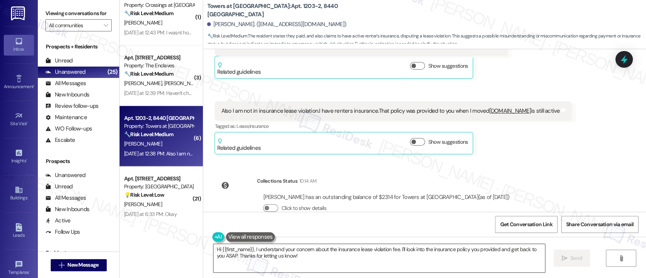
click at [250, 251] on textarea "Hi {{first_name}}, I understand your concern about the insurance lease violatio…" at bounding box center [379, 258] width 331 height 28
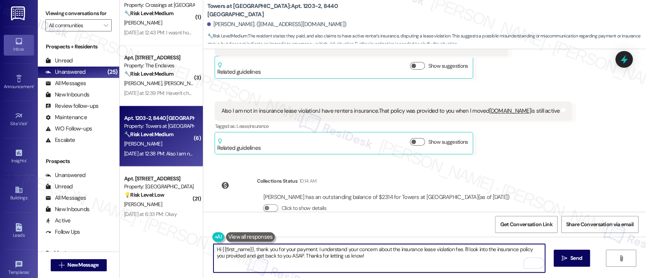
click at [493, 254] on textarea "Hi {{first_name}}, thank you for your payment. I understand your concern about …" at bounding box center [379, 258] width 331 height 28
click at [257, 260] on textarea "Hi {{first_name}}, thank you for your payment. I understand your concern about …" at bounding box center [379, 258] width 331 height 28
click at [466, 261] on textarea "Hi {{first_name}}, thank you for your payment. I understand your concern about …" at bounding box center [379, 258] width 331 height 28
click at [464, 246] on textarea "Hi {{first_name}}, thank you for your payment. I understand your concern about …" at bounding box center [379, 258] width 331 height 28
drag, startPoint x: 436, startPoint y: 263, endPoint x: 357, endPoint y: 260, distance: 78.8
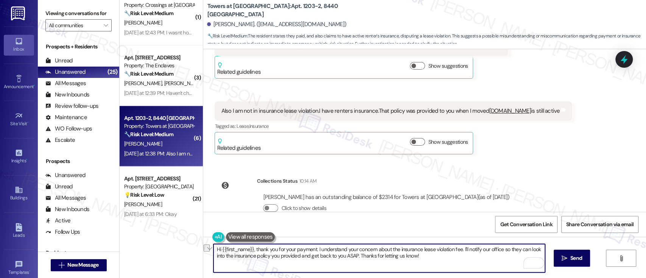
click at [357, 260] on textarea "Hi {{first_name}}, thank you for your payment. I understand your concern about …" at bounding box center [379, 258] width 331 height 28
type textarea "Hi {{first_name}}, thank you for your payment. I understand your concern about …"
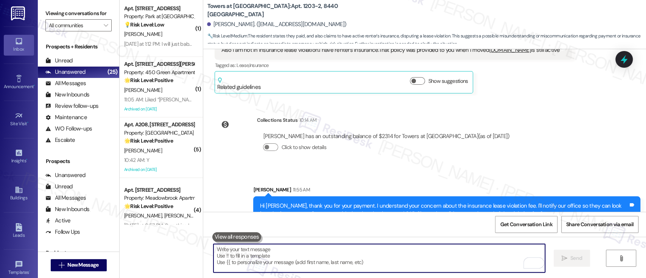
scroll to position [670, 0]
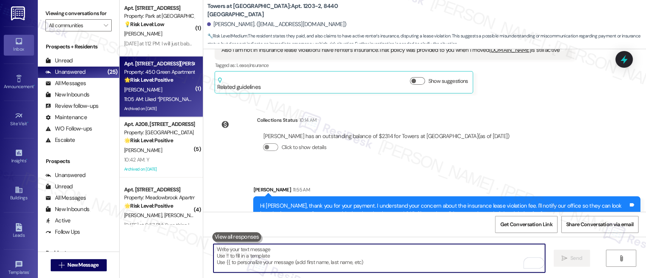
click at [158, 83] on strong "🌟 Risk Level: Positive" at bounding box center [148, 79] width 49 height 7
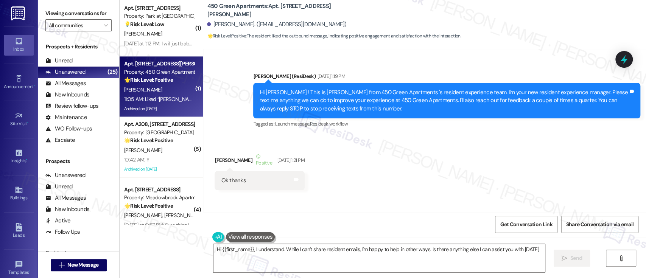
scroll to position [16043, 0]
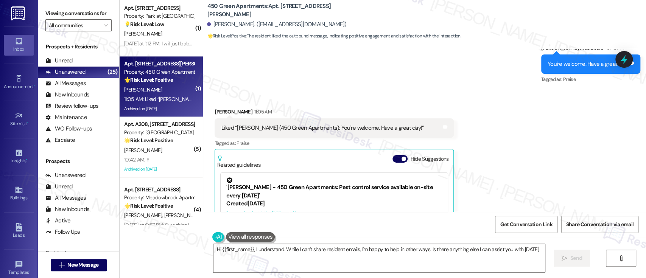
type textarea "Hi {{first_name}}, I understand. While I can't share resident emails, I'm happy…"
click at [393, 155] on button "Hide Suggestions" at bounding box center [400, 159] width 15 height 8
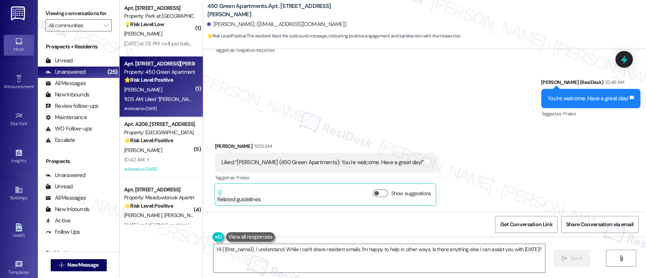
scroll to position [15932, 0]
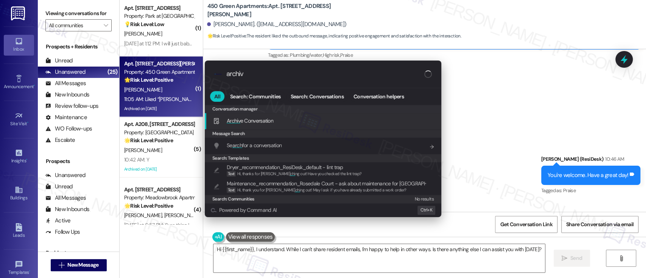
type input "archive"
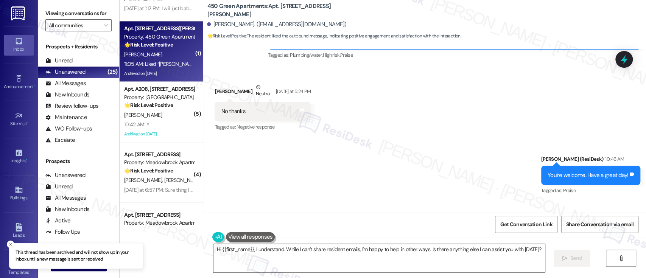
scroll to position [721, 0]
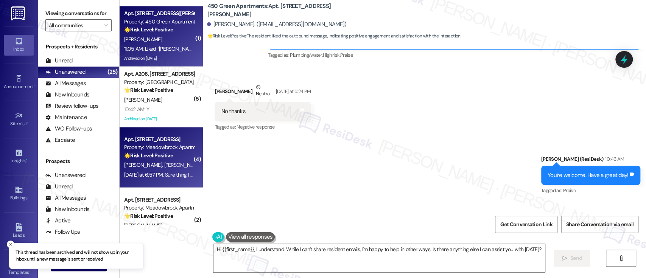
click at [162, 148] on div "Property: Meadowbrook Apartments" at bounding box center [159, 147] width 70 height 8
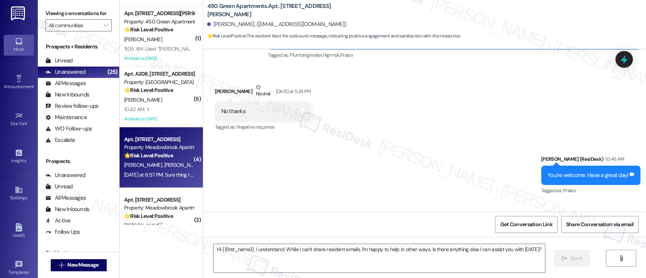
type textarea "Fetching suggested responses. Please feel free to read through the conversation…"
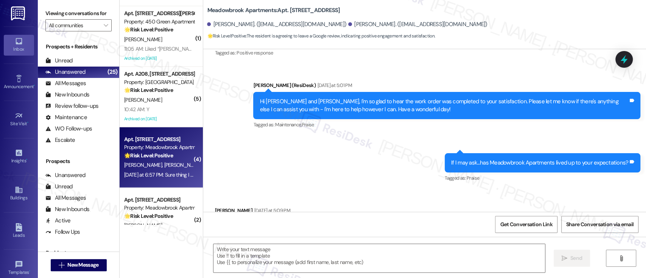
scroll to position [569, 0]
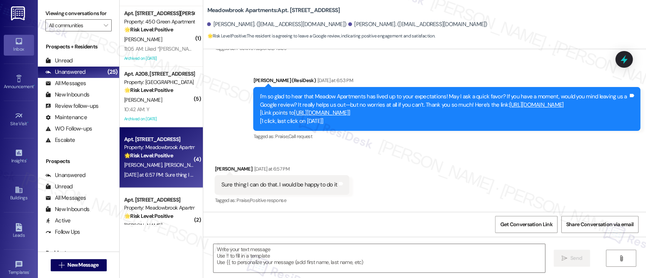
click at [550, 101] on link "https://www.theresidesk.com/links/review-vXN2D74dZ" at bounding box center [537, 105] width 55 height 8
click at [421, 176] on div "Received via SMS Vadim Campbell Yesterday at 6:57 PM Sure thing I can do that. …" at bounding box center [424, 180] width 443 height 64
click at [432, 253] on textarea at bounding box center [379, 258] width 331 height 28
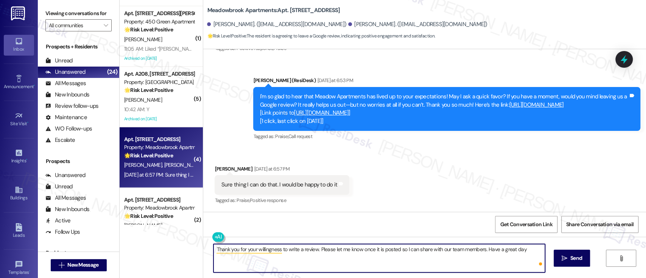
type textarea "Thank you for your willingness to write a review. Please let me know once it is…"
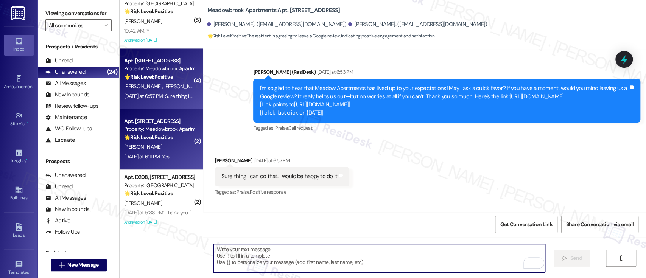
scroll to position [822, 0]
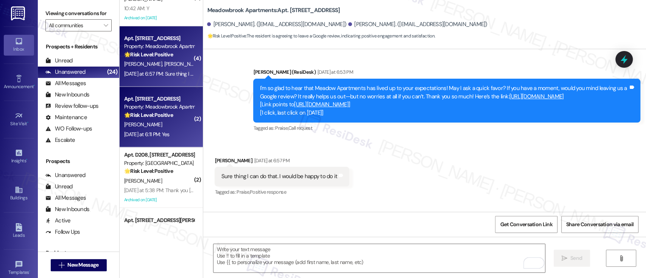
click at [165, 128] on div "[PERSON_NAME]" at bounding box center [159, 124] width 72 height 9
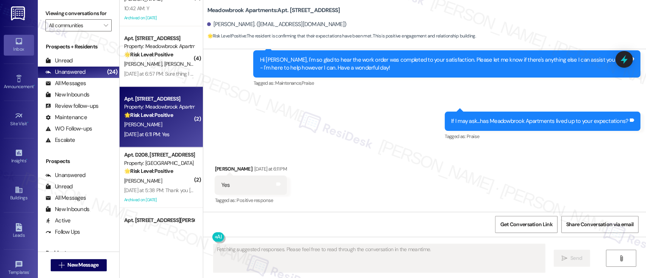
scroll to position [1265, 0]
click at [423, 146] on div "Sent via SMS Emily (ResiDesk) Yesterday at 4:57 PM Hi Joanne, I'm so glad to he…" at bounding box center [424, 85] width 443 height 125
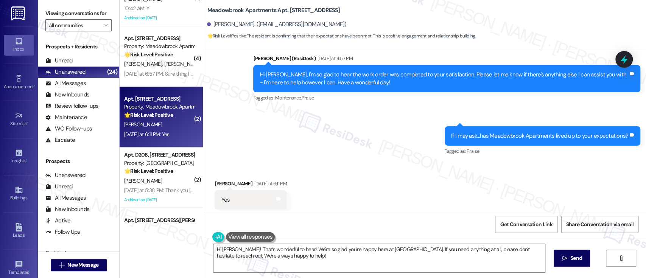
scroll to position [1265, 0]
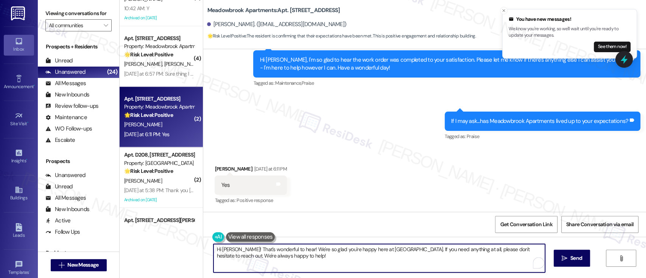
drag, startPoint x: 428, startPoint y: 252, endPoint x: 433, endPoint y: 265, distance: 14.0
click at [433, 265] on textarea "Hi Joanne! That's wonderful to hear! We're so glad you're happy here at Meadowb…" at bounding box center [379, 258] width 331 height 28
type textarea "Hi Joanne! That's wonderful to hear! We're so glad you're happy here at Meadowb…"
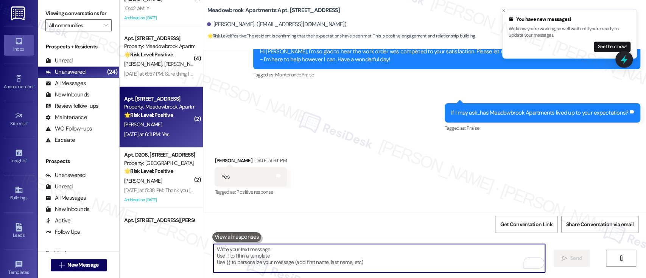
scroll to position [1265, 0]
paste textarea ""If you have a moment, we’d really appreciate it if you could share your experi…"
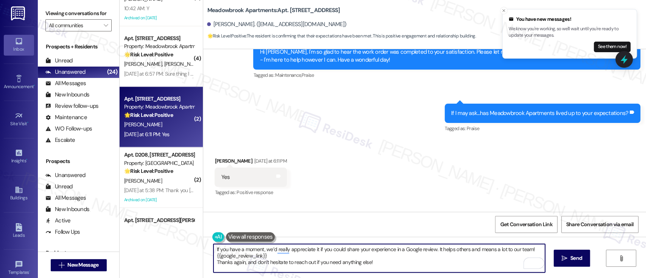
click at [431, 259] on textarea "If you have a moment, we’d really appreciate it if you could share your experie…" at bounding box center [379, 258] width 331 height 28
type textarea "If you have a moment, we’d really appreciate it if you could share your experie…"
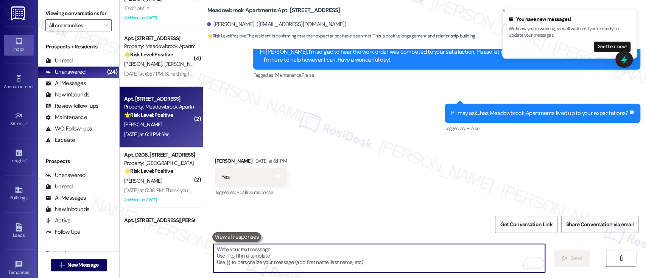
scroll to position [872, 0]
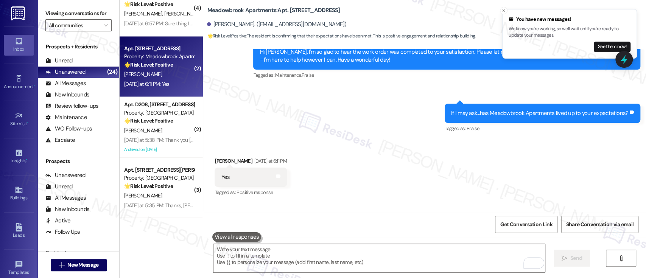
click at [133, 128] on span "P. Lopez" at bounding box center [143, 130] width 38 height 7
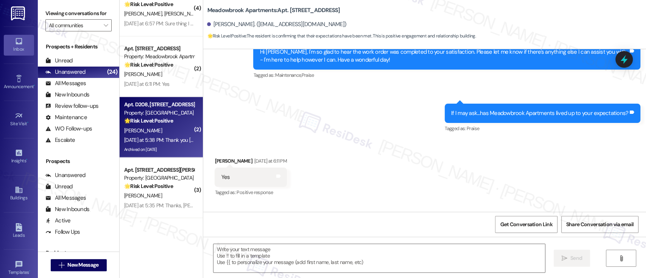
type textarea "Fetching suggested responses. Please feel free to read through the conversation…"
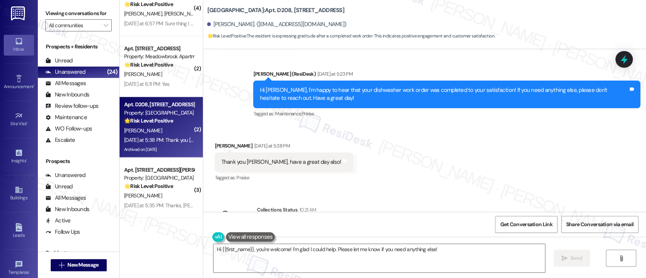
scroll to position [3166, 0]
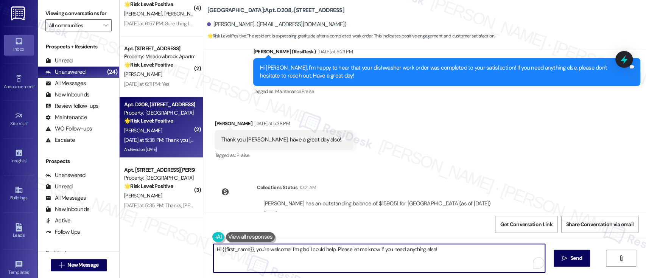
drag, startPoint x: 448, startPoint y: 253, endPoint x: 58, endPoint y: 240, distance: 390.5
click at [58, 240] on div "Viewing conversations for All communities  Prospects + Residents Unread (0) Un…" at bounding box center [342, 139] width 608 height 278
paste textarea ""By the way, I was wondering if you've had a chance to leave us a Google review…"
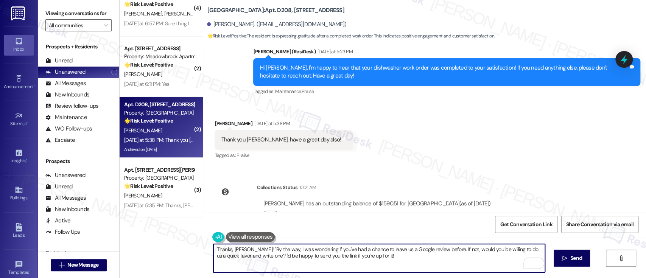
click at [245, 250] on textarea "Thanks, Pedro! "By the way, I was wondering if you've had a chance to leave us …" at bounding box center [379, 258] width 331 height 28
type textarea "Thanks, Pedro! By the way, I was wondering if you've had a chance to leave us a…"
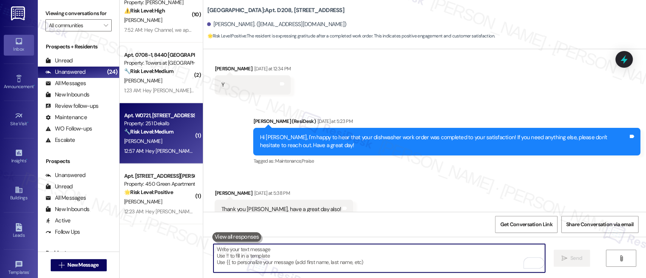
scroll to position [1226, 0]
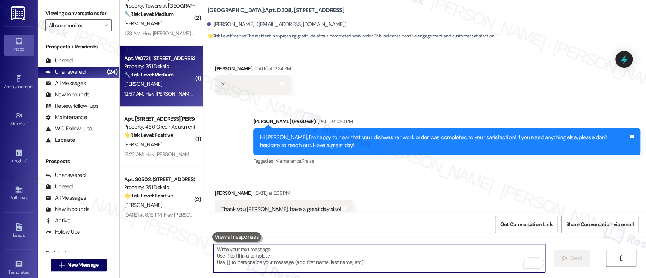
click at [153, 65] on div "Property: 251 Dekalb" at bounding box center [159, 66] width 70 height 8
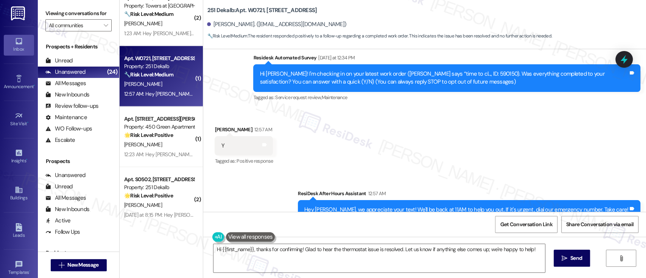
scroll to position [88, 0]
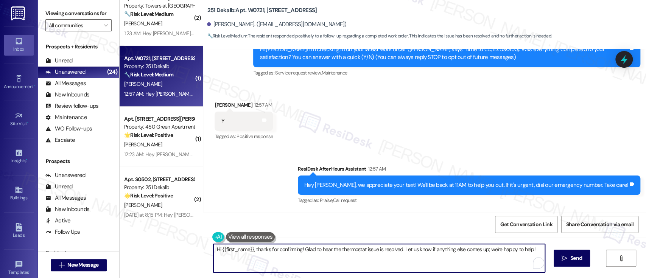
click at [448, 257] on textarea "Hi {{first_name}}, thanks for confirming! Glad to hear the thermostat issue is …" at bounding box center [379, 258] width 331 height 28
drag, startPoint x: 530, startPoint y: 250, endPoint x: 400, endPoint y: 249, distance: 130.2
click at [400, 249] on textarea "Hi {{first_name}}, thanks for confirming! Glad to hear the thermostat issue is …" at bounding box center [379, 258] width 331 height 28
type textarea "Hi {{first_name}}, thanks for confirming! Glad to hear the thermostat issue is …"
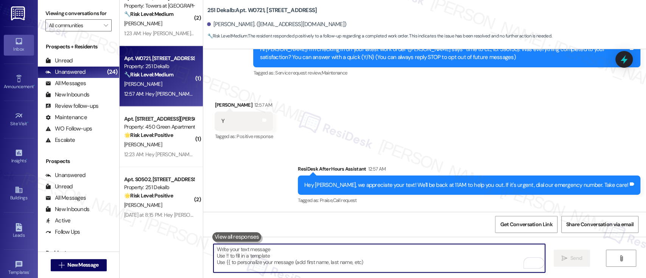
paste textarea ""By the way, I was wondering if you've had a chance to leave us a Google review…"
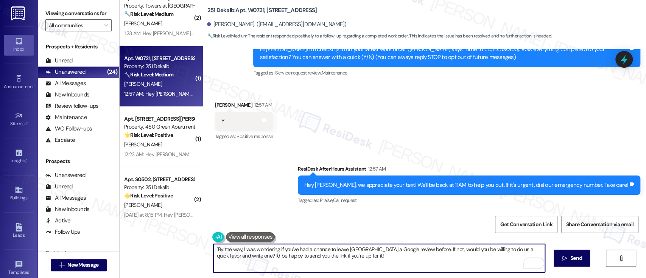
click at [380, 250] on textarea ""By the way, I was wondering if you've had a chance to leave us a Google review…" at bounding box center [379, 258] width 331 height 28
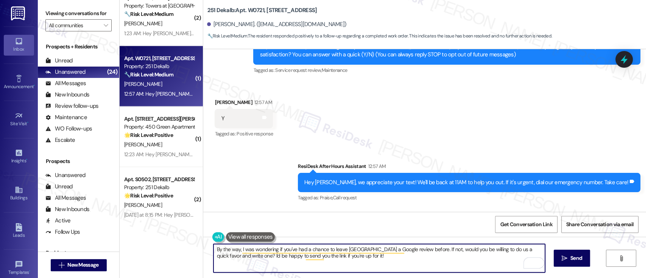
scroll to position [140, 0]
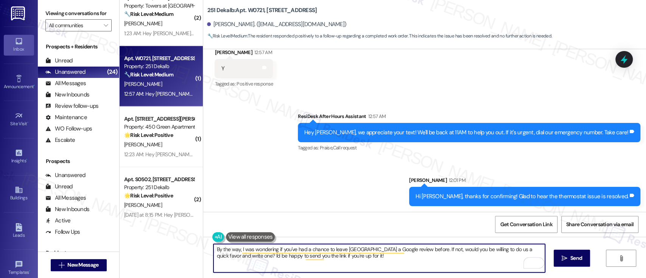
drag, startPoint x: 355, startPoint y: 262, endPoint x: 159, endPoint y: 235, distance: 197.9
click at [159, 235] on div "( 1 ) Apt. 1123-2, 8440 Limekiln Pike Property: Towers at Wyncote ⚠️ Risk Level…" at bounding box center [383, 139] width 527 height 278
paste textarea "We want to make sure you are satisfied and comfortable. Have we met your expect…"
type textarea "We want to make sure you are satisfied and comfortable. Have we met your expect…"
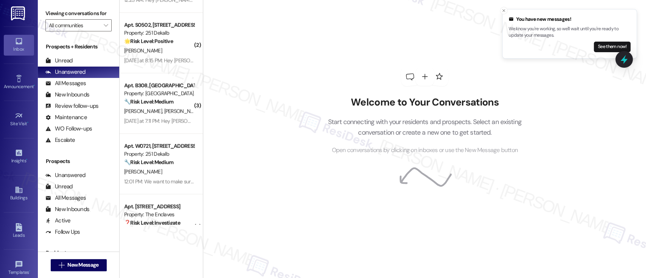
scroll to position [1229, 0]
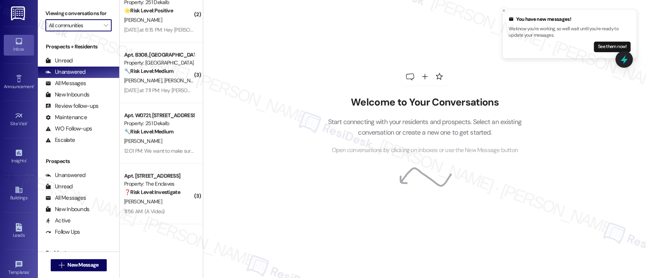
click at [79, 20] on input "All communities" at bounding box center [74, 25] width 51 height 12
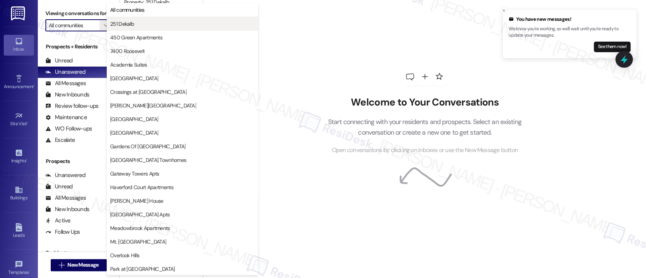
click at [133, 19] on button "251 Dekalb" at bounding box center [182, 24] width 151 height 14
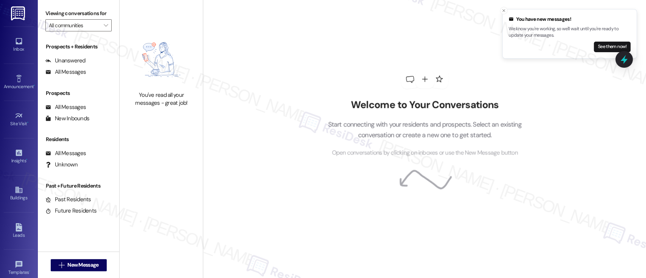
type input "251 Dekalb"
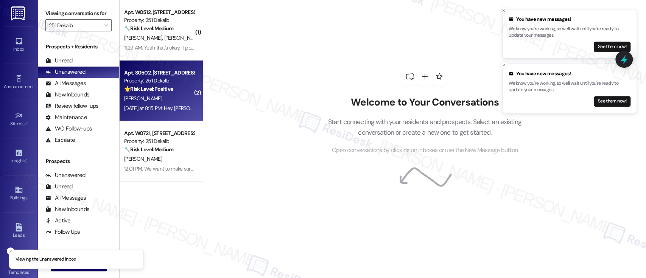
click at [149, 92] on strong "🌟 Risk Level: Positive" at bounding box center [148, 89] width 49 height 7
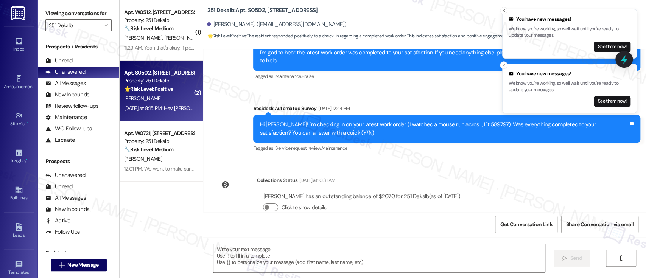
scroll to position [2517, 0]
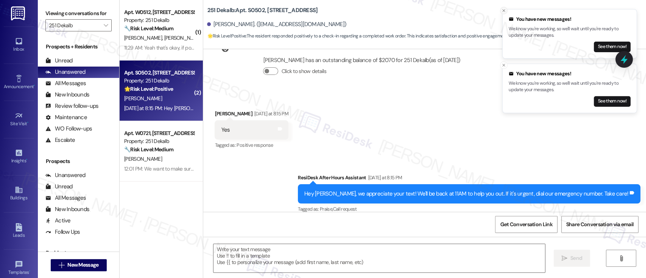
click at [504, 11] on icon "Close toast" at bounding box center [504, 10] width 5 height 5
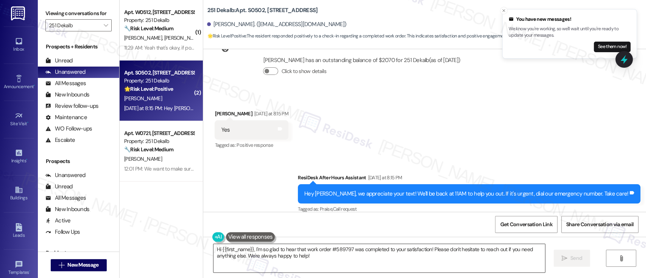
click at [390, 254] on textarea "Hi {{first_name}}, I'm so glad to hear that work order #589797 was completed to…" at bounding box center [379, 258] width 331 height 28
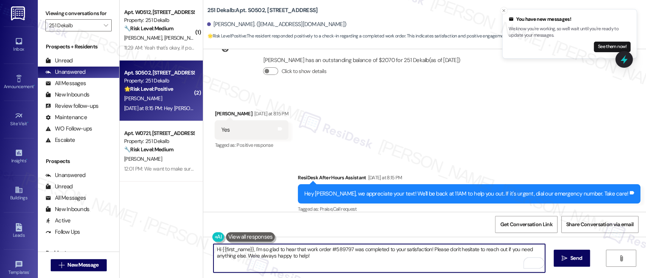
click at [243, 258] on textarea "Hi {{first_name}}, I'm so glad to hear that work order #589797 was completed to…" at bounding box center [379, 258] width 331 height 28
paste textarea "We want to make sure you are satisfied and comfortable. Have we met your expect…"
type textarea "Hi {{first_name}}, I'm so glad to hear that work order #589797 was completed to…"
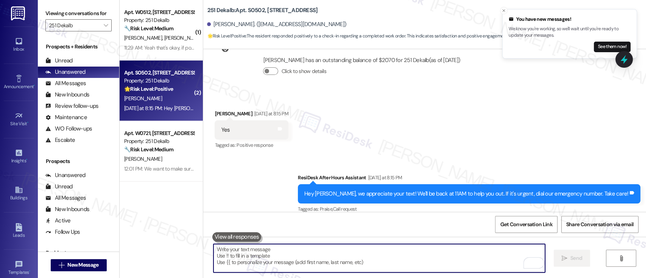
scroll to position [2453, 0]
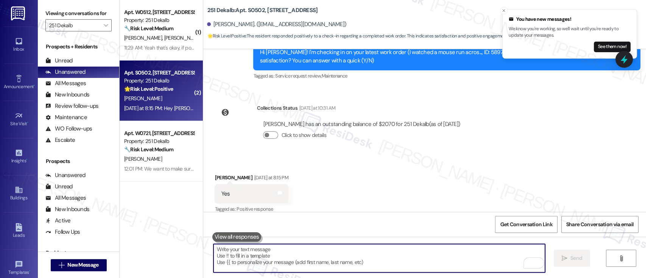
paste textarea "We want to make sure you are satisfied and comfortable. Have we met your expect…"
type textarea "We want to make sure you are satisfied and comfortable. Have we met your expect…"
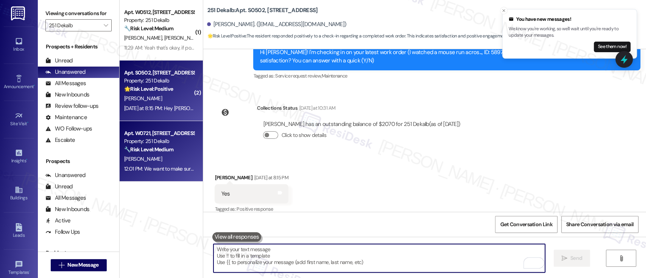
click at [151, 162] on div "[PERSON_NAME]" at bounding box center [159, 158] width 72 height 9
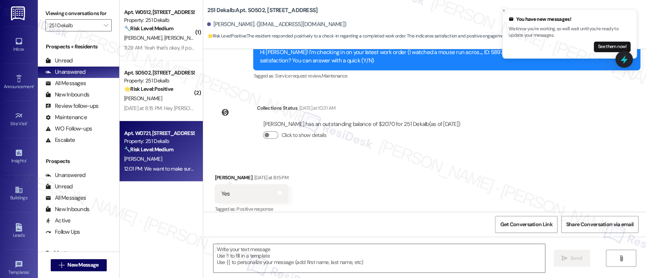
type textarea "Fetching suggested responses. Please feel free to read through the conversation…"
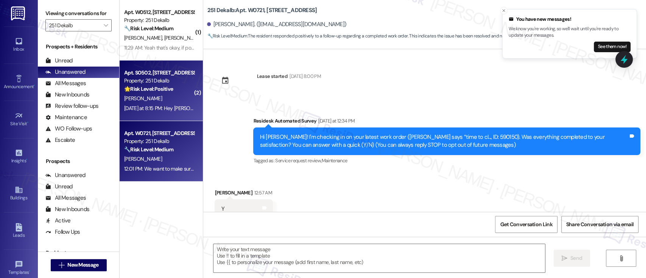
scroll to position [24, 0]
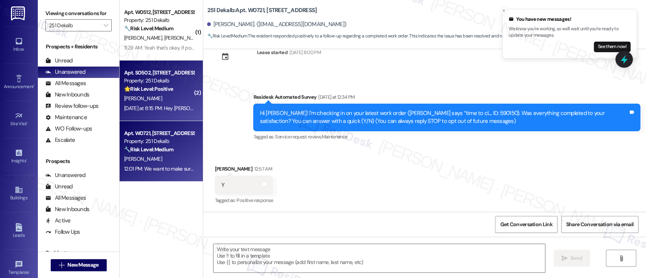
click at [162, 90] on strong "🌟 Risk Level: Positive" at bounding box center [148, 89] width 49 height 7
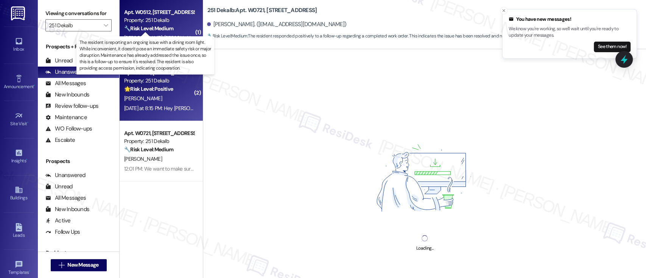
click at [155, 31] on strong "🔧 Risk Level: Medium" at bounding box center [148, 28] width 49 height 7
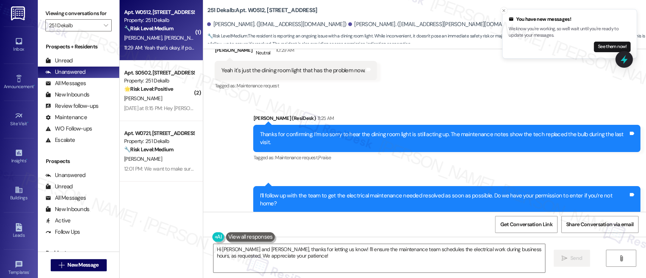
scroll to position [1404, 0]
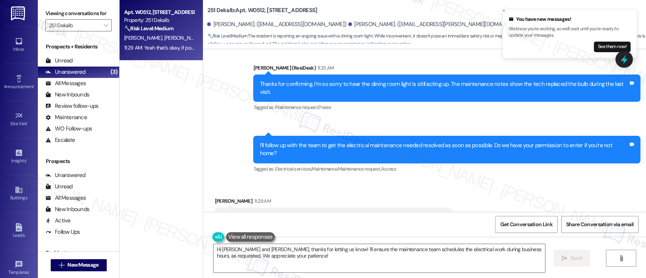
click at [510, 186] on div "Received via SMS [PERSON_NAME] 11:29 AM Yeah that's okay, if possible preferabl…" at bounding box center [424, 212] width 443 height 64
click at [254, 8] on b "251 Dekalb: Apt. W0512, [STREET_ADDRESS]" at bounding box center [262, 10] width 110 height 8
copy b "W0512"
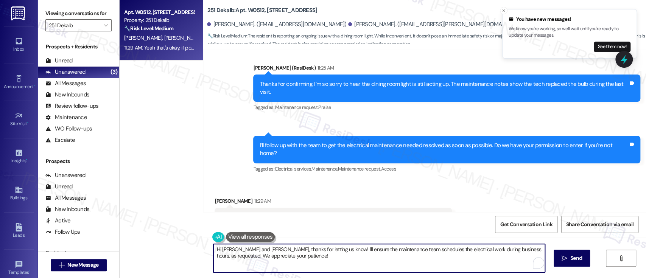
drag, startPoint x: 258, startPoint y: 250, endPoint x: 135, endPoint y: 241, distance: 123.4
click at [134, 244] on div "Apt. W0512, [STREET_ADDRESS] Property: 251 Dekalb 🔧 Risk Level: Medium The resi…" at bounding box center [383, 139] width 527 height 278
type textarea "Thanks for letting us know! I'll ensure the maintenance team schedules the elec…"
click at [421, 259] on textarea "Thanks for letting us know! I'll ensure the maintenance team schedules the elec…" at bounding box center [379, 258] width 331 height 28
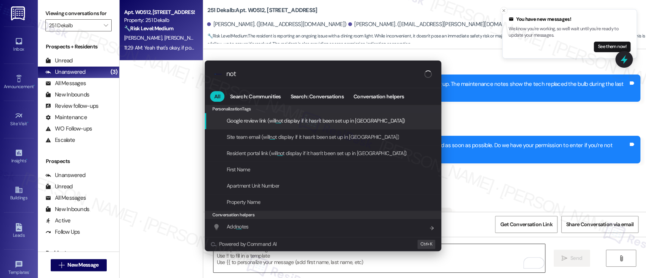
type input "note"
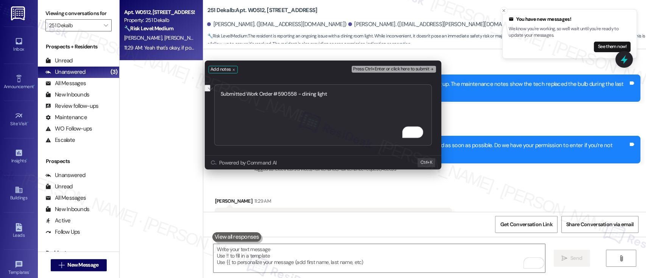
type textarea "Submitted Work Order #590558 - dining light"
click at [418, 69] on span "Press Ctrl+Enter or click here to submit" at bounding box center [391, 69] width 76 height 5
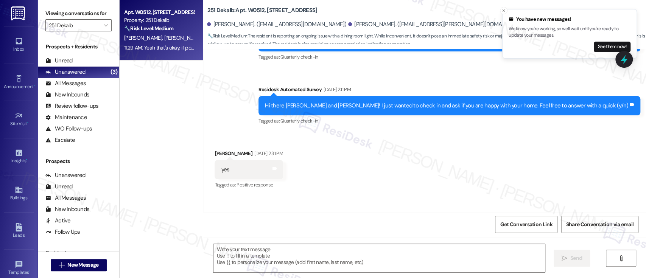
type textarea "Fetching suggested responses. Please feel free to read through the conversation…"
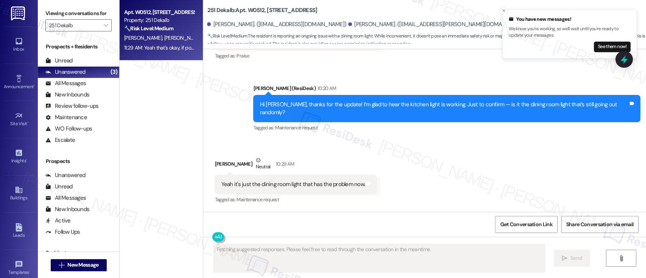
scroll to position [1404, 0]
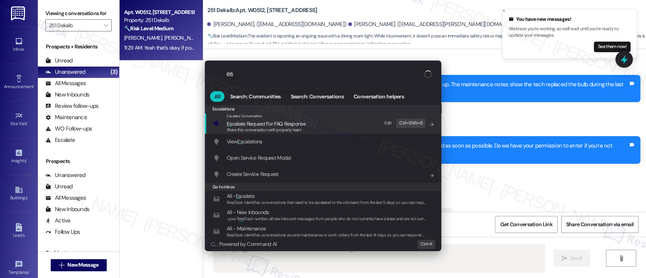
type input "esc"
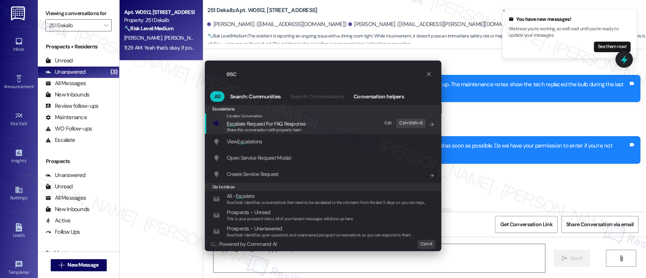
type textarea "Hi {{first_name}}! I'm happy to help! I'll"
type input "esca"
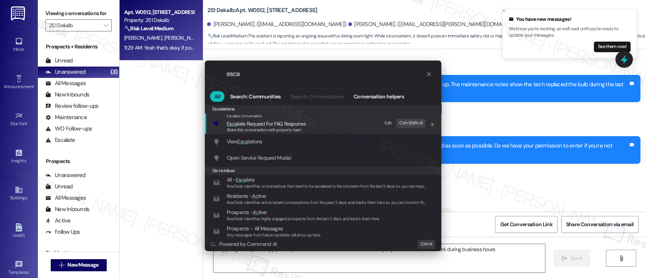
type textarea "Hi {{first_name}}! I'm happy to help! I'll let the maintenance team know that y…"
type input "escal"
type textarea "Hi {{first_name}}! I'm happy to help! I'll let the maintenance team know that y…"
type input "escala"
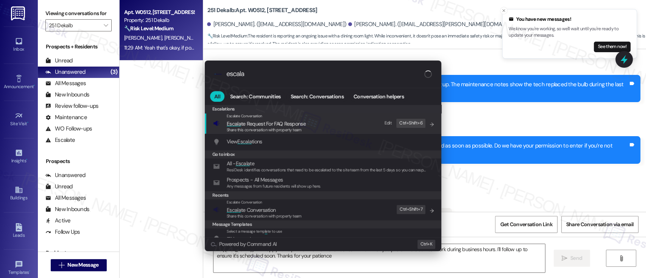
type textarea "Hi {{first_name}}! I'm happy to help! I'll let the maintenance team know that y…"
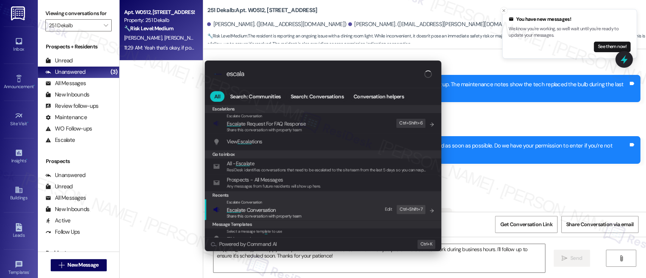
type input "escala"
click at [284, 214] on span "Share this conversation with property team" at bounding box center [264, 216] width 75 height 5
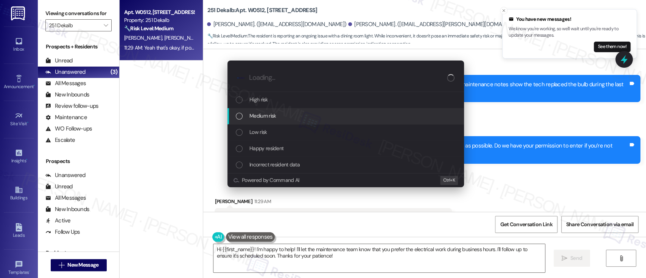
click at [278, 114] on div "Medium risk" at bounding box center [346, 116] width 221 height 8
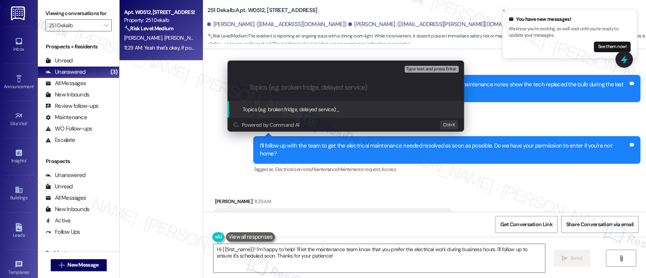
paste input "Submitted Work Order #590558 - dining light"
type input "Submitted Work Order #590558 - dining light"
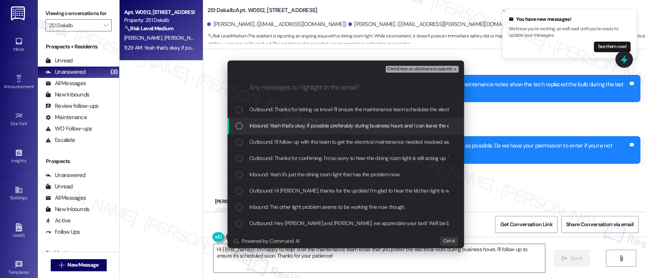
click at [283, 123] on span "Inbound: Yeah that's okay, if possible preferably during business hours and I c…" at bounding box center [359, 126] width 221 height 8
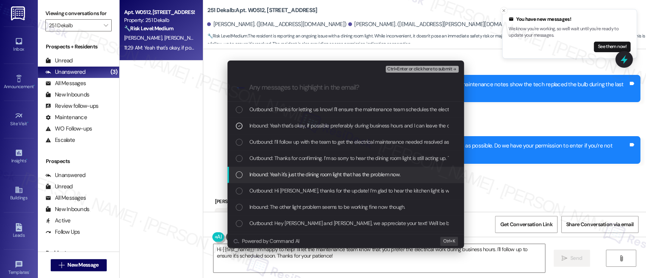
click at [267, 176] on span "Inbound: Yeah it's just the dining room light that has the problem now." at bounding box center [324, 174] width 151 height 8
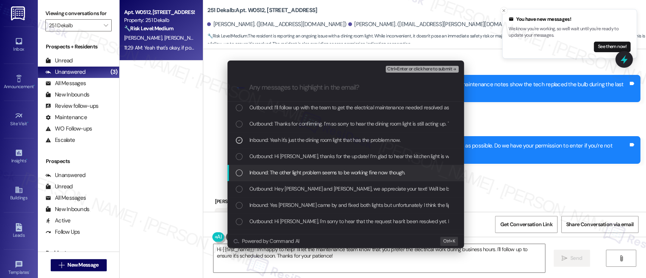
scroll to position [50, 0]
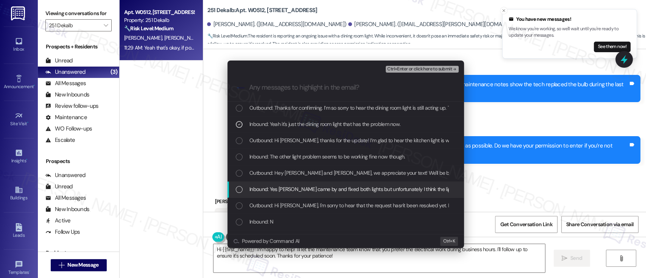
click at [307, 192] on span "Inbound: Yes Julian came by and fixed both lights but unfortunately I think the…" at bounding box center [446, 189] width 394 height 8
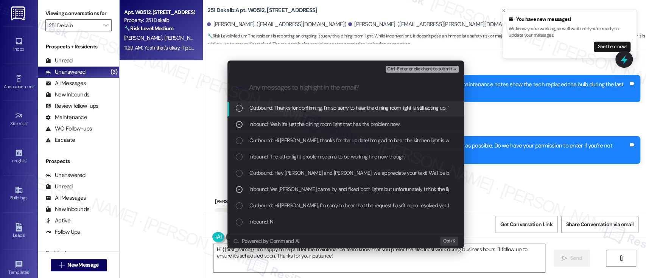
click at [395, 68] on span "Ctrl+Enter or click here to submit" at bounding box center [419, 69] width 65 height 5
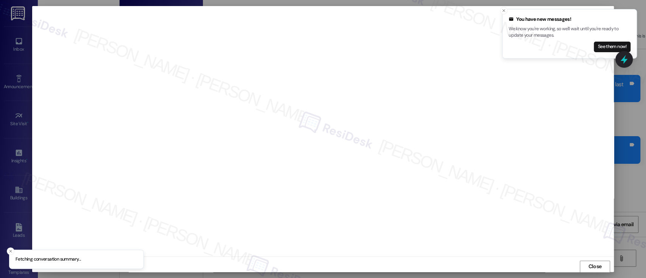
scroll to position [0, 0]
click at [502, 12] on icon "Close toast" at bounding box center [504, 10] width 5 height 5
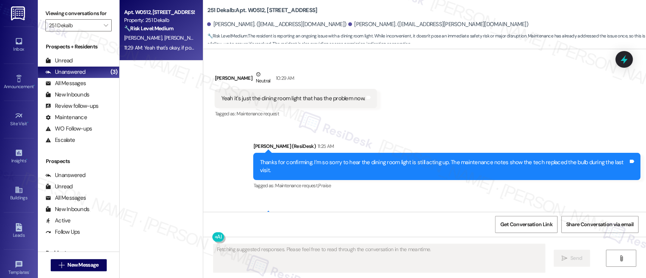
scroll to position [1404, 0]
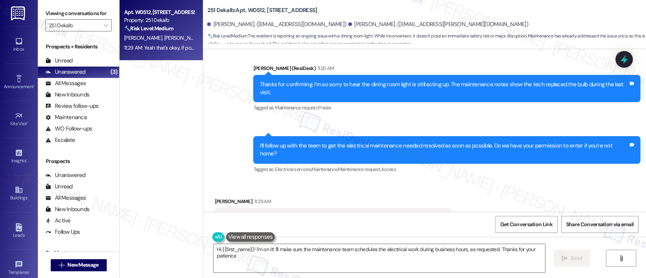
type textarea "Hi {{first_name}}! I'm on it! I'll make sure the maintenance team schedules the…"
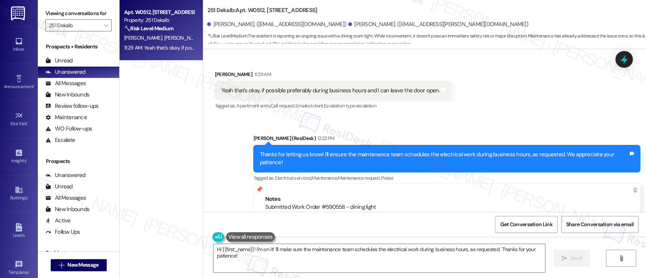
scroll to position [1532, 0]
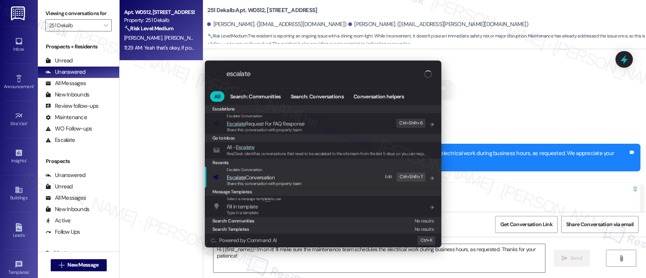
type input "escalate"
click at [261, 181] on span "Share this conversation with property team" at bounding box center [264, 183] width 75 height 5
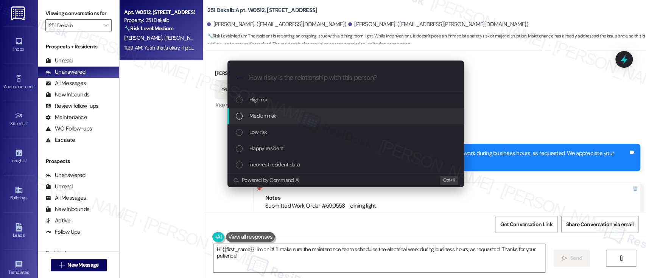
click at [263, 114] on span "Medium risk" at bounding box center [262, 116] width 26 height 8
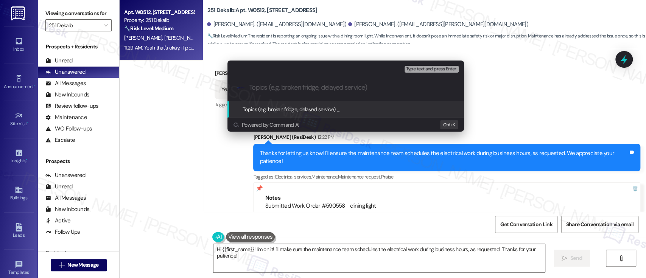
paste input "Submitted Work Order #590558 - dining light"
type input "Submitted Work Order #590558 - dining light"
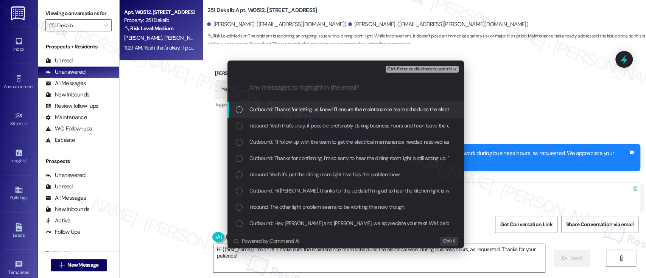
click at [553, 101] on div "Escalate Conversation Medium risk Submitted Work Order #590558 - dining light A…" at bounding box center [323, 139] width 646 height 278
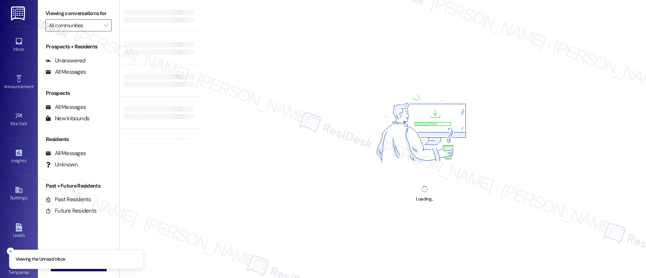
type input "251 Dekalb"
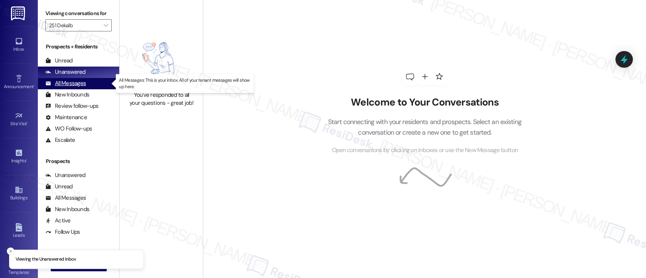
click at [67, 84] on div "All Messages" at bounding box center [65, 83] width 41 height 8
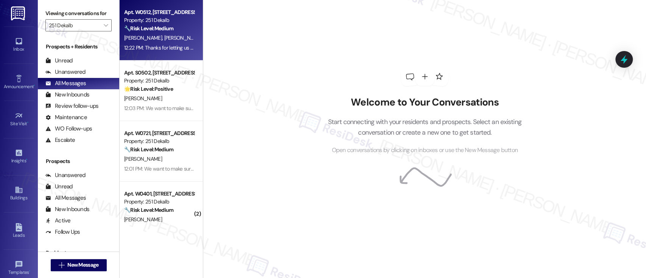
click at [170, 17] on div "Property: 251 Dekalb" at bounding box center [159, 20] width 70 height 8
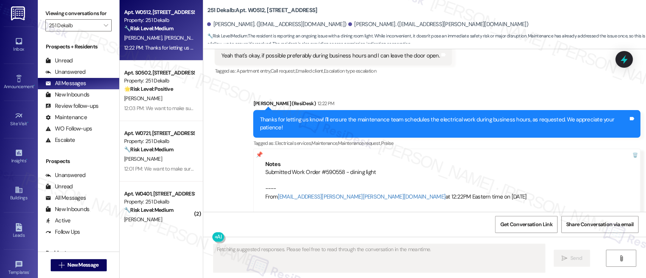
scroll to position [1625, 0]
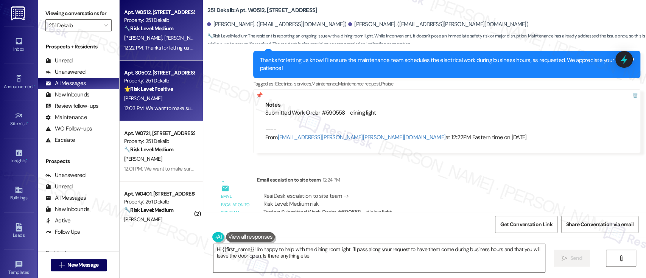
type textarea "Hi {{first_name}}! I'm happy to help with the dining room light. I'll pass alon…"
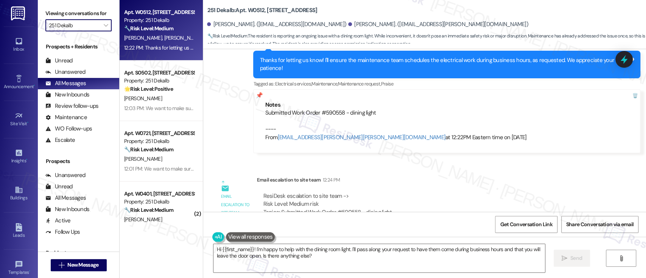
click at [94, 27] on input "251 Dekalb" at bounding box center [74, 25] width 51 height 12
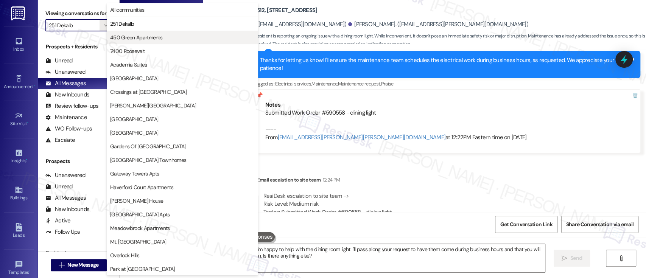
click at [122, 34] on span "450 Green Apartments" at bounding box center [136, 38] width 52 height 8
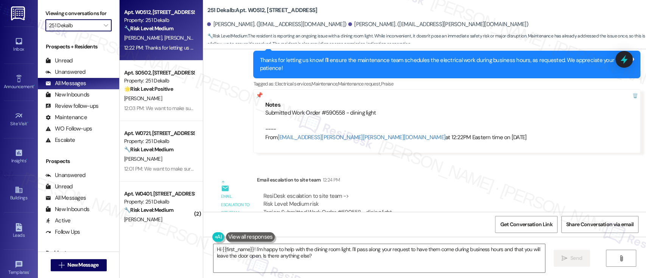
type input "450 Green Apartments"
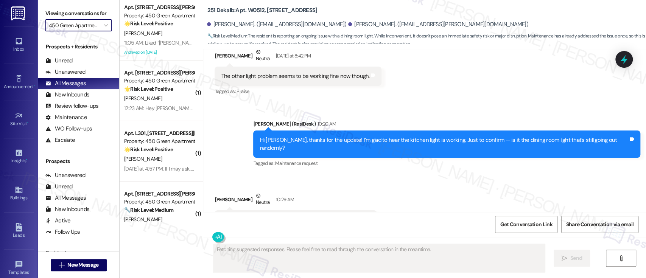
scroll to position [1404, 0]
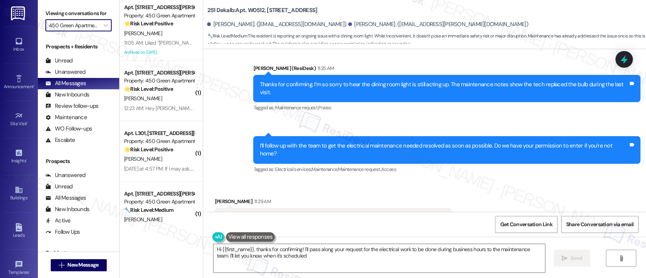
type textarea "Hi {{first_name}}, thanks for confirming! I'll pass along your request for the …"
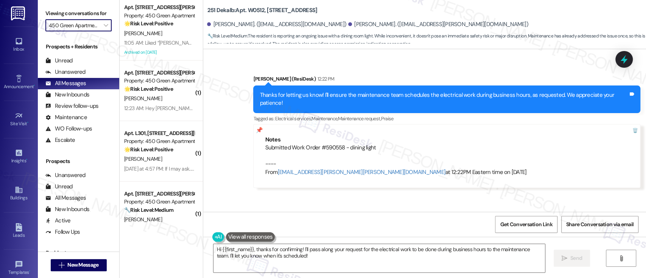
scroll to position [1605, 0]
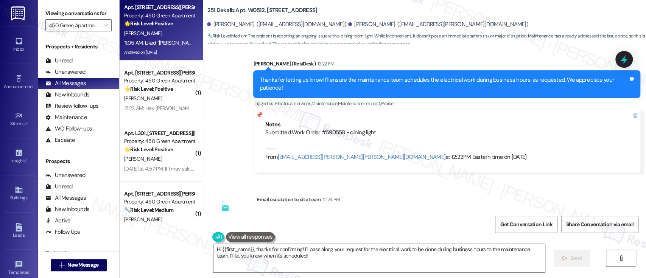
click at [167, 35] on div "[PERSON_NAME]" at bounding box center [159, 33] width 72 height 9
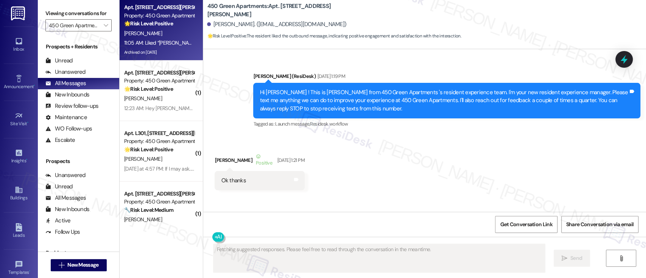
scroll to position [16043, 0]
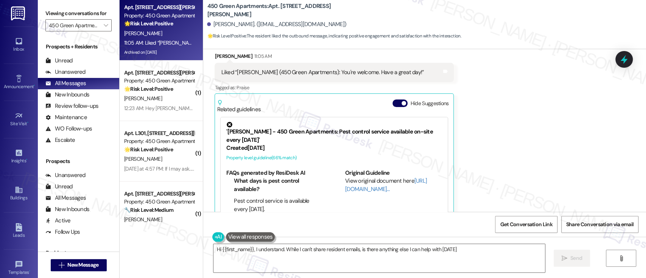
type textarea "Hi {{first_name}}, I understand. While I can't share resident emails, is there …"
